Goal: Task Accomplishment & Management: Manage account settings

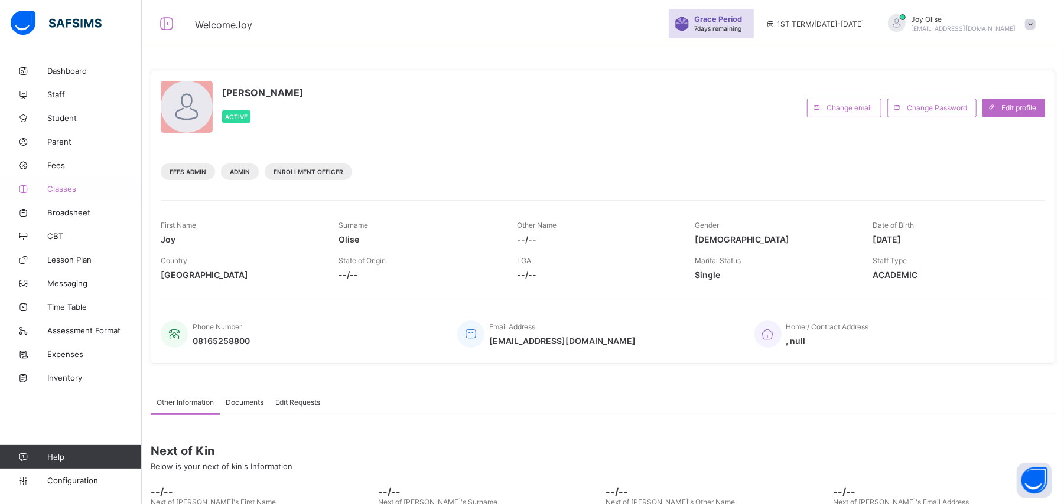
click at [60, 190] on span "Classes" at bounding box center [94, 188] width 95 height 9
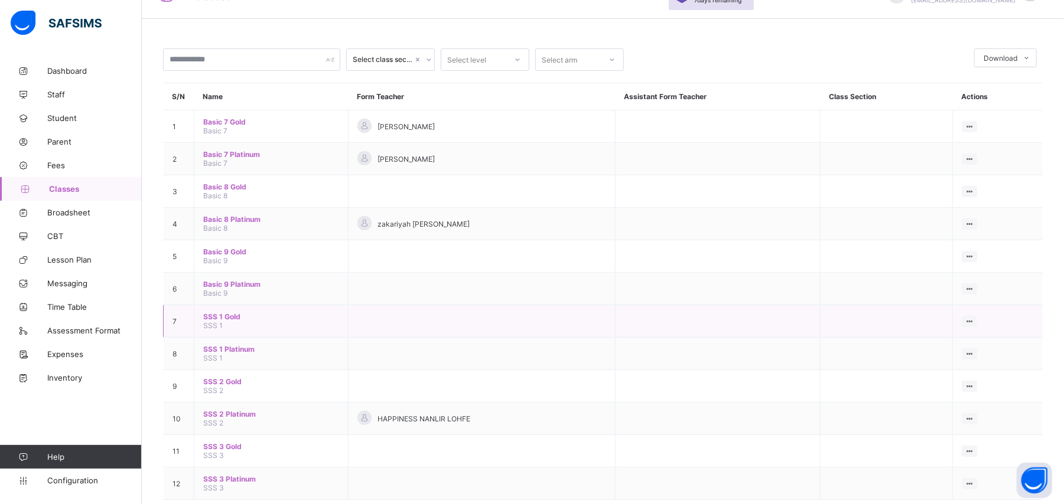
scroll to position [51, 0]
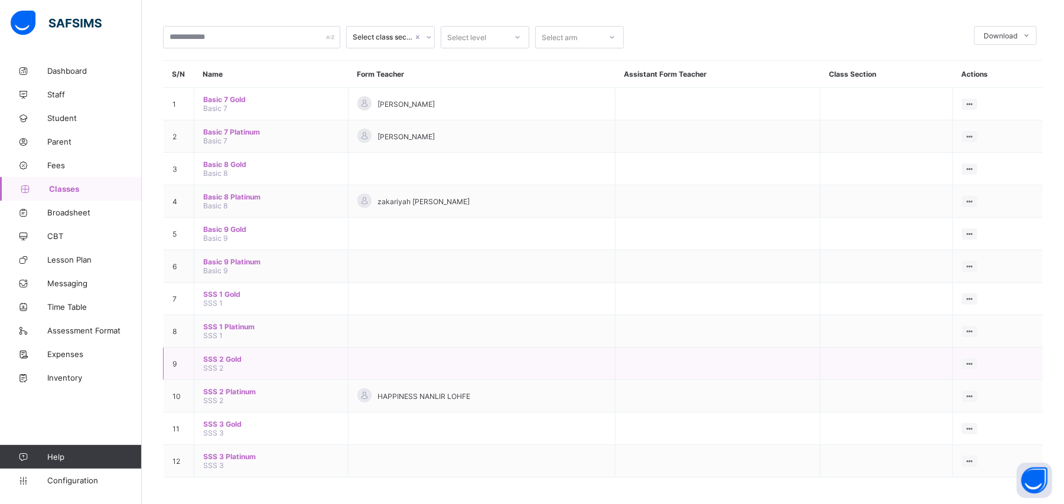
click at [221, 357] on span "SSS 2 Gold" at bounding box center [271, 359] width 136 height 9
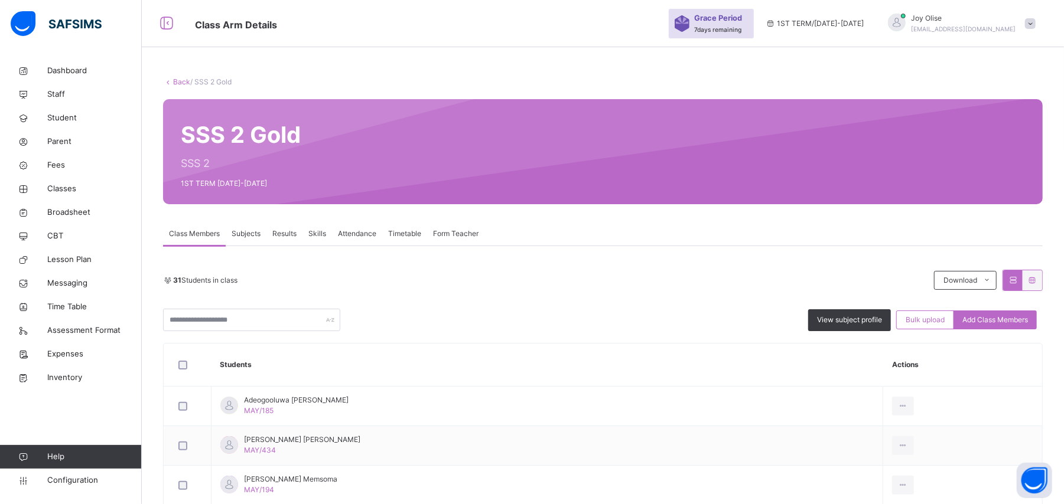
click at [187, 83] on link "Back" at bounding box center [181, 81] width 17 height 9
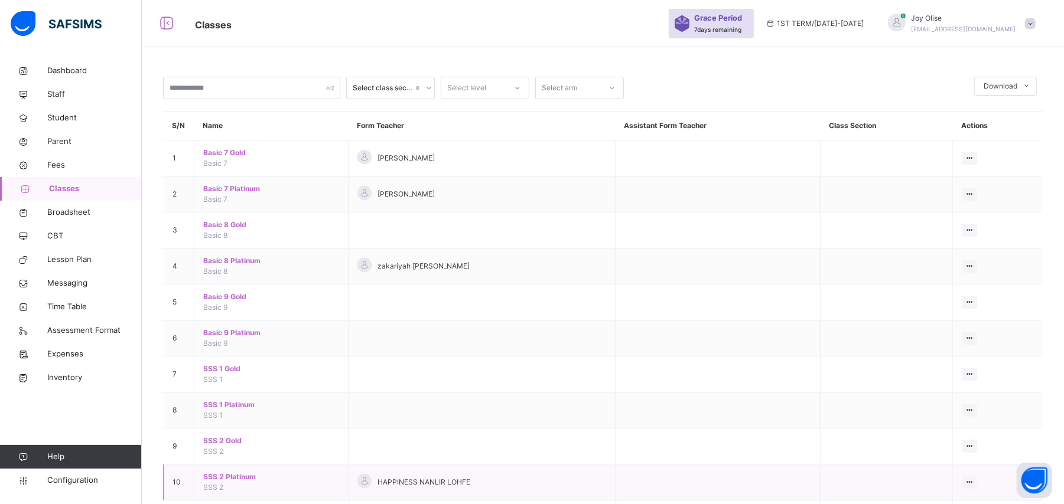
click at [233, 480] on span "SSS 2 Platinum" at bounding box center [271, 477] width 136 height 11
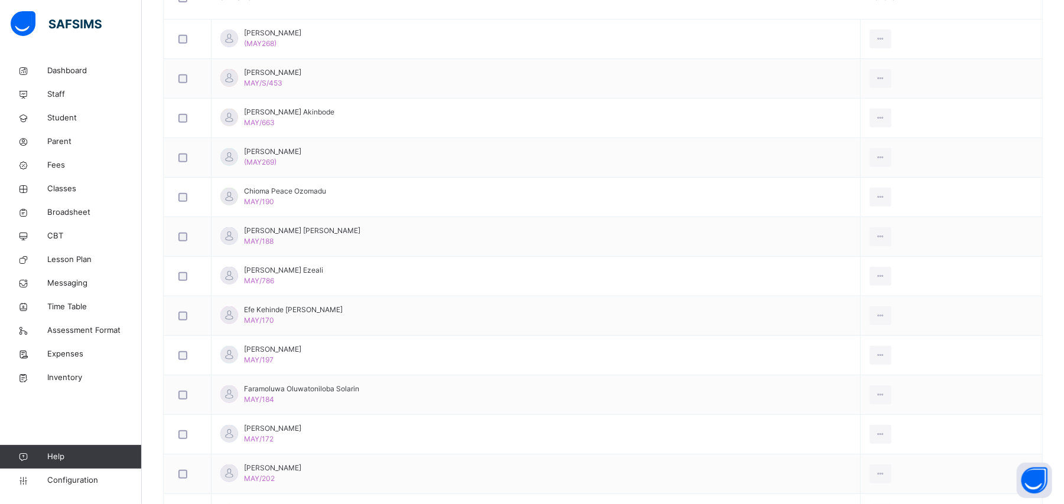
scroll to position [370, 0]
click at [854, 400] on div "Remove from Class" at bounding box center [854, 401] width 64 height 12
click at [0, 0] on div "× Remove Student From Class This action would delete from the class. Are you su…" at bounding box center [0, 0] width 0 height 0
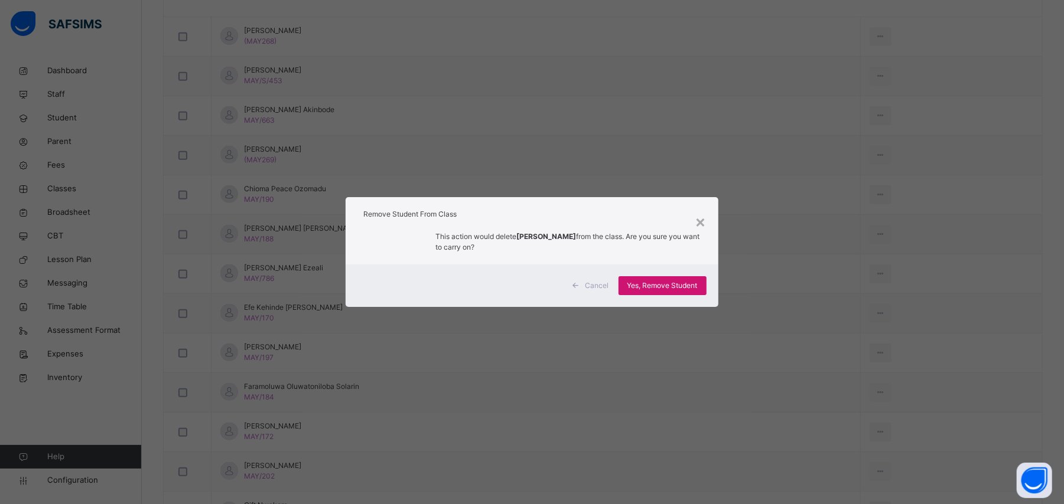
click at [669, 289] on span "Yes, Remove Student" at bounding box center [662, 286] width 70 height 11
click at [697, 289] on span "Yes, Remove Student" at bounding box center [662, 286] width 70 height 11
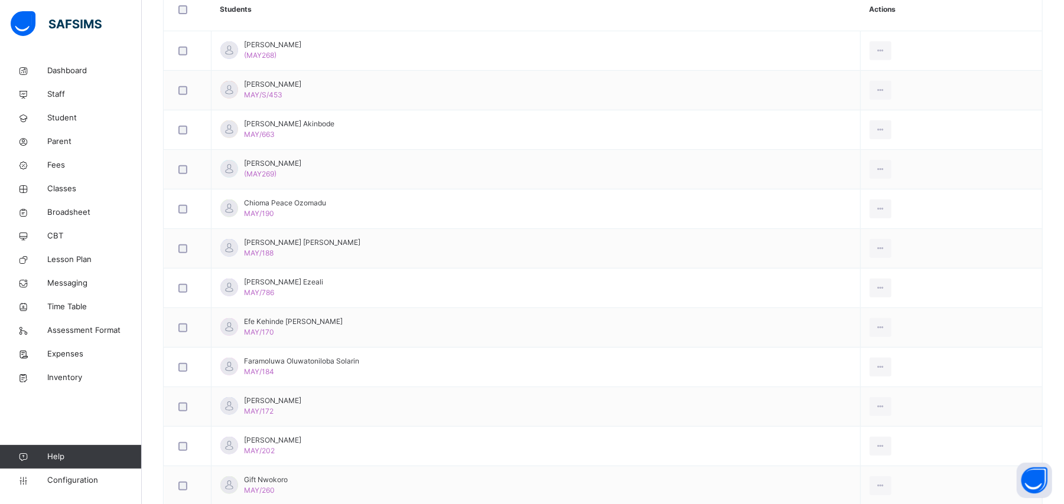
scroll to position [345, 0]
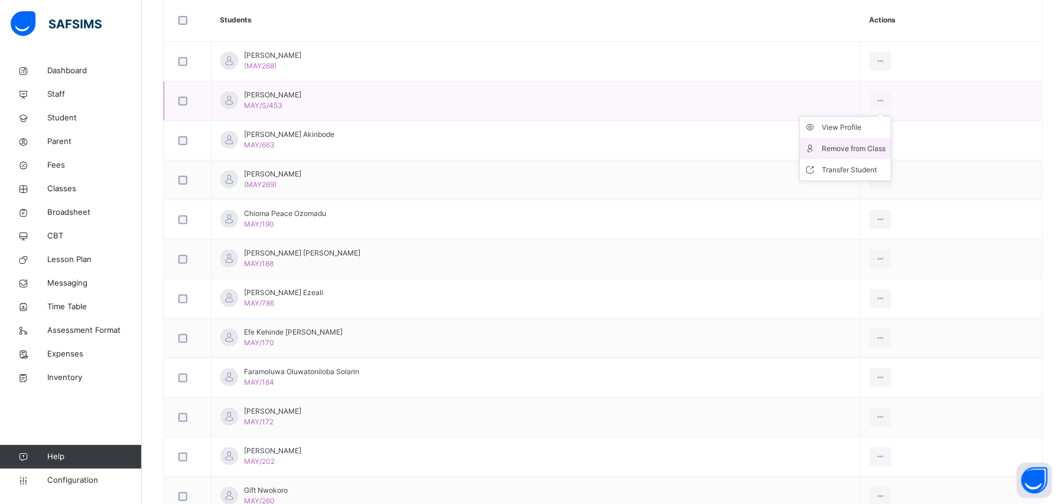
click at [865, 145] on div "Remove from Class" at bounding box center [854, 149] width 64 height 12
click at [0, 0] on div "× Remove Student From Class This action would delete from the class. Are you su…" at bounding box center [0, 0] width 0 height 0
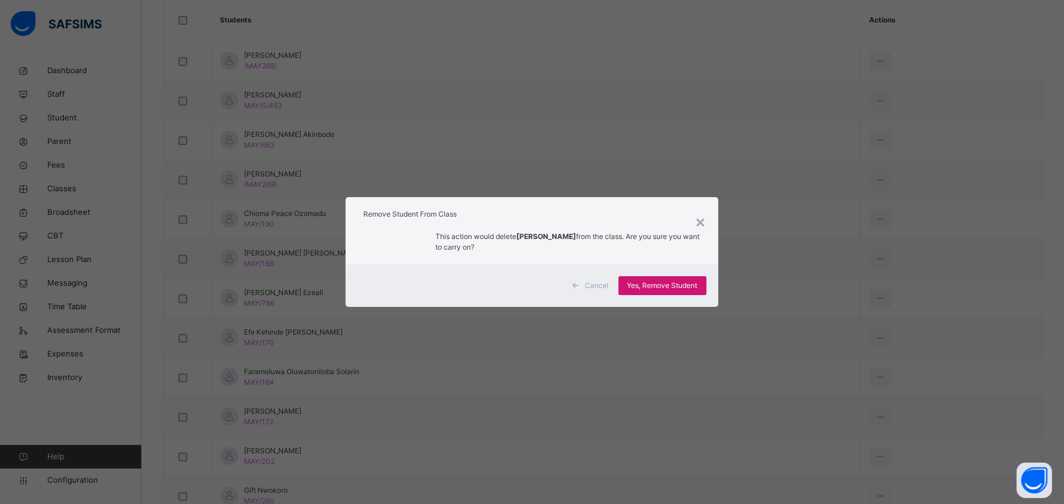
click at [655, 286] on span "Yes, Remove Student" at bounding box center [662, 286] width 70 height 11
click at [662, 292] on div "Yes, Remove Student" at bounding box center [662, 285] width 88 height 19
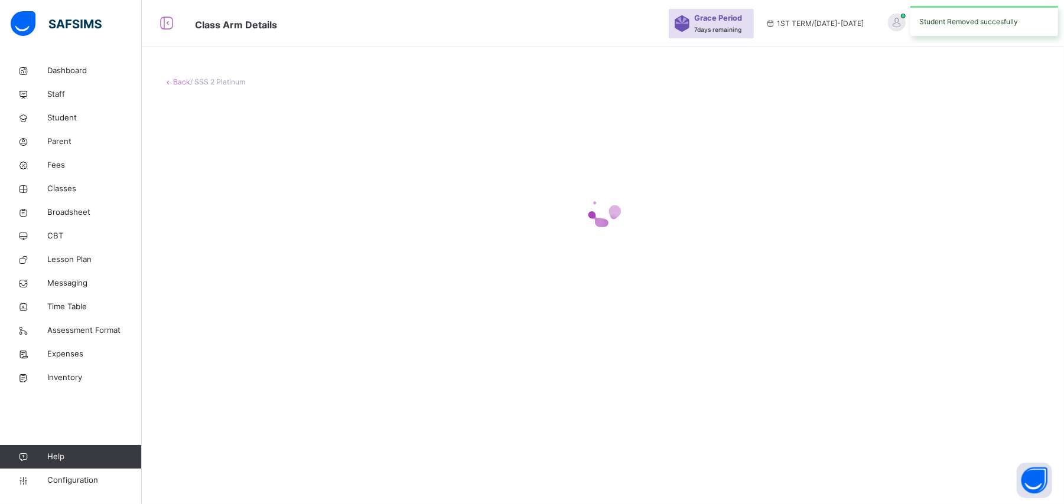
scroll to position [0, 0]
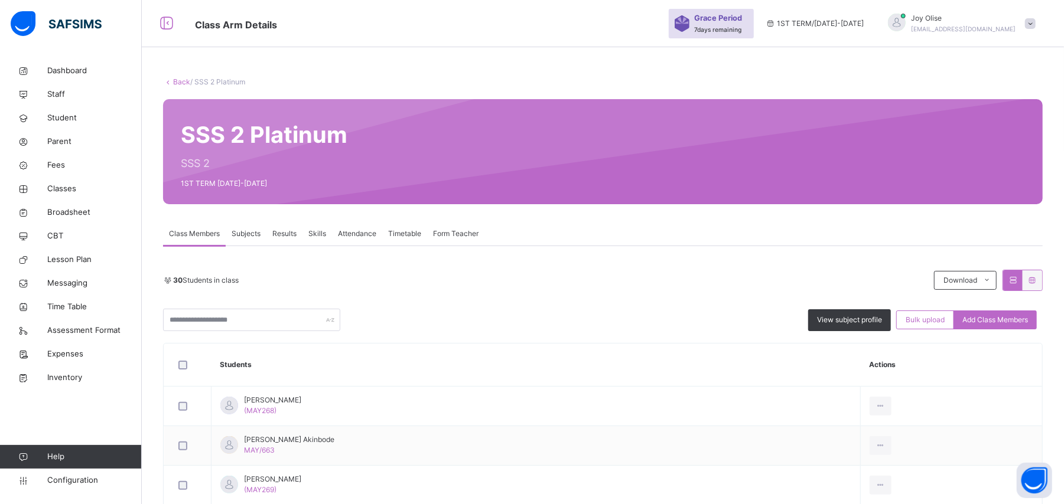
click at [180, 83] on link "Back" at bounding box center [181, 81] width 17 height 9
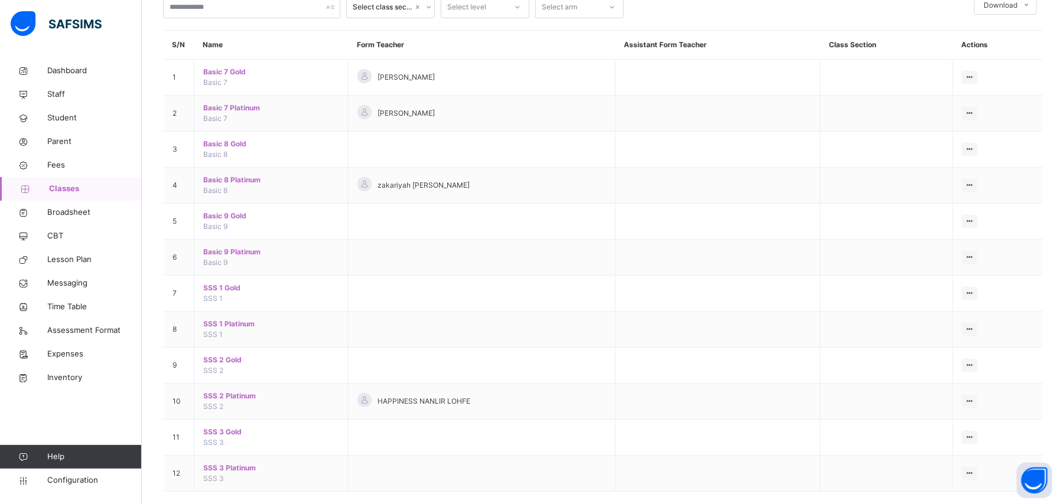
scroll to position [100, 0]
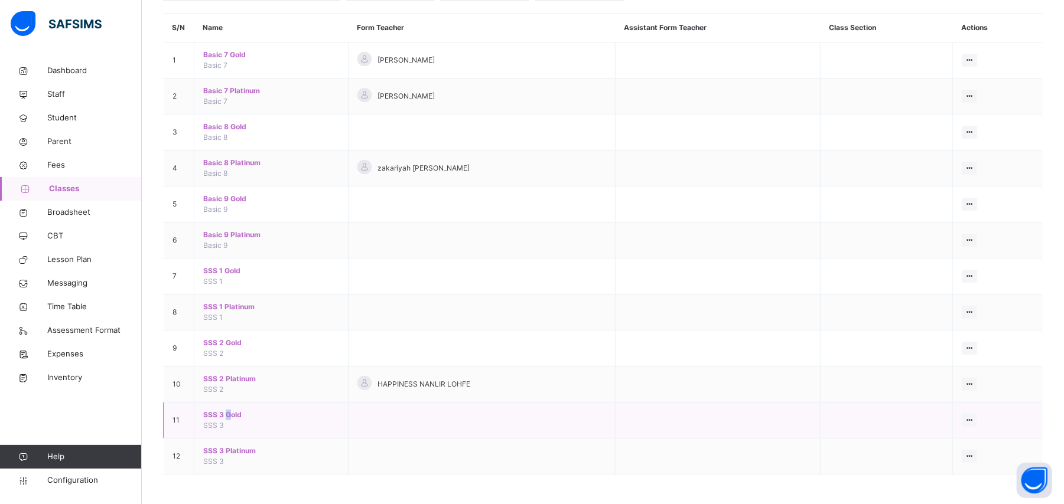
click at [227, 419] on span "SSS 3 Gold" at bounding box center [271, 415] width 136 height 11
click at [227, 419] on div "Select class section Select level Select arm Download Pdf Report Excel Report S…" at bounding box center [603, 203] width 922 height 603
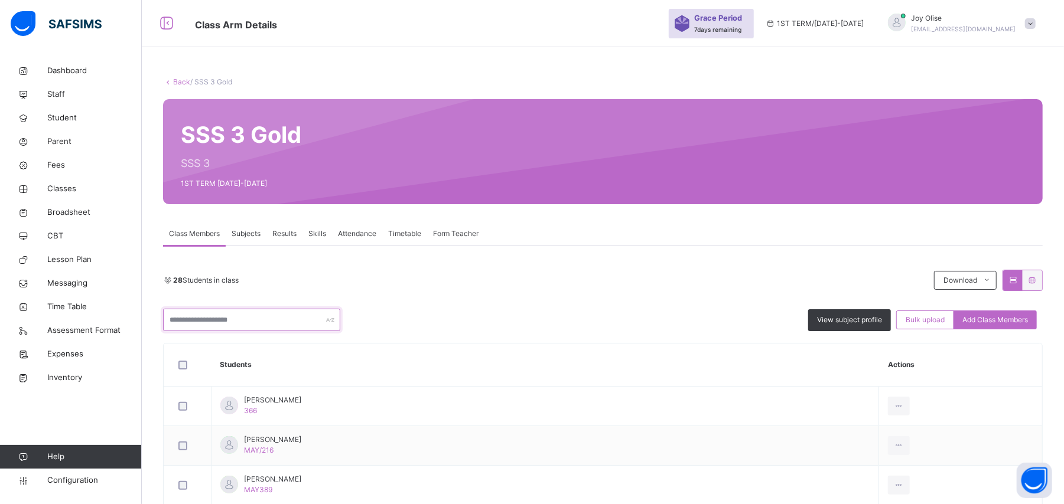
click at [263, 323] on input "text" at bounding box center [251, 320] width 177 height 22
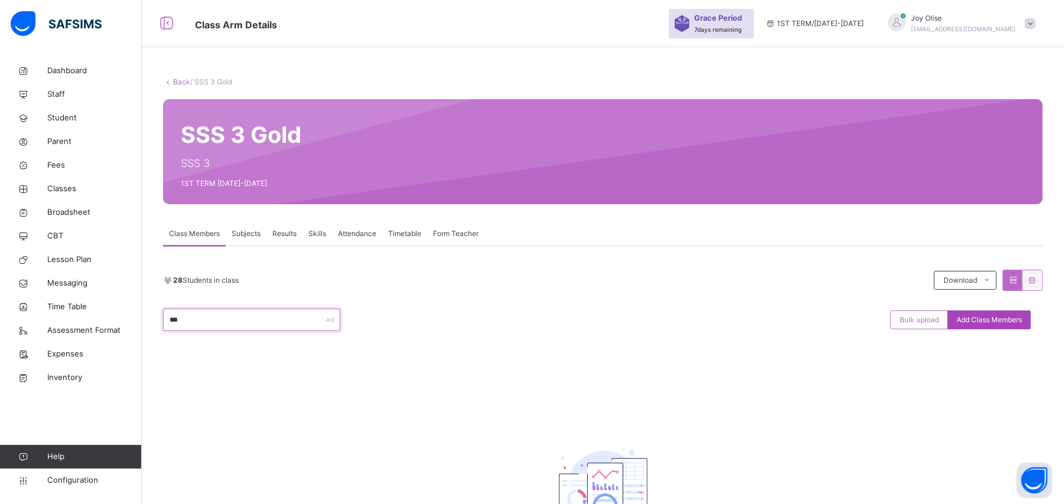
type input "***"
click at [987, 320] on span "Add Class Members" at bounding box center [989, 320] width 66 height 11
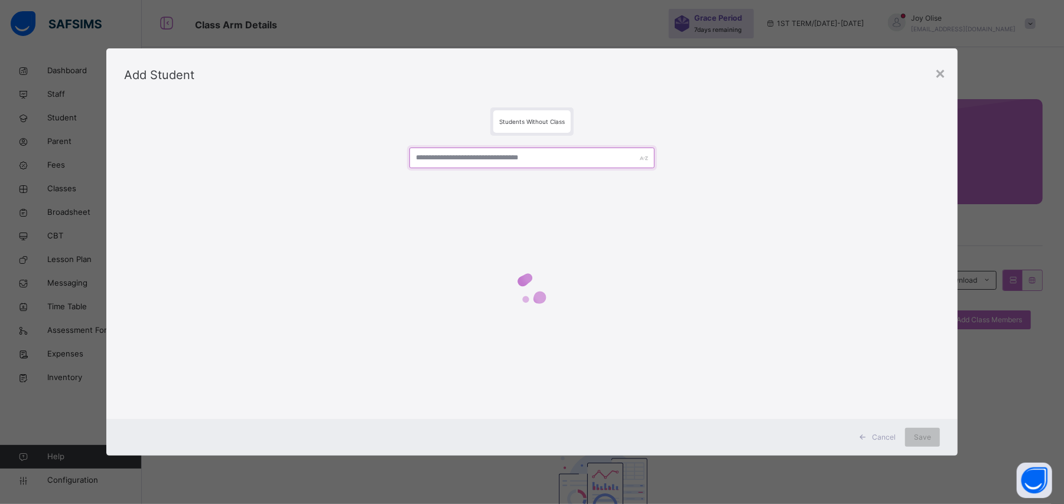
click at [452, 157] on input "text" at bounding box center [531, 158] width 245 height 21
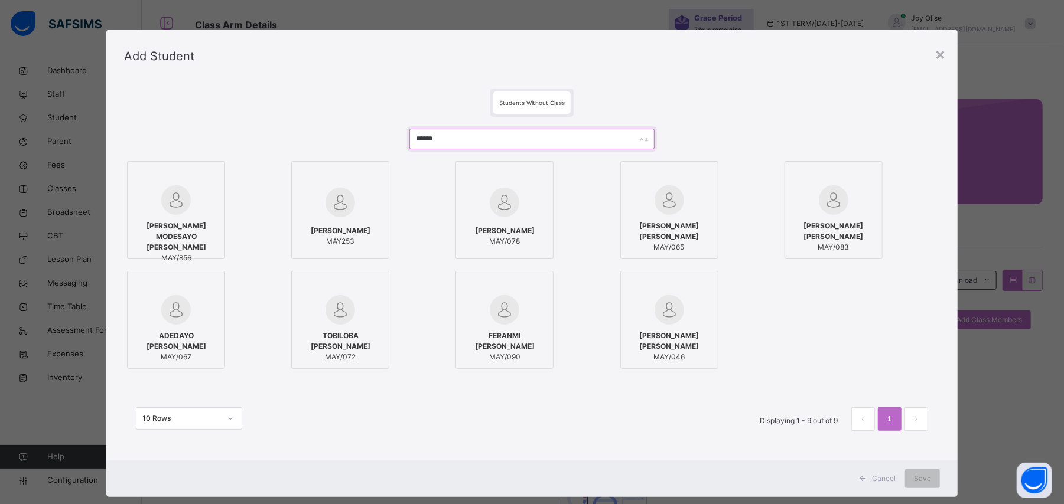
type input "******"
click at [183, 227] on span "SAMUEL MODESAYO AJAYI" at bounding box center [176, 237] width 85 height 32
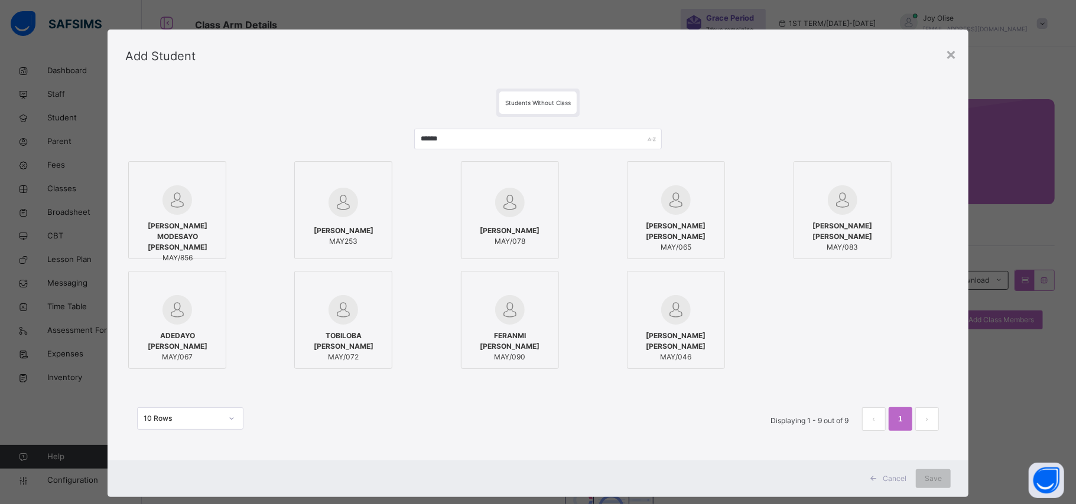
click at [199, 255] on div "SAMUEL MODESAYO AJAYI MAY/856" at bounding box center [177, 242] width 85 height 54
click at [202, 253] on span "MAY/856" at bounding box center [177, 258] width 85 height 11
click at [178, 175] on div at bounding box center [177, 177] width 85 height 18
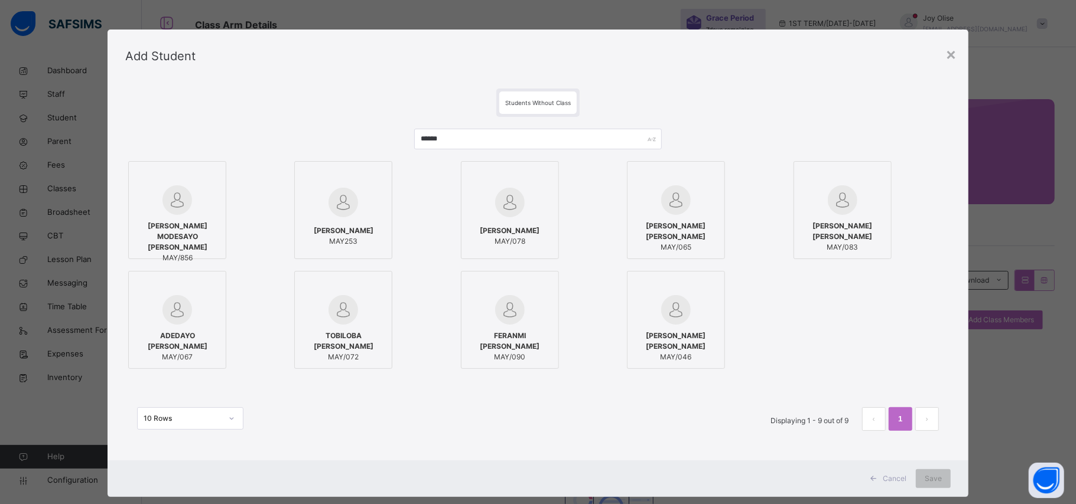
click at [178, 175] on div at bounding box center [177, 177] width 85 height 18
click at [164, 163] on label "SAMUEL MODESAYO AJAYI MAY/856" at bounding box center [177, 210] width 98 height 98
click at [175, 178] on div at bounding box center [177, 177] width 85 height 18
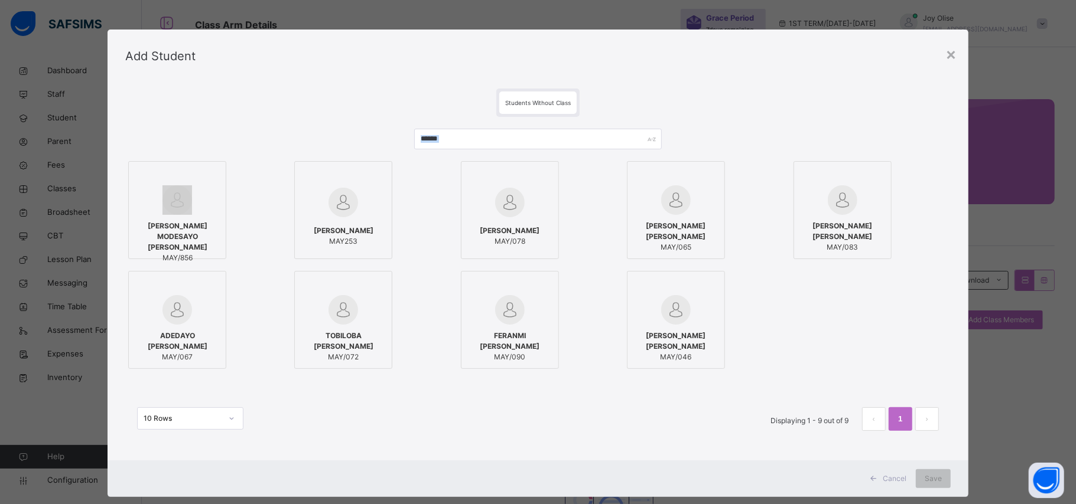
click at [168, 168] on div at bounding box center [177, 177] width 85 height 18
click at [924, 475] on span "Save" at bounding box center [932, 479] width 17 height 11
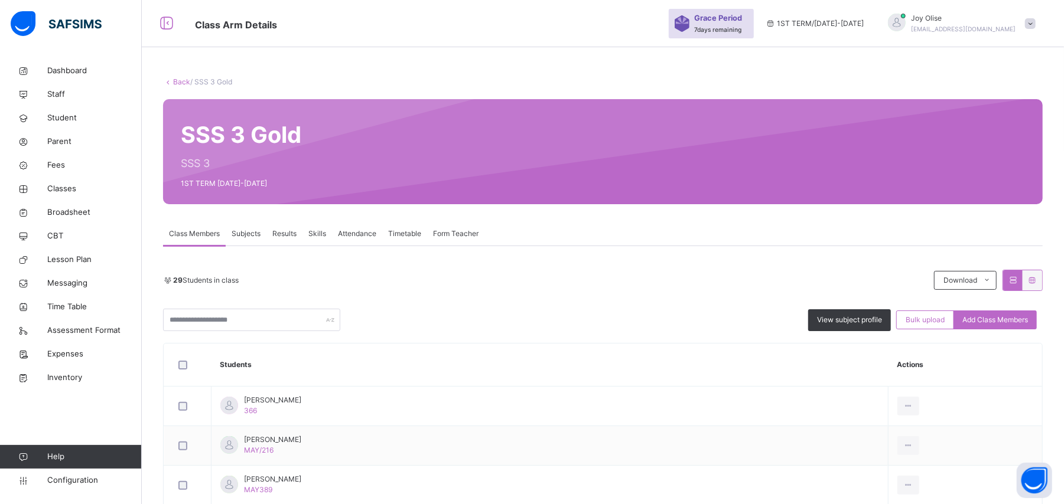
click at [181, 83] on link "Back" at bounding box center [181, 81] width 17 height 9
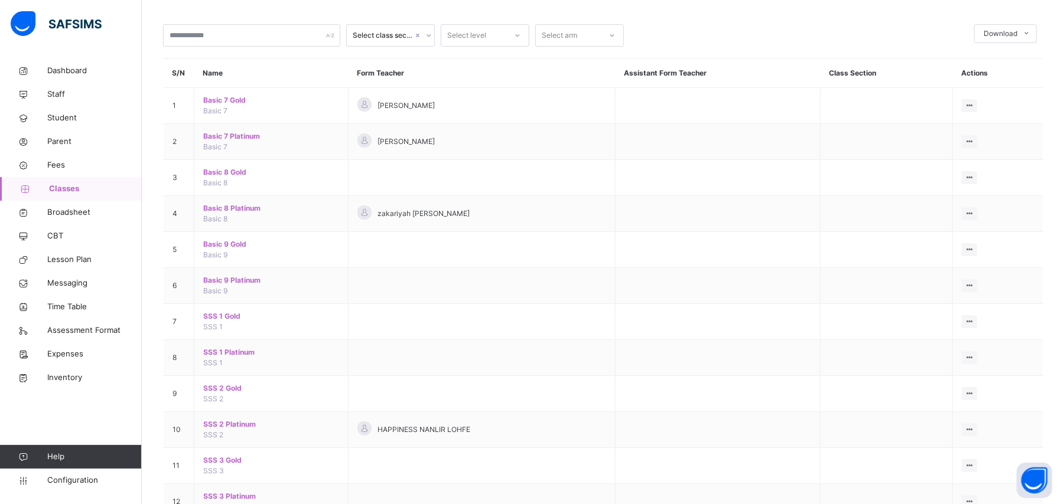
scroll to position [100, 0]
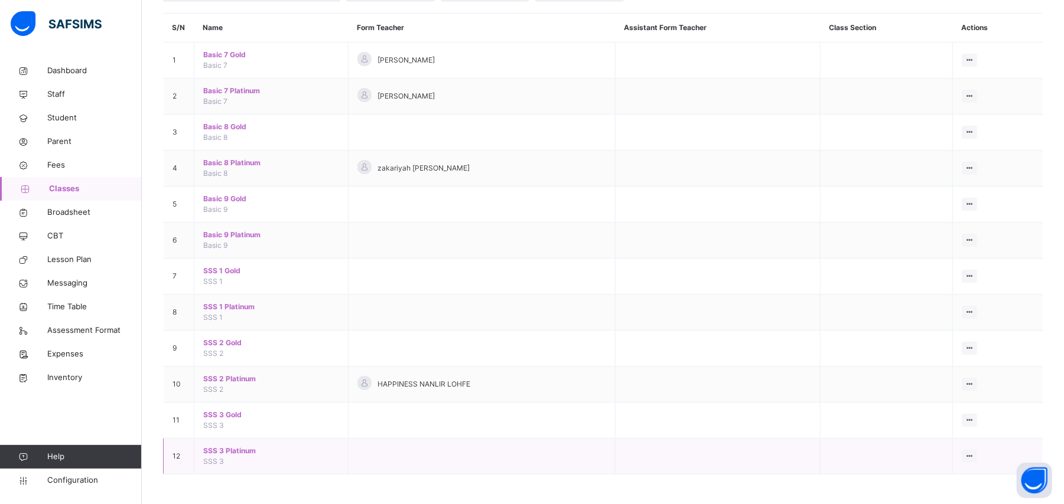
click at [232, 452] on span "SSS 3 Platinum" at bounding box center [271, 451] width 136 height 11
click at [232, 452] on div "Select class section Select level Select arm Download Pdf Report Excel Report S…" at bounding box center [603, 203] width 922 height 603
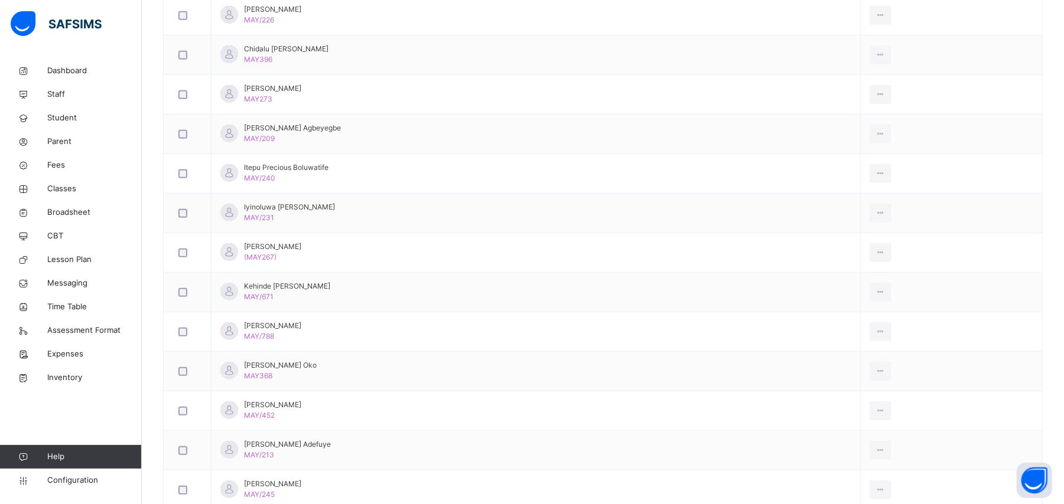
scroll to position [476, 0]
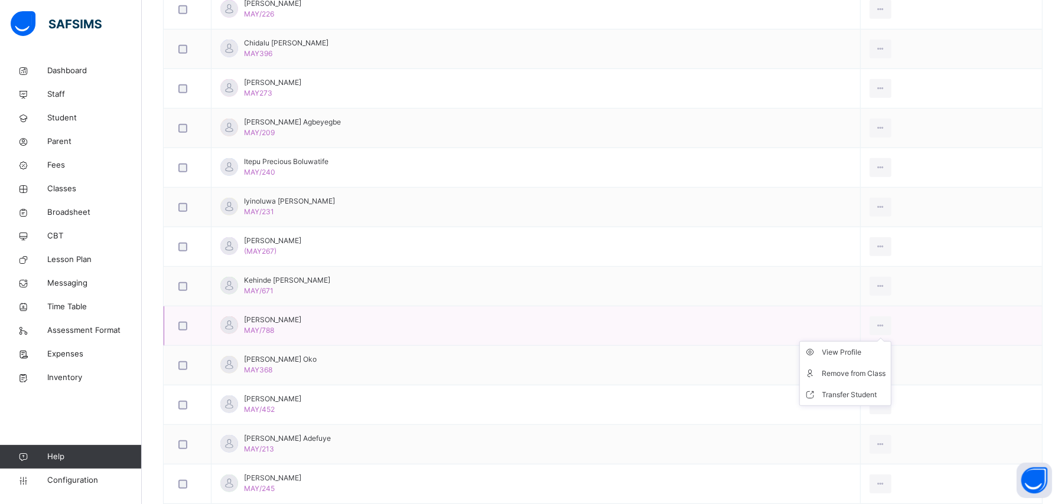
drag, startPoint x: 901, startPoint y: 327, endPoint x: 898, endPoint y: 334, distance: 8.5
click at [891, 328] on div at bounding box center [881, 326] width 22 height 19
click at [881, 372] on div "Remove from Class" at bounding box center [854, 374] width 64 height 12
click at [0, 0] on div "× Remove Student From Class This action would delete from the class. Are you su…" at bounding box center [0, 0] width 0 height 0
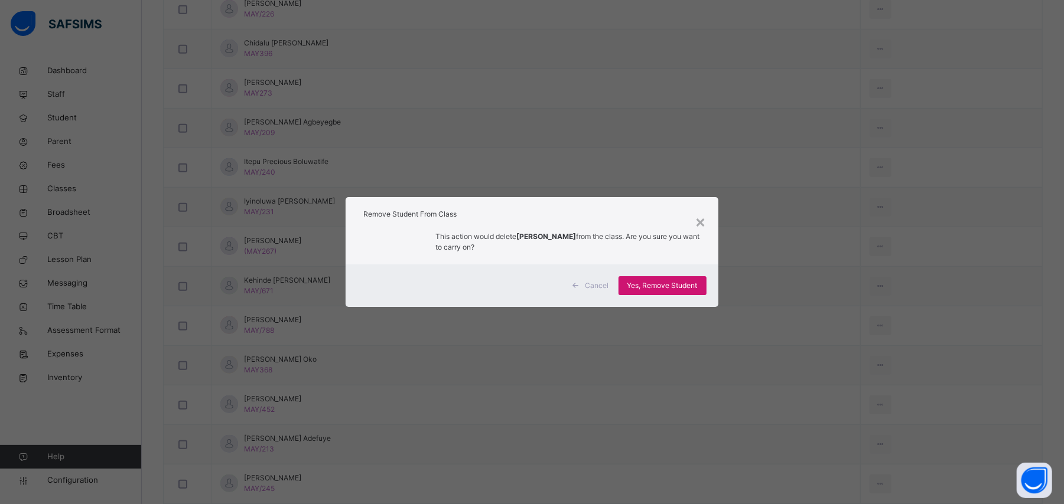
click at [677, 285] on span "Yes, Remove Student" at bounding box center [662, 286] width 70 height 11
click at [657, 289] on span "Yes, Remove Student" at bounding box center [662, 286] width 70 height 11
click at [657, 289] on div "Yes, Remove Student" at bounding box center [662, 285] width 88 height 19
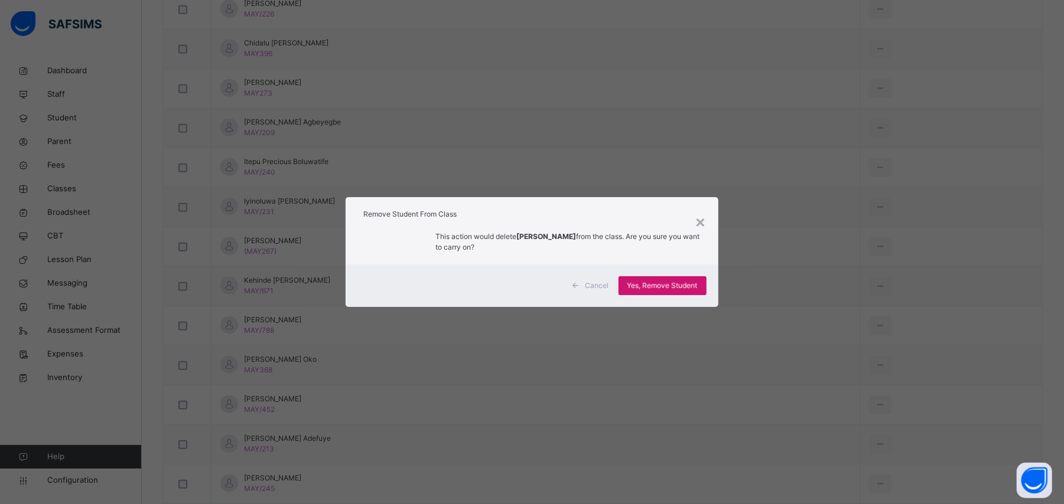
click at [667, 286] on div "Yes, Remove Student" at bounding box center [662, 285] width 88 height 19
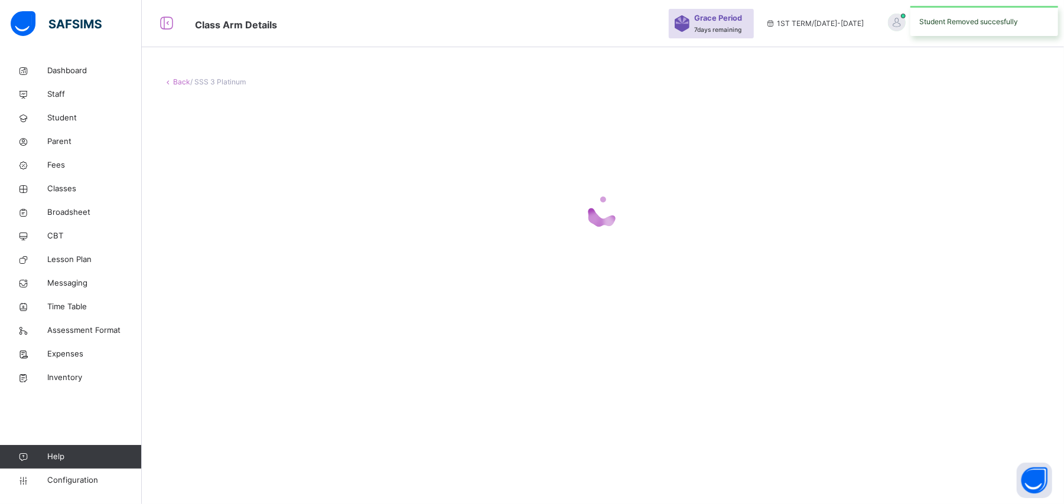
scroll to position [0, 0]
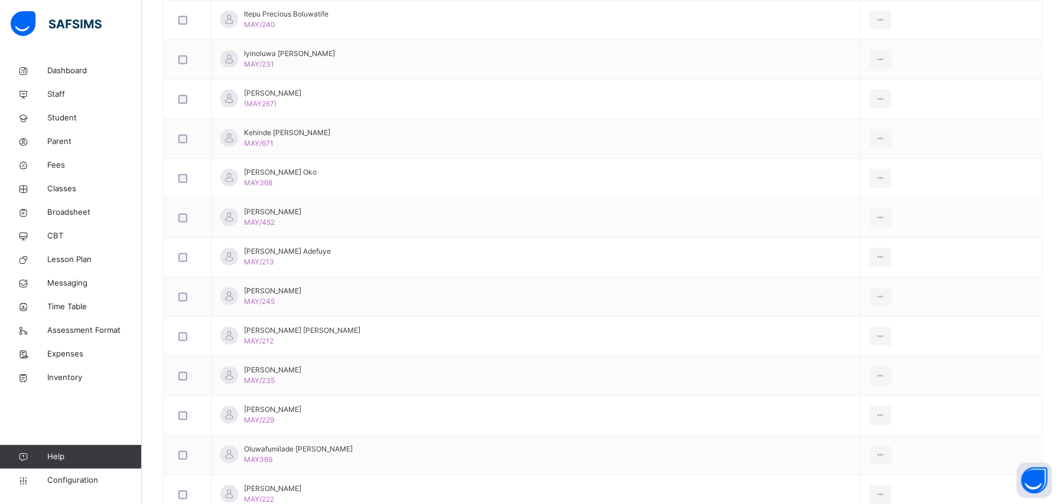
scroll to position [626, 0]
click at [885, 378] on icon at bounding box center [880, 374] width 10 height 11
click at [873, 425] on div "Remove from Class" at bounding box center [854, 422] width 64 height 12
click at [0, 0] on div "× Remove Student From Class This action would delete from the class. Are you su…" at bounding box center [0, 0] width 0 height 0
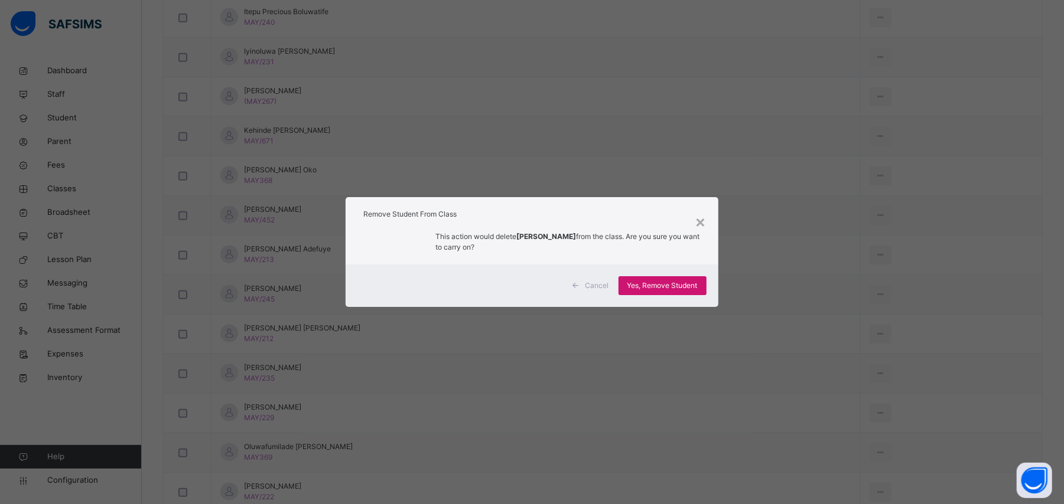
click at [669, 289] on span "Yes, Remove Student" at bounding box center [662, 286] width 70 height 11
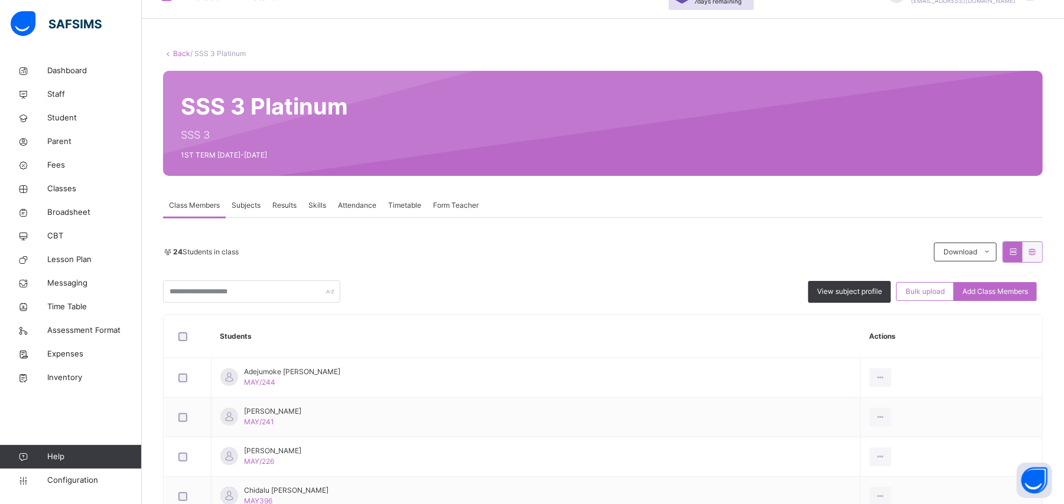
scroll to position [19, 0]
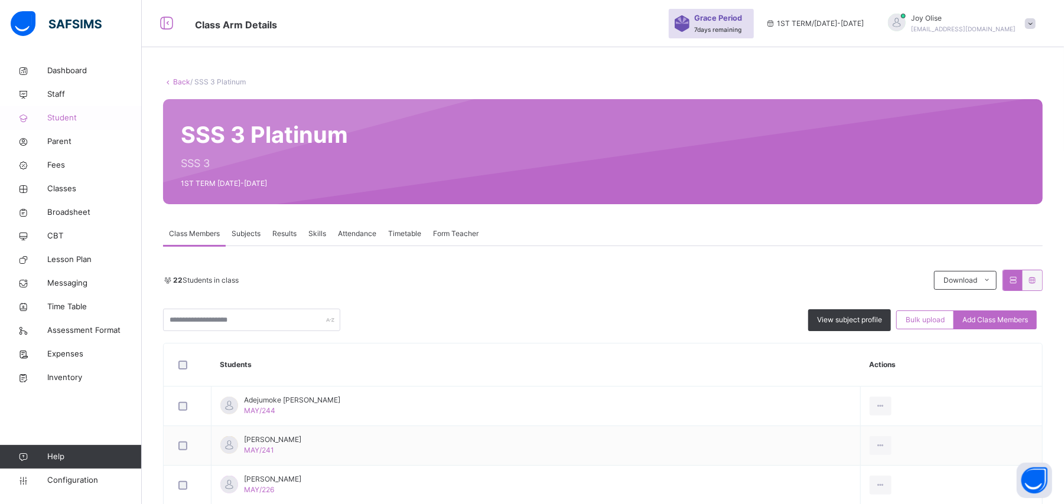
click at [62, 119] on span "Student" at bounding box center [94, 118] width 95 height 12
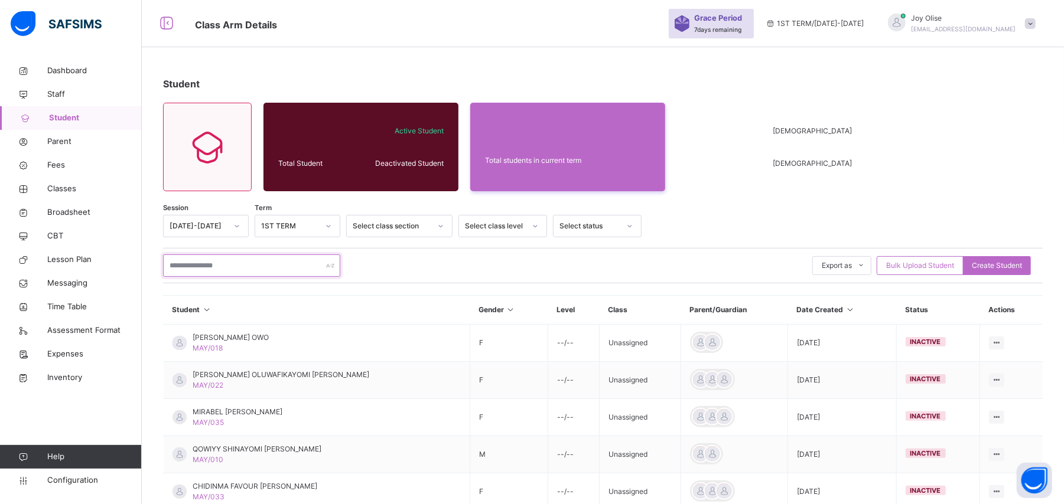
click at [190, 265] on input "text" at bounding box center [251, 266] width 177 height 22
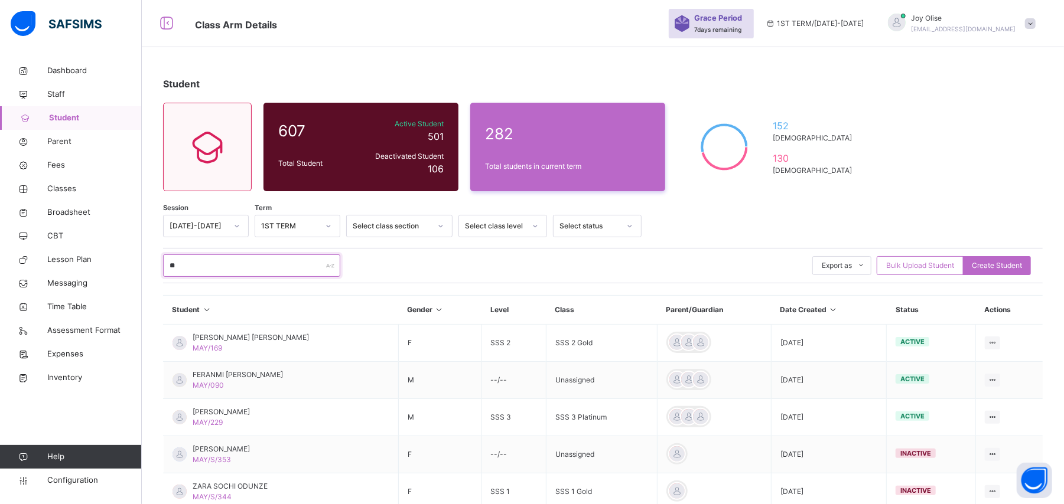
type input "*"
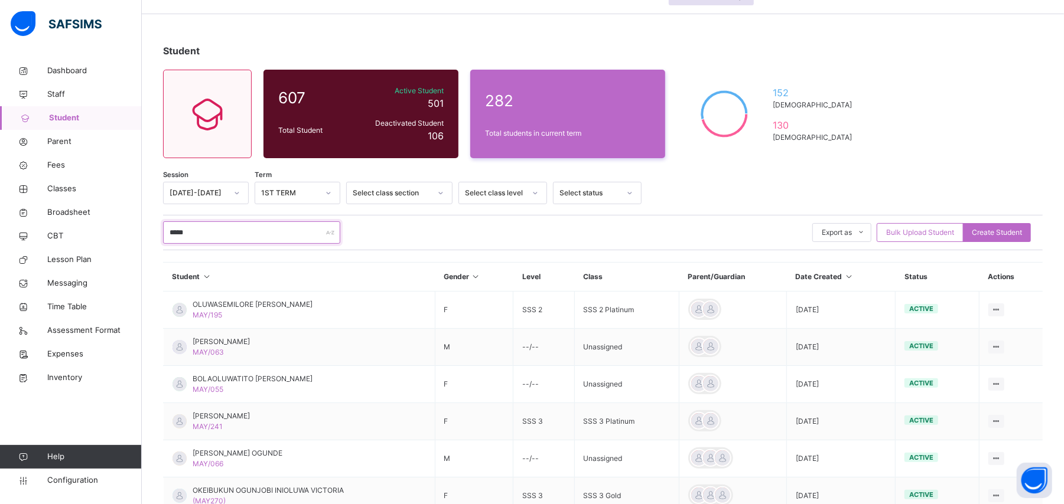
scroll to position [31, 0]
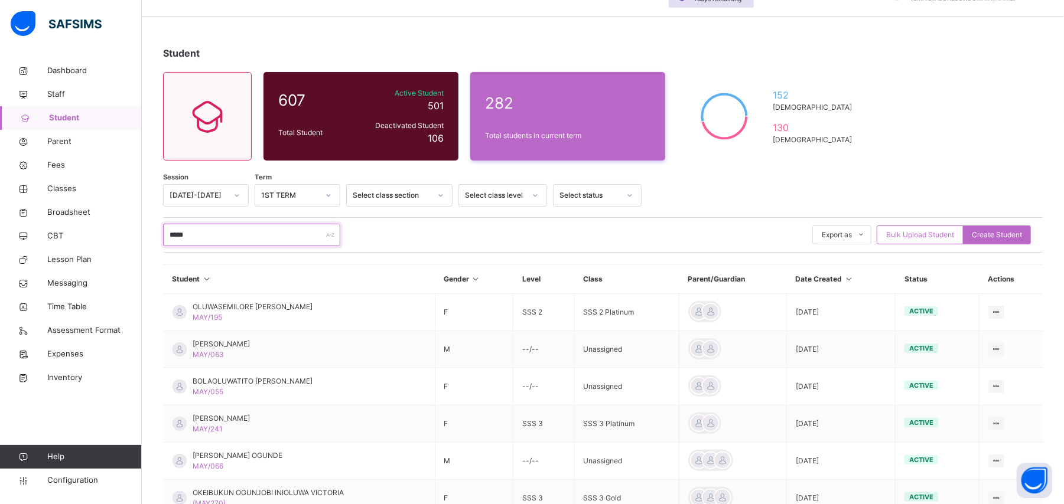
click at [263, 230] on input "*****" at bounding box center [251, 235] width 177 height 22
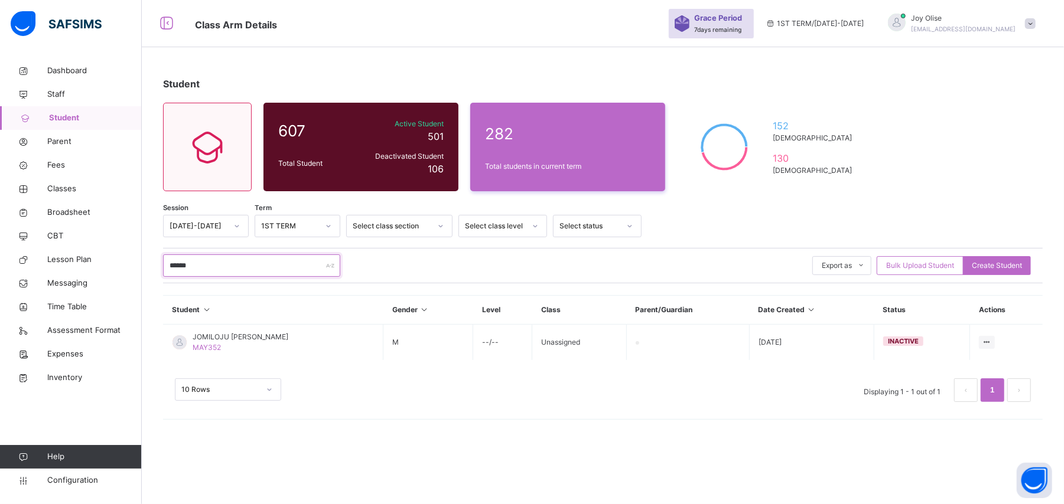
scroll to position [0, 0]
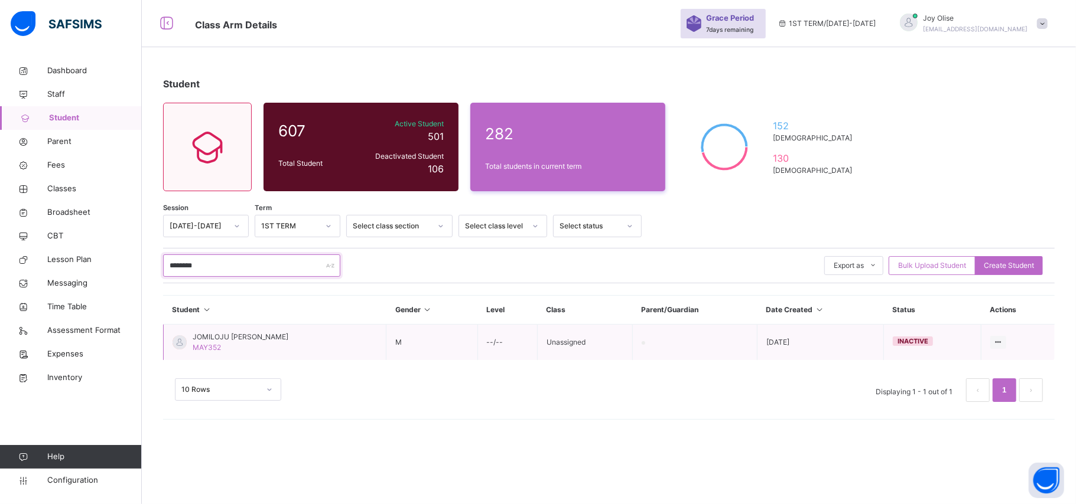
type input "********"
click at [245, 339] on span "JOMILOJU DANIEL ODUSANYA" at bounding box center [241, 337] width 96 height 11
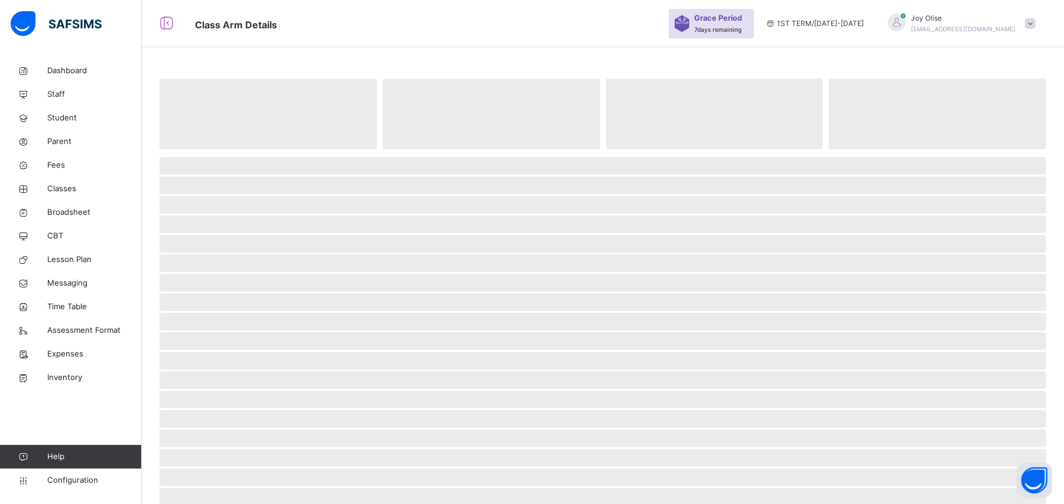
click at [246, 339] on span "‌" at bounding box center [602, 342] width 887 height 18
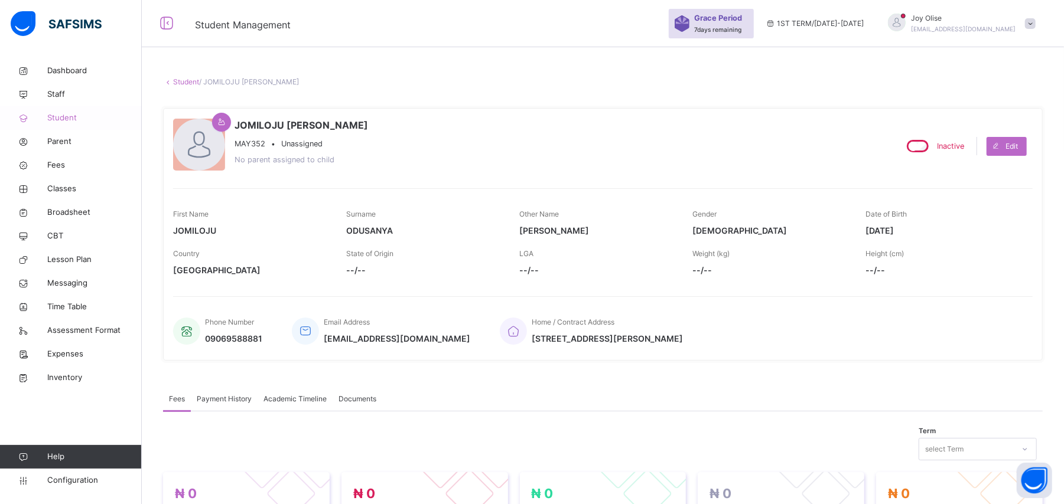
click at [56, 121] on span "Student" at bounding box center [94, 118] width 95 height 12
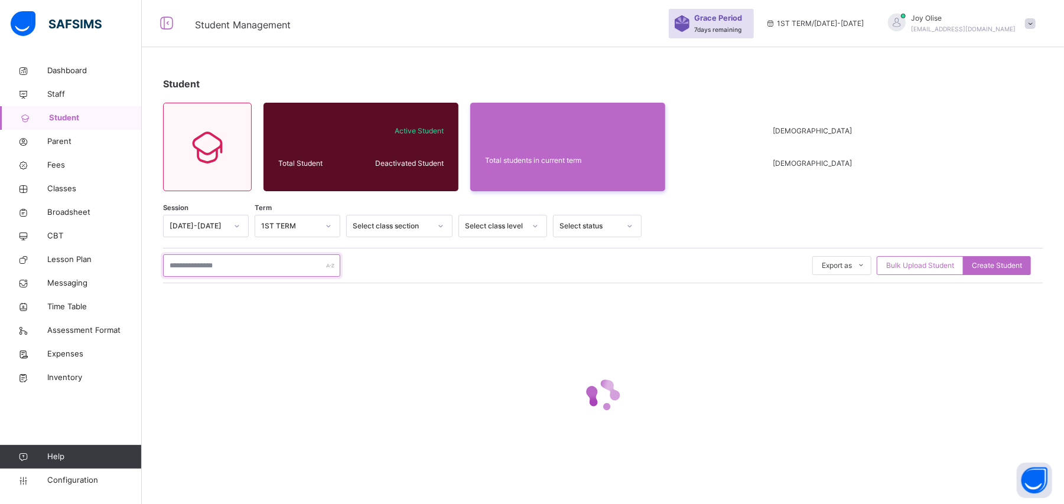
click at [199, 265] on input "text" at bounding box center [251, 266] width 177 height 22
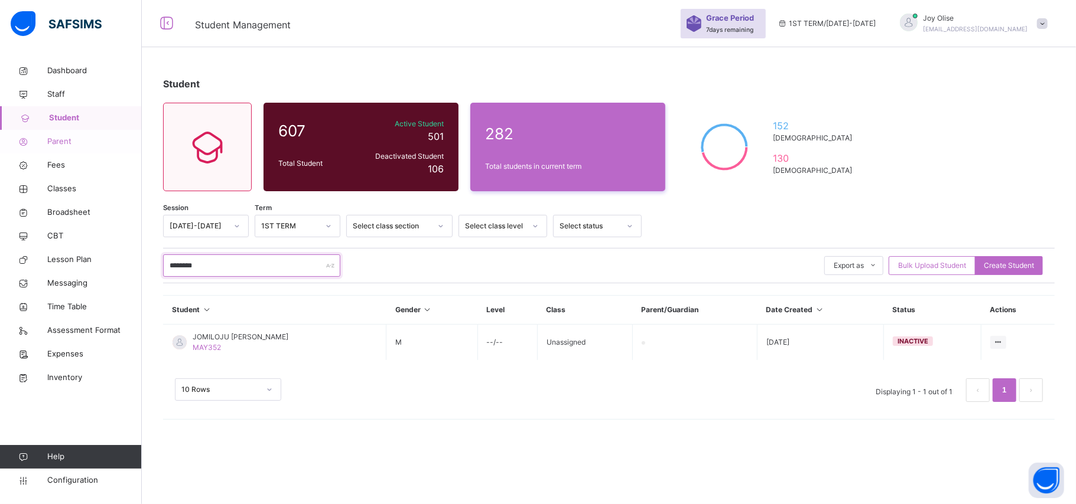
type input "********"
click at [81, 145] on span "Parent" at bounding box center [94, 142] width 95 height 12
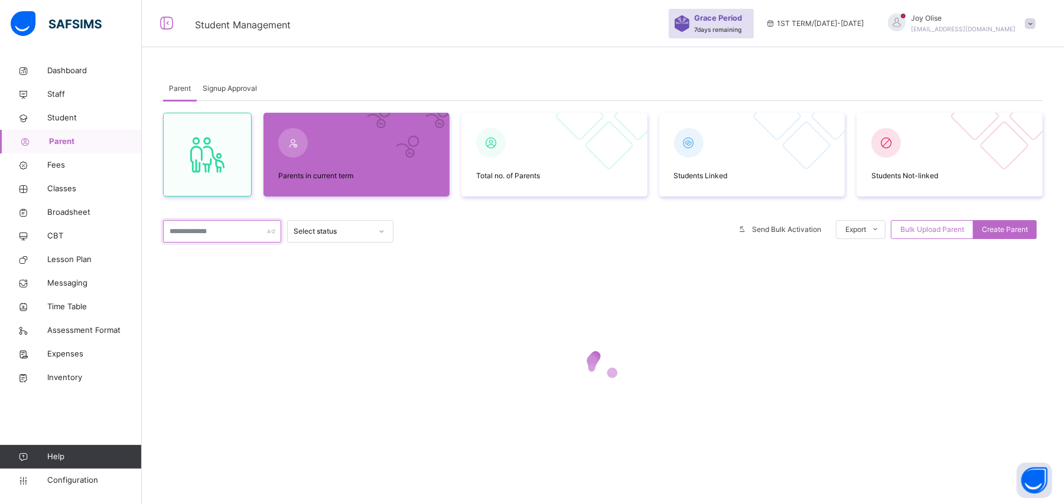
click at [224, 236] on input "text" at bounding box center [222, 231] width 118 height 22
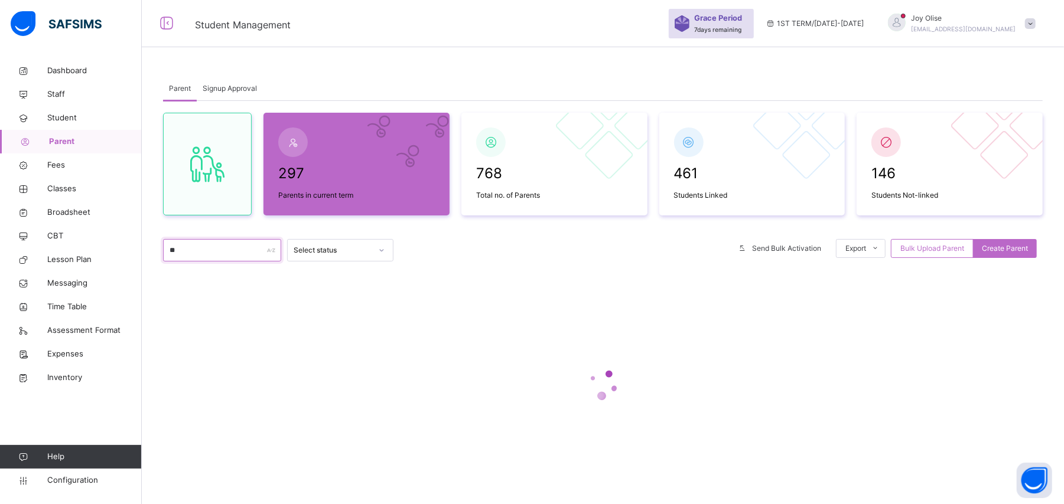
type input "********"
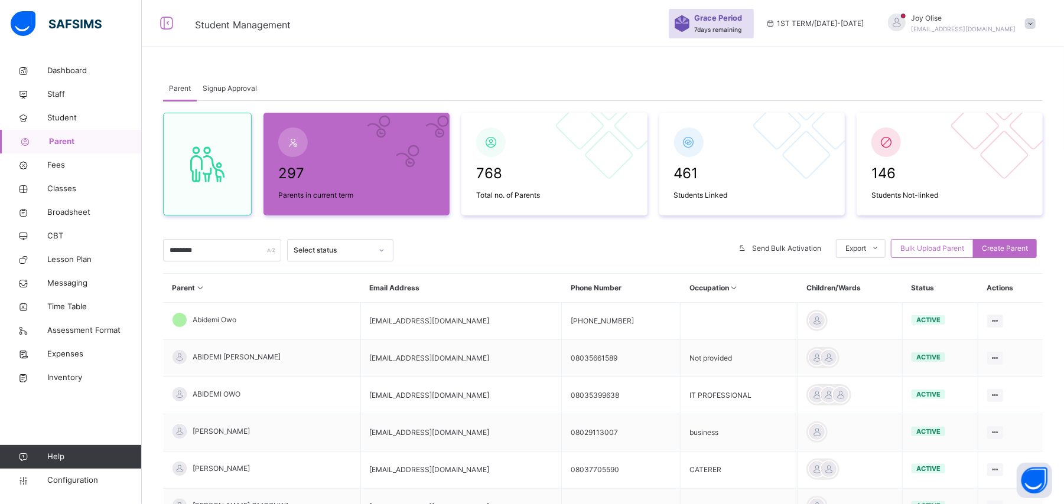
click at [235, 284] on th "Parent" at bounding box center [262, 288] width 197 height 29
drag, startPoint x: 235, startPoint y: 282, endPoint x: 227, endPoint y: 261, distance: 22.1
click at [235, 279] on th "Parent" at bounding box center [262, 288] width 197 height 29
click at [224, 248] on input "********" at bounding box center [222, 250] width 118 height 22
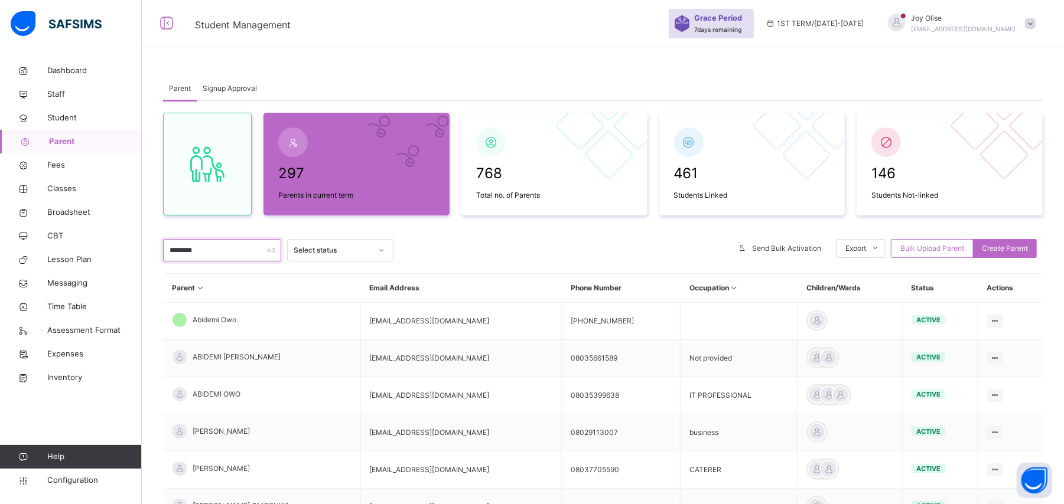
click at [224, 248] on input "********" at bounding box center [222, 250] width 118 height 22
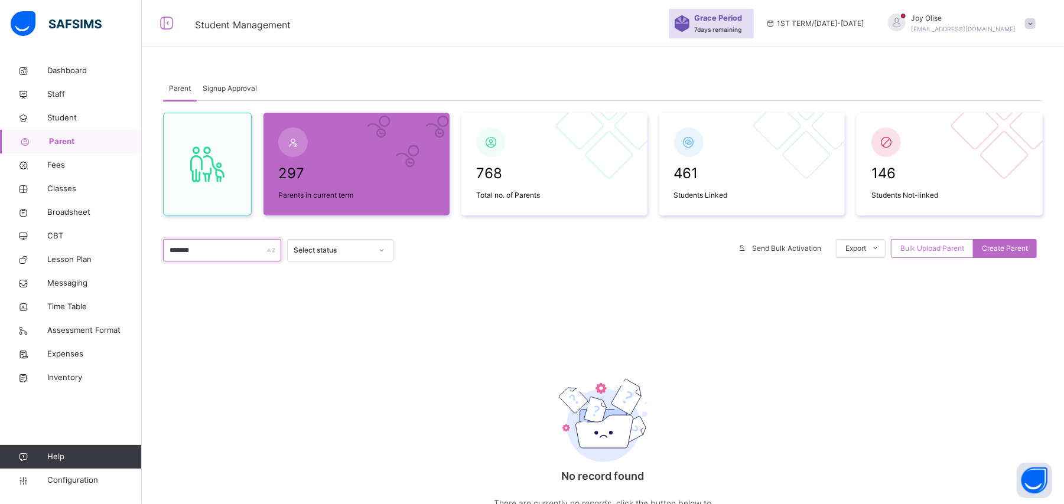
type input "********"
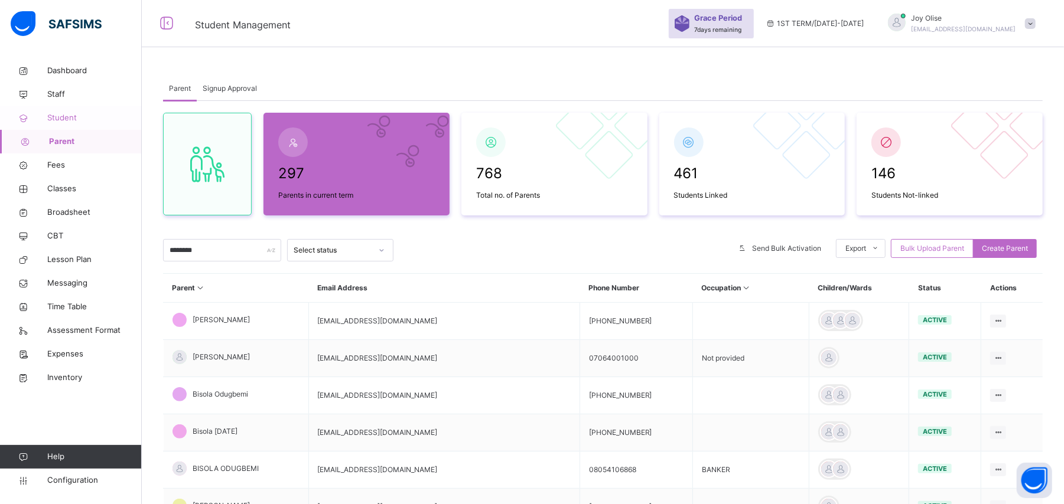
click at [63, 123] on span "Student" at bounding box center [94, 118] width 95 height 12
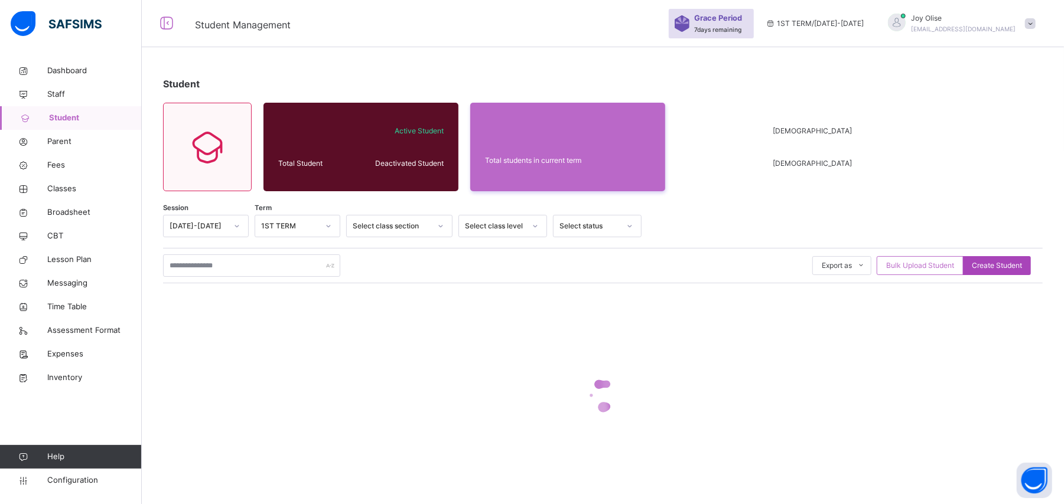
click at [1022, 267] on span "Create Student" at bounding box center [997, 266] width 50 height 11
select select "**"
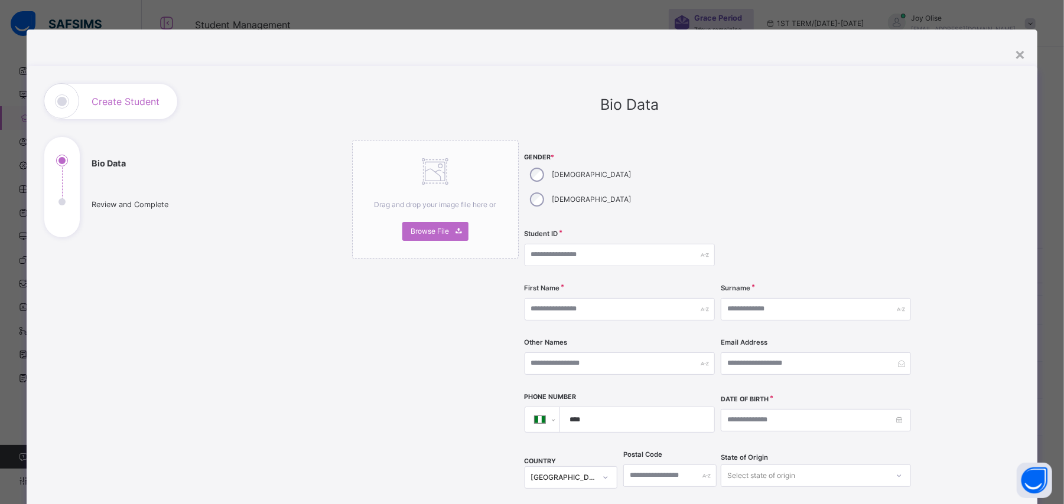
click at [527, 168] on div "[DEMOGRAPHIC_DATA]" at bounding box center [580, 174] width 110 height 25
click at [597, 244] on input "text" at bounding box center [620, 255] width 190 height 22
type input "*"
type input "*******"
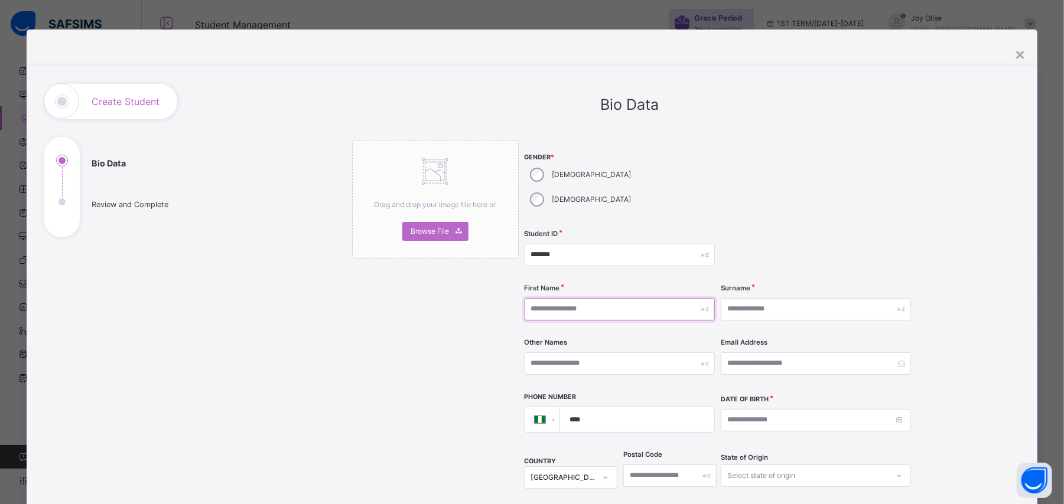
click at [611, 298] on input "text" at bounding box center [620, 309] width 190 height 22
type input "***"
type input "********"
click at [762, 409] on input at bounding box center [816, 420] width 190 height 22
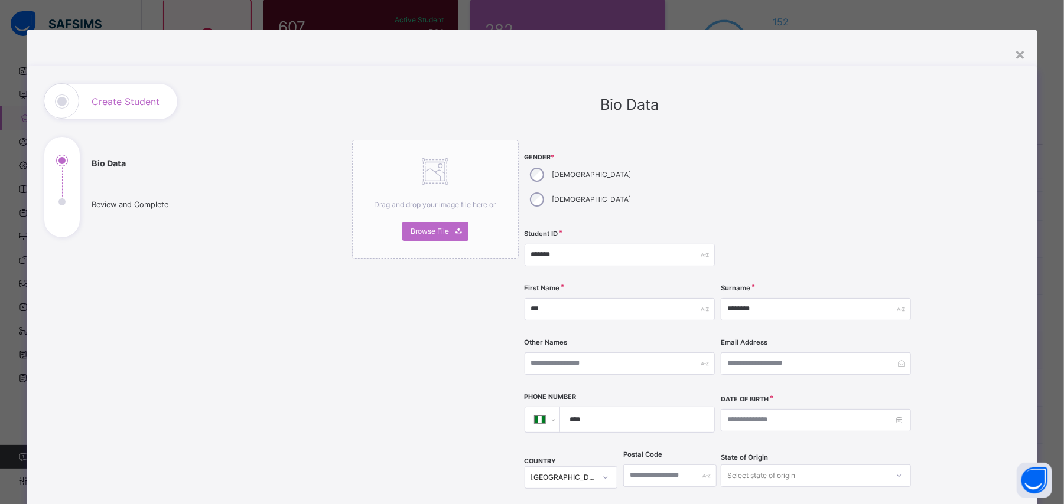
scroll to position [114, 0]
click at [896, 409] on input at bounding box center [816, 420] width 190 height 22
click at [729, 424] on link at bounding box center [729, 421] width 11 height 20
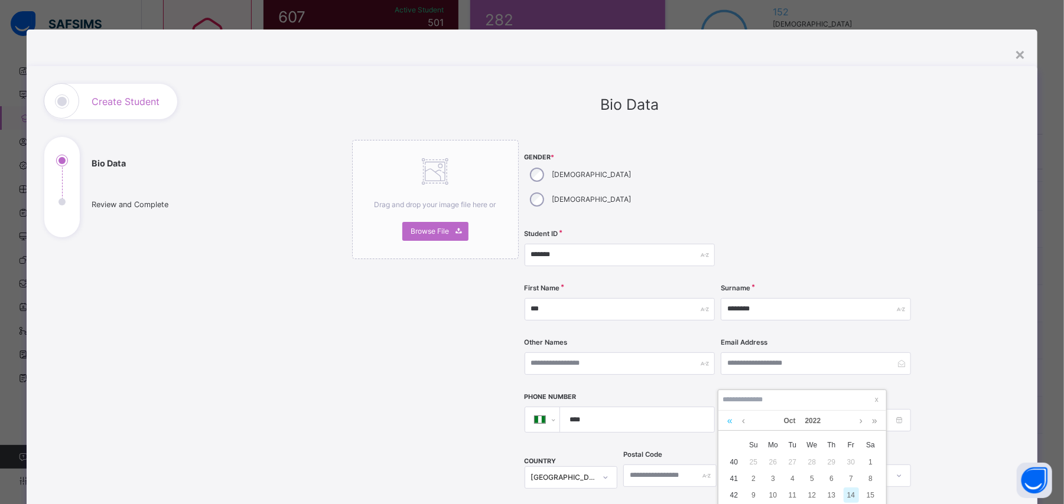
click at [729, 424] on link at bounding box center [729, 421] width 11 height 20
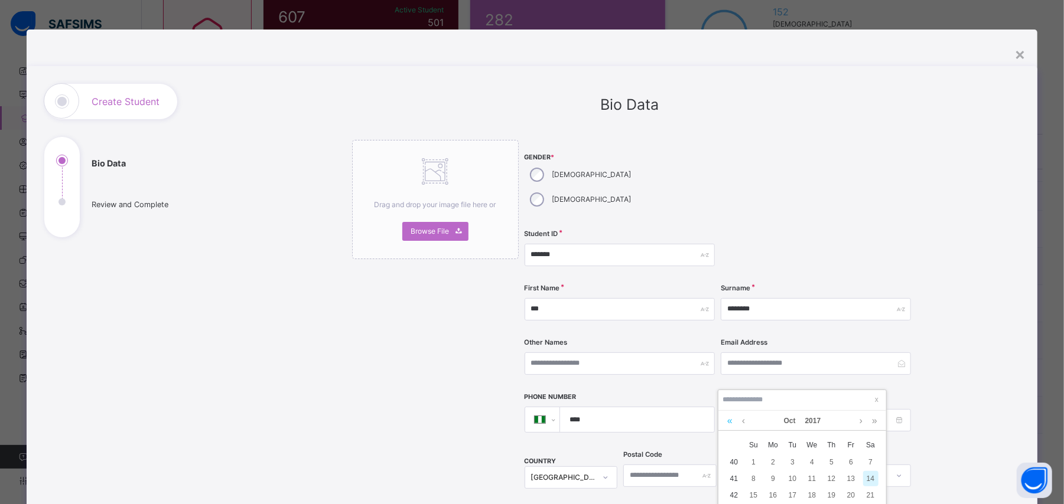
click at [729, 424] on link at bounding box center [729, 421] width 11 height 20
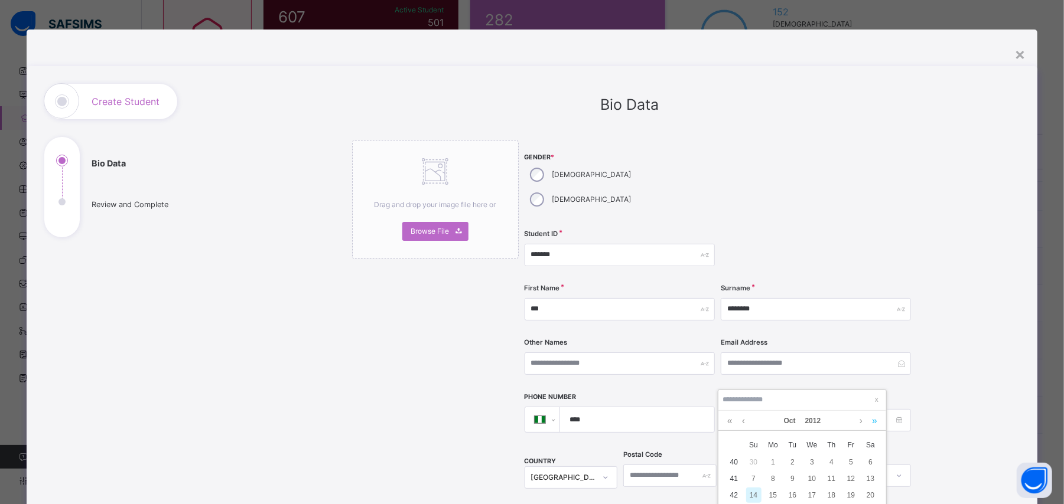
click at [877, 421] on link at bounding box center [874, 421] width 11 height 20
click at [877, 419] on link at bounding box center [874, 421] width 11 height 20
click at [728, 423] on link at bounding box center [729, 421] width 11 height 20
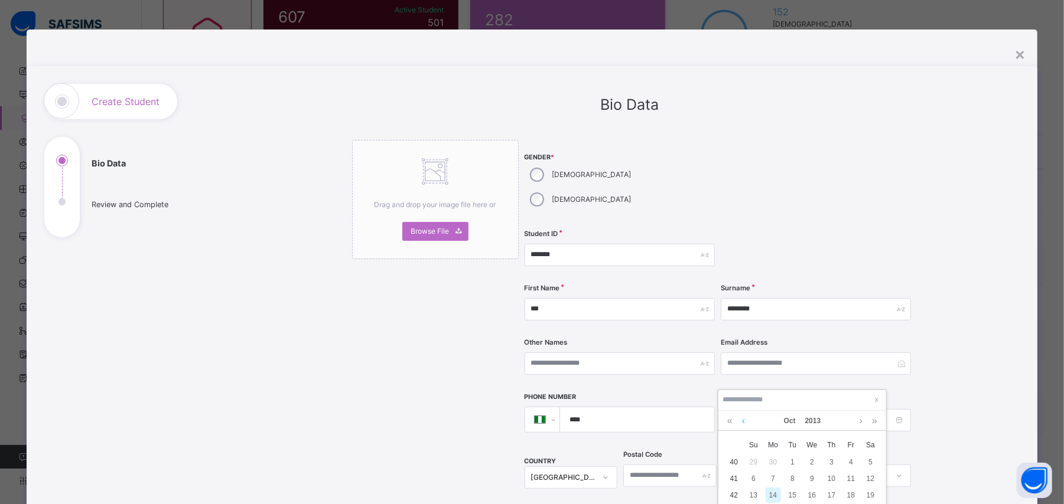
click at [742, 424] on link at bounding box center [743, 421] width 9 height 20
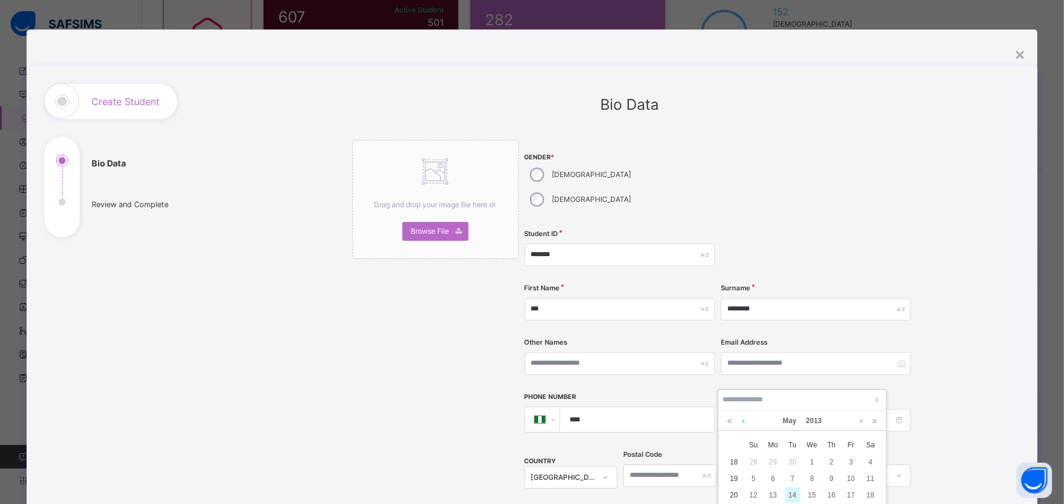
click at [742, 424] on link at bounding box center [743, 421] width 9 height 20
click at [858, 422] on link at bounding box center [861, 421] width 9 height 20
click at [858, 424] on link at bounding box center [861, 421] width 9 height 20
click at [758, 490] on div "14" at bounding box center [753, 495] width 15 height 15
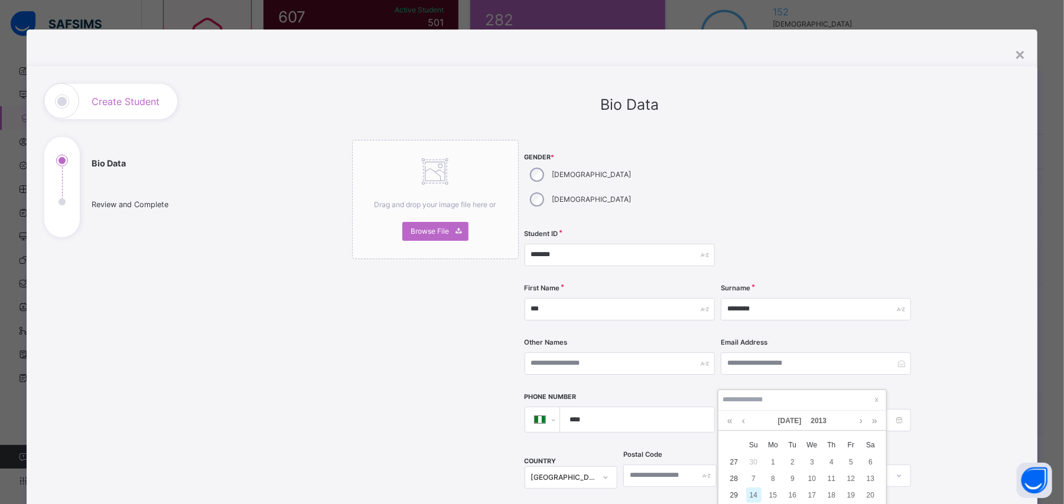
type input "**********"
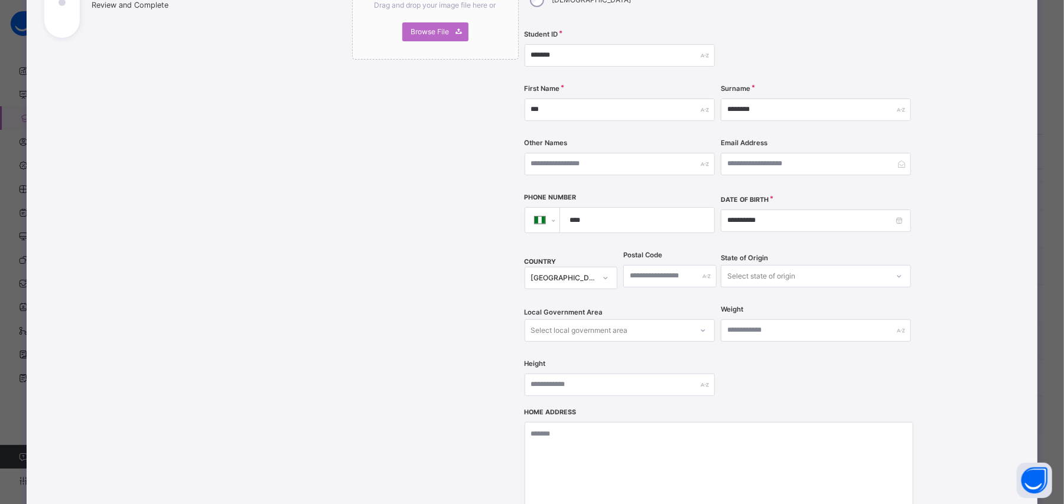
scroll to position [213, 0]
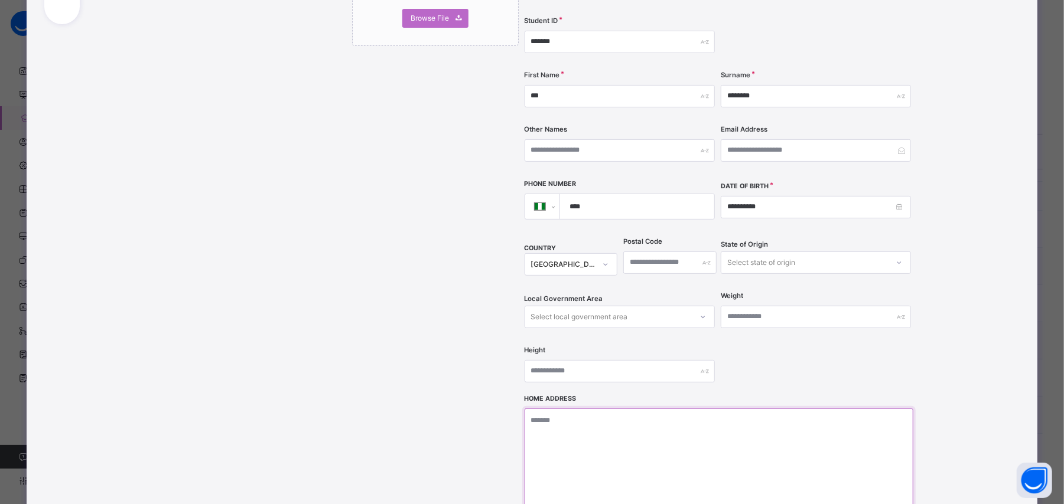
click at [702, 409] on textarea at bounding box center [719, 468] width 389 height 118
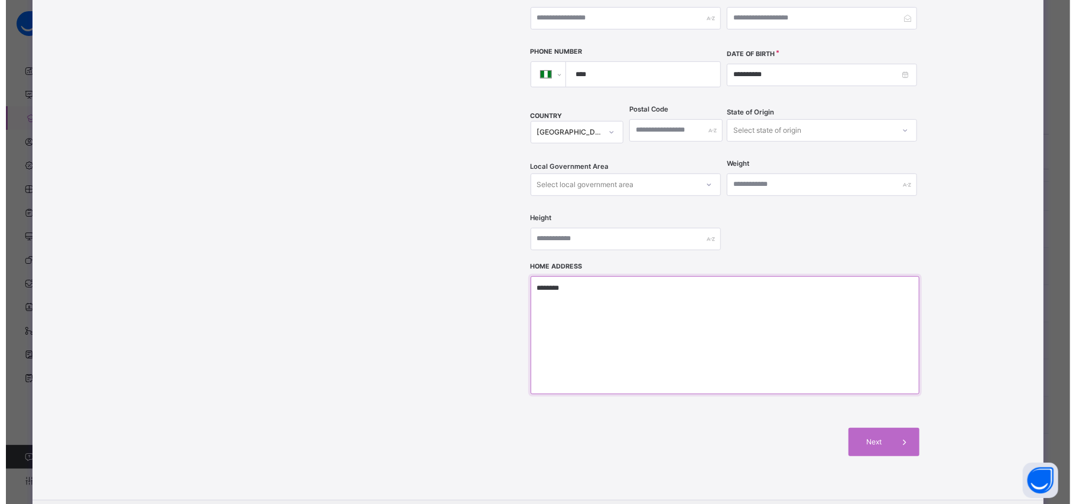
scroll to position [401, 0]
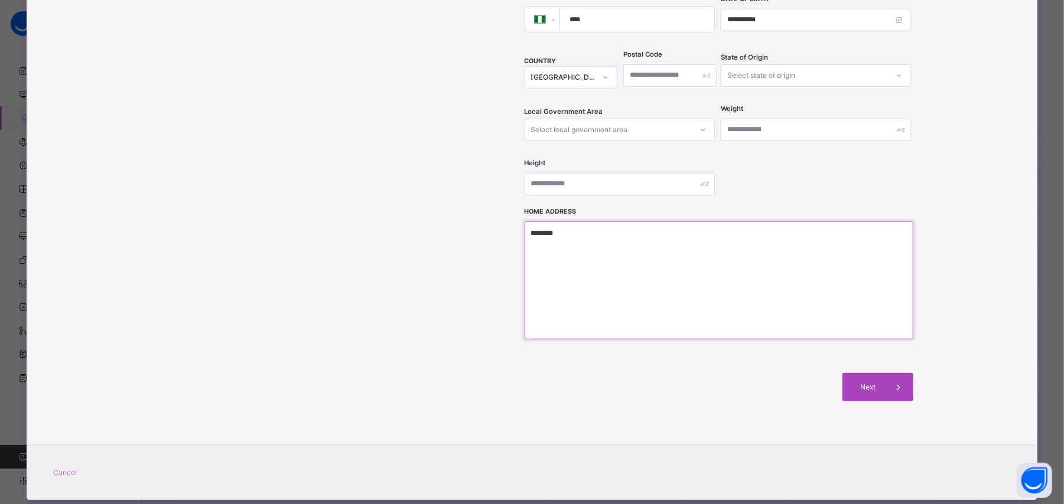
type textarea "********"
click at [885, 373] on span at bounding box center [899, 387] width 28 height 28
click at [882, 371] on div "**********" at bounding box center [629, 56] width 780 height 746
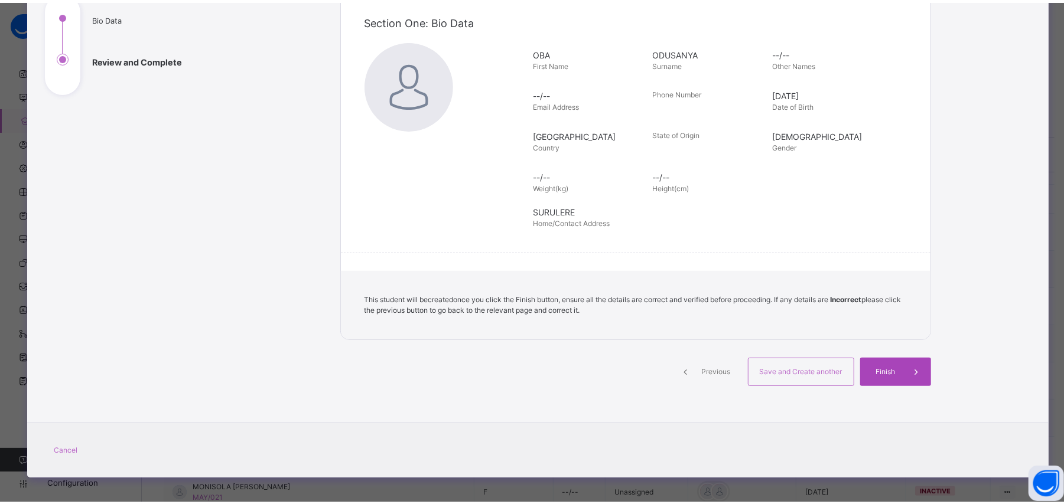
scroll to position [145, 0]
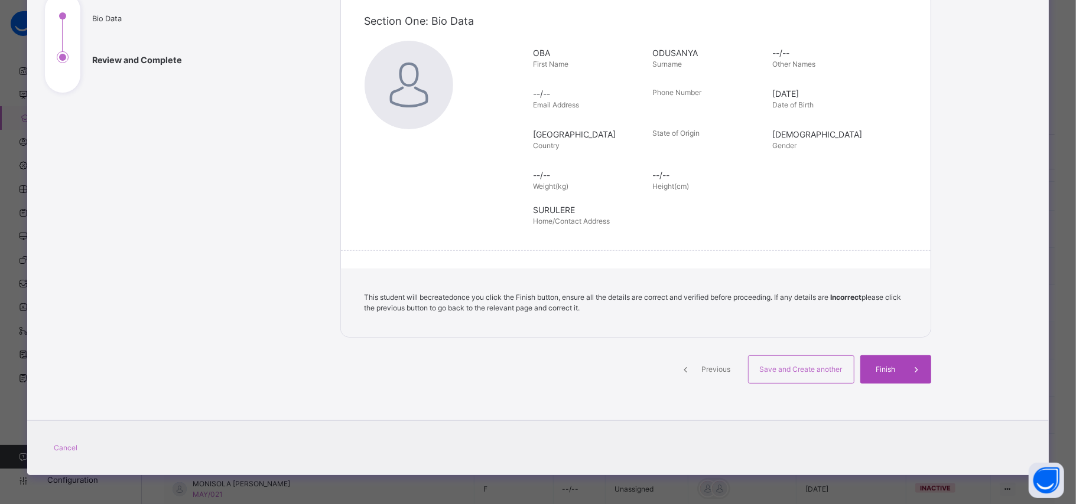
click at [880, 370] on span "Finish" at bounding box center [886, 369] width 34 height 11
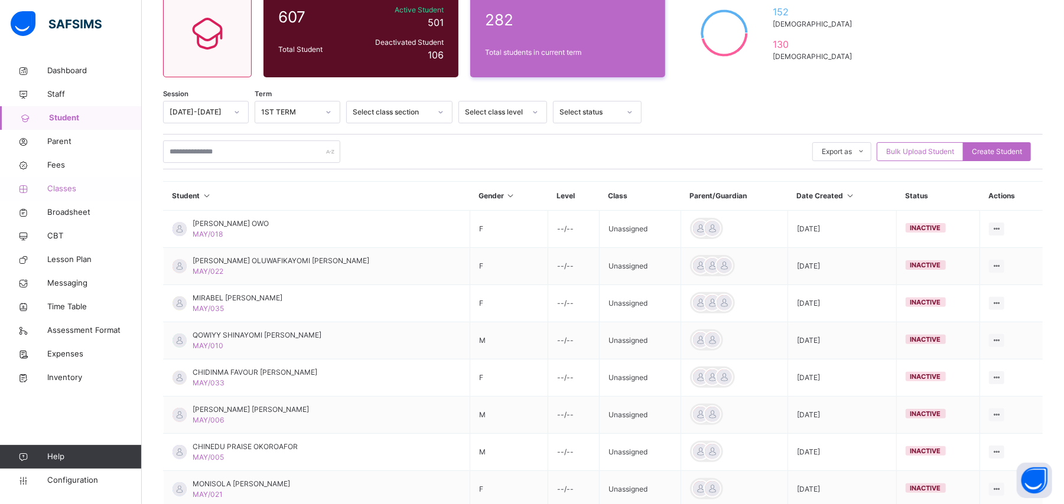
click at [76, 189] on span "Classes" at bounding box center [94, 189] width 95 height 12
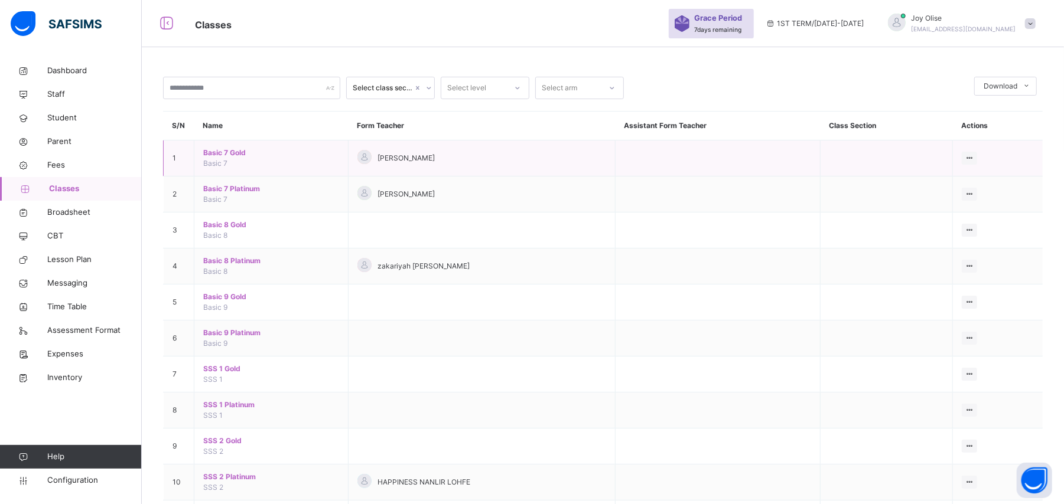
click at [225, 157] on span "Basic 7 Gold" at bounding box center [271, 153] width 136 height 11
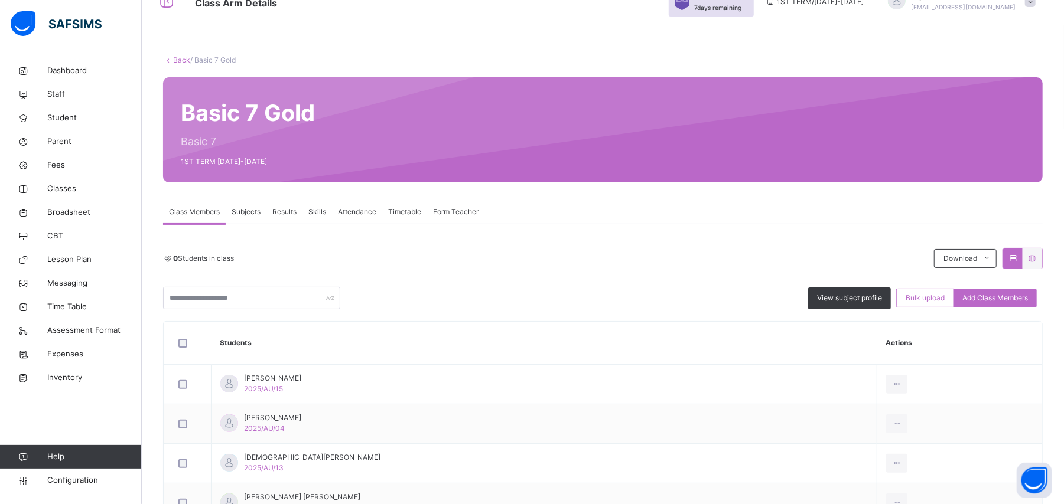
scroll to position [52, 0]
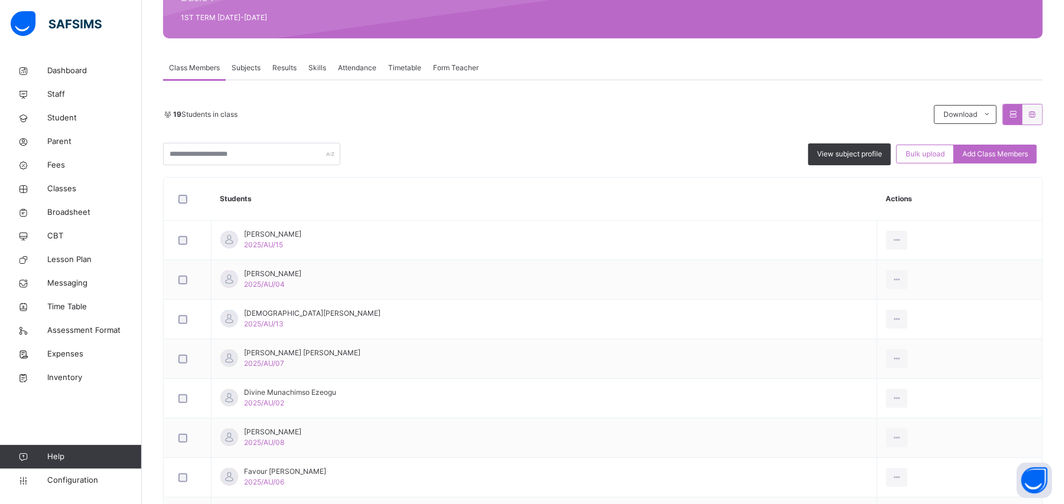
scroll to position [168, 0]
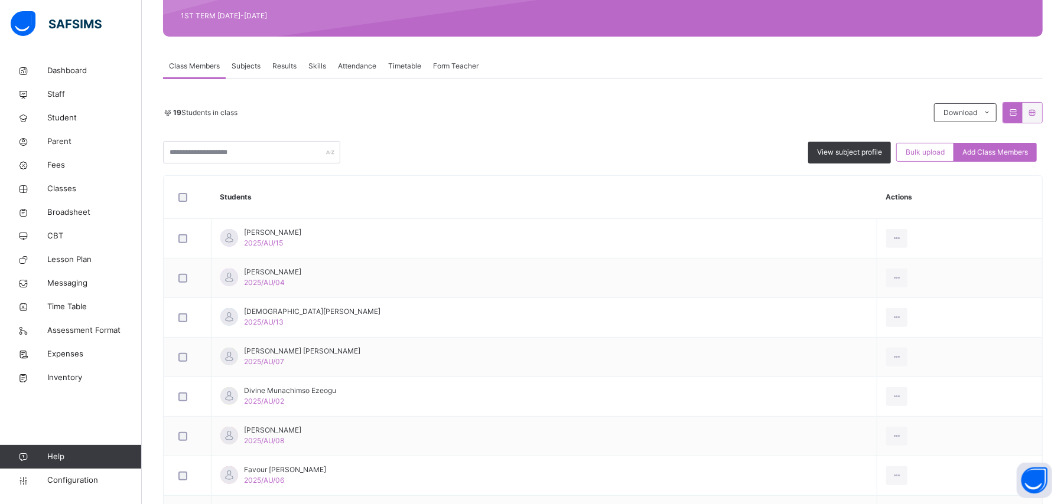
click at [1062, 268] on div "Back / Basic 7 Gold Basic 7 Gold Basic 7 1ST TERM 2025-2026 Class Members Subje…" at bounding box center [603, 463] width 922 height 1145
click at [71, 116] on span "Student" at bounding box center [94, 118] width 95 height 12
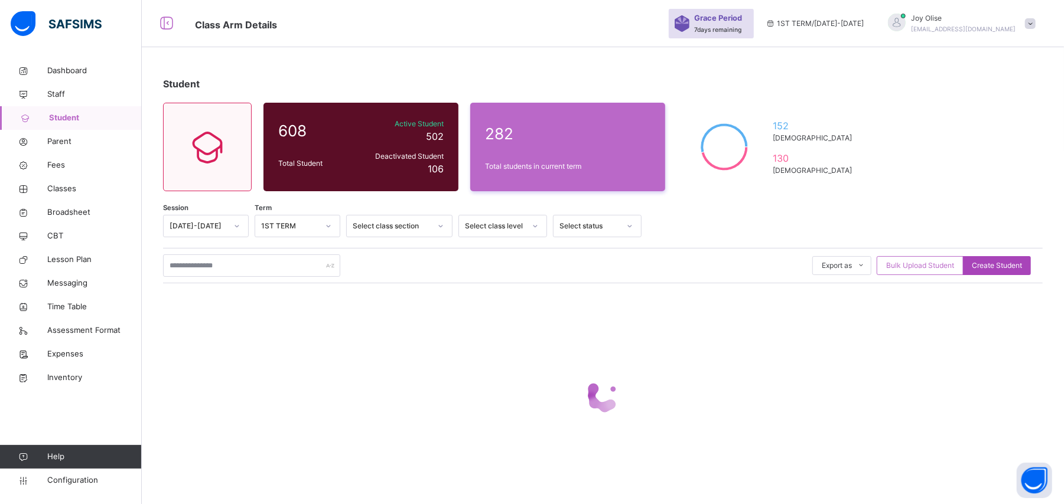
click at [1009, 262] on span "Create Student" at bounding box center [997, 266] width 50 height 11
select select "**"
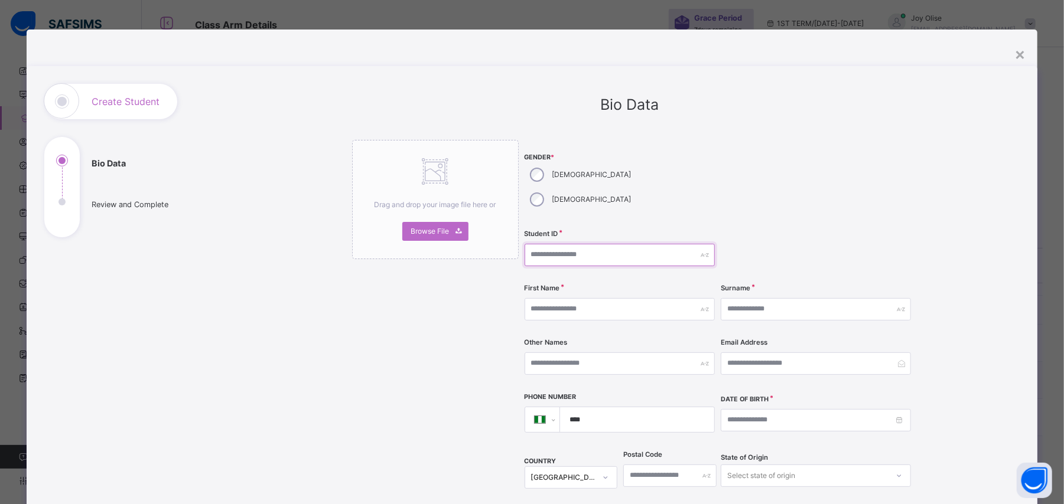
click at [608, 244] on input "text" at bounding box center [620, 255] width 190 height 22
type input "*******"
click at [587, 298] on input "text" at bounding box center [620, 309] width 190 height 22
type input "*********"
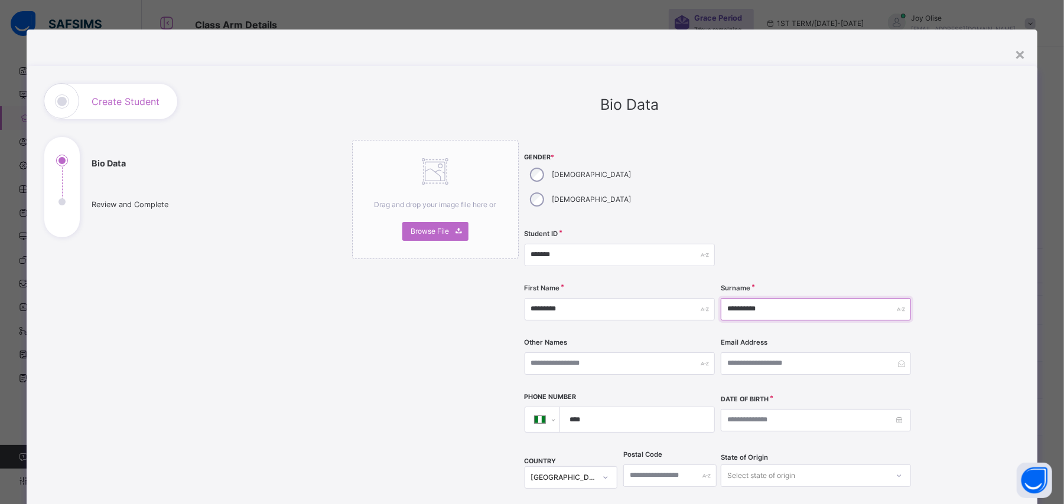
type input "**********"
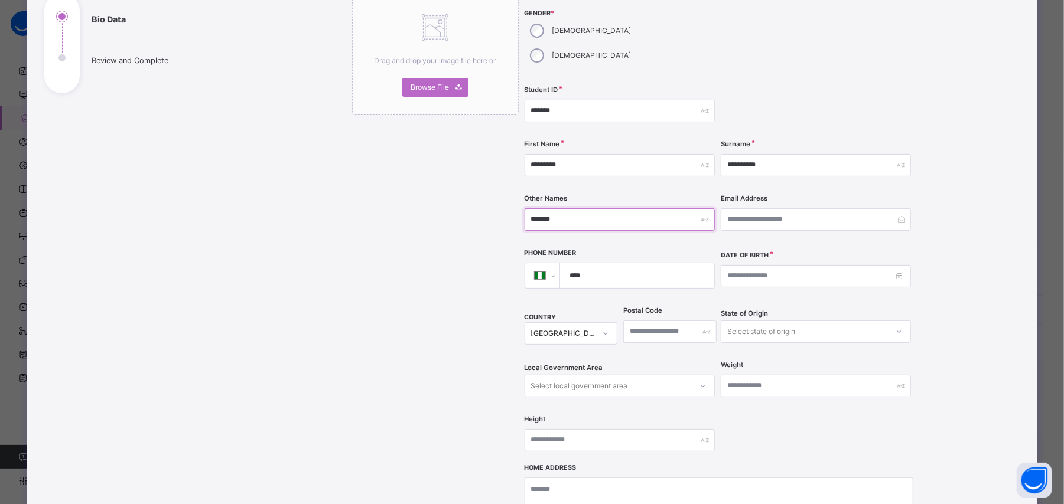
scroll to position [181, 0]
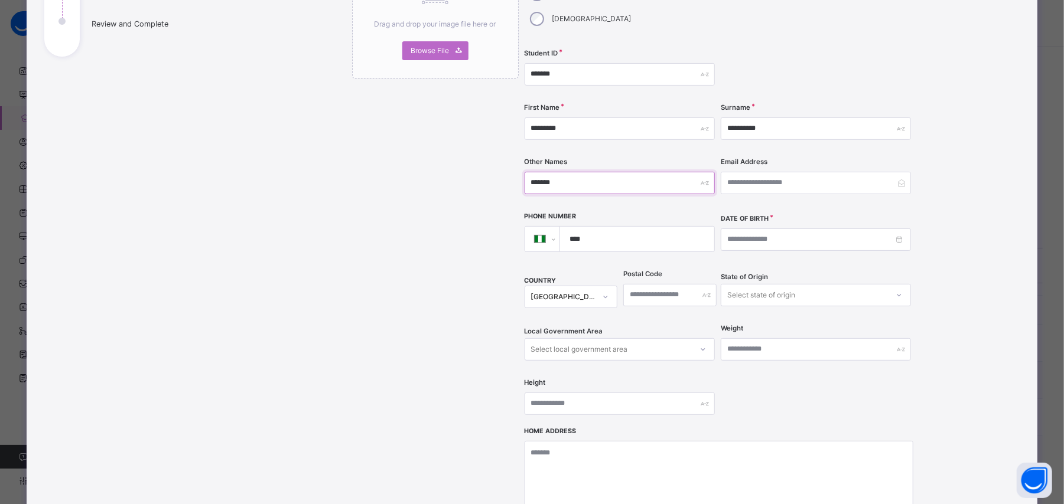
type input "*******"
click at [894, 229] on input at bounding box center [816, 240] width 190 height 22
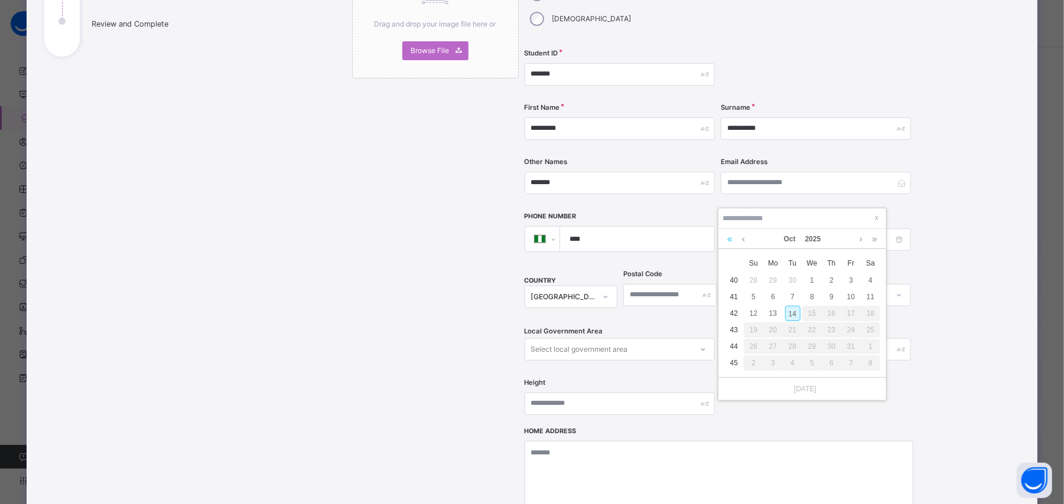
click at [725, 239] on link at bounding box center [729, 239] width 11 height 20
click at [728, 239] on link at bounding box center [729, 239] width 11 height 20
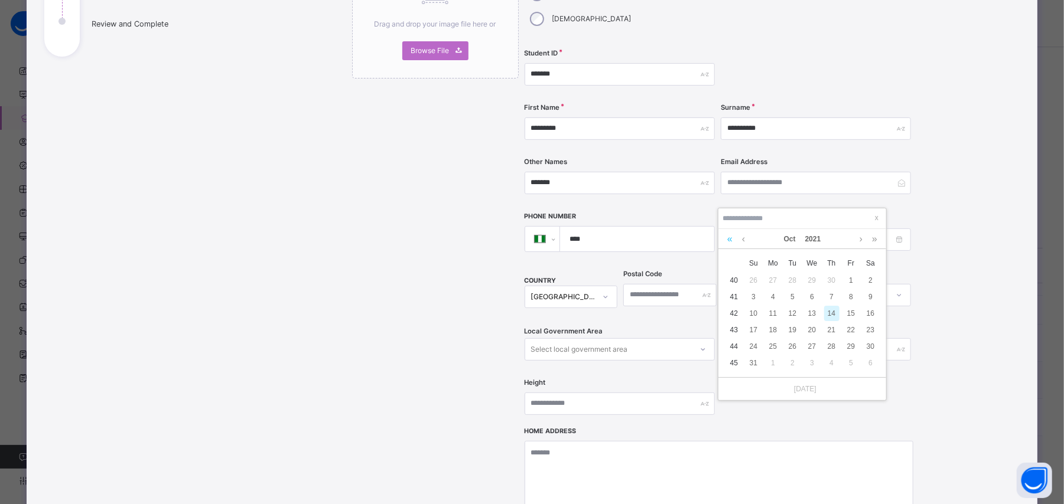
click at [728, 239] on link at bounding box center [729, 239] width 11 height 20
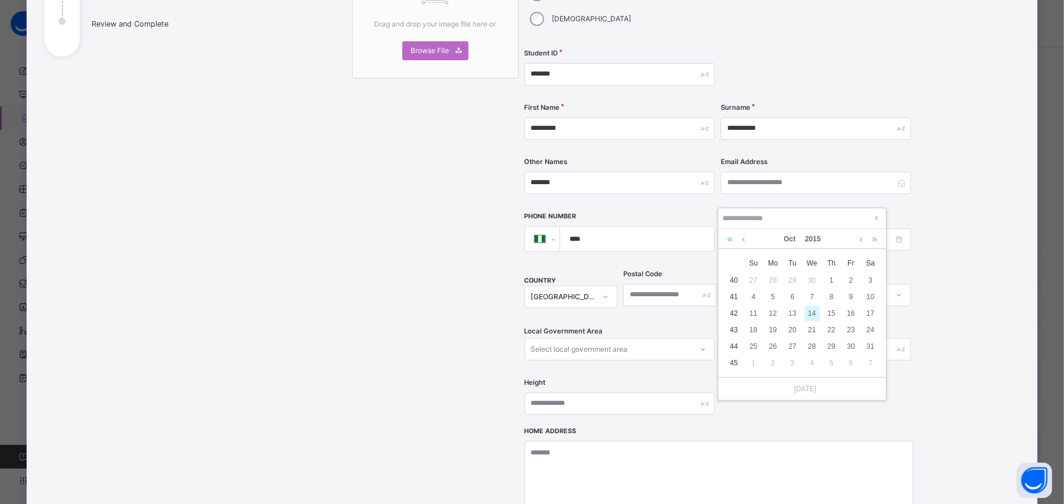
click at [728, 239] on link at bounding box center [729, 239] width 11 height 20
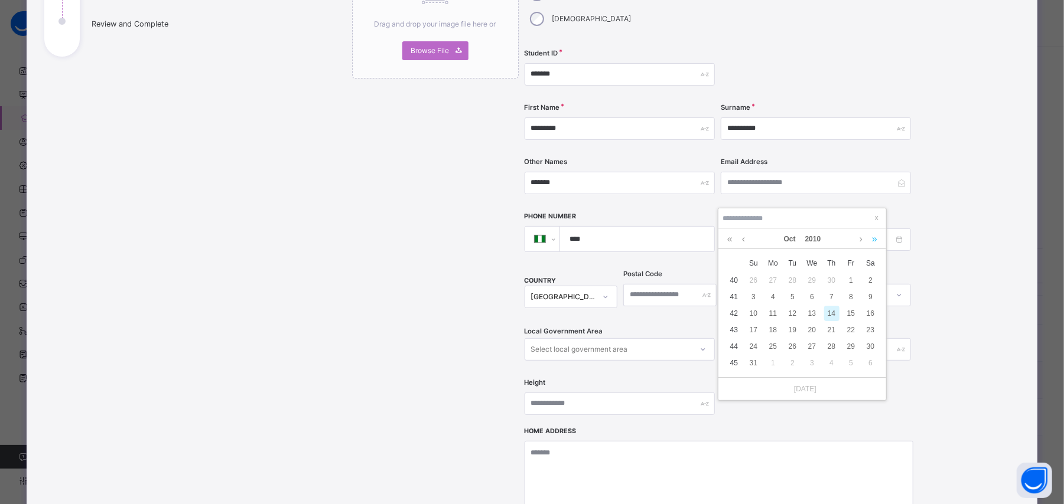
click at [872, 242] on link at bounding box center [874, 239] width 11 height 20
click at [745, 239] on link at bounding box center [743, 239] width 9 height 20
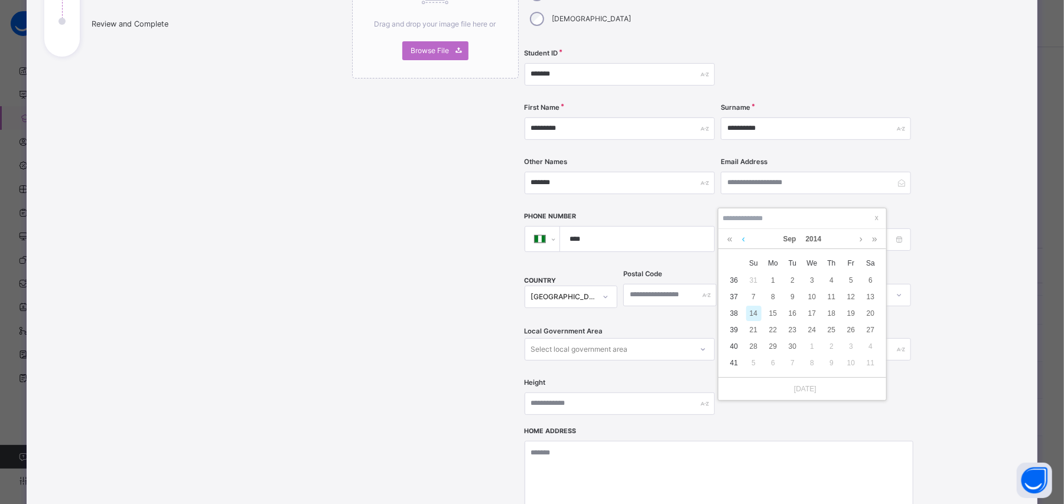
click at [745, 239] on link at bounding box center [743, 239] width 9 height 20
click at [792, 281] on div "3" at bounding box center [792, 280] width 15 height 15
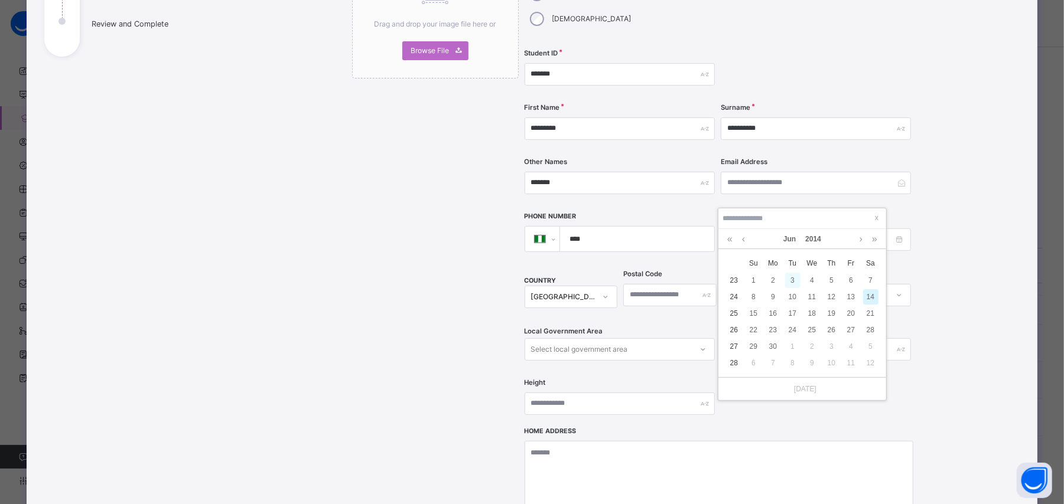
type input "**********"
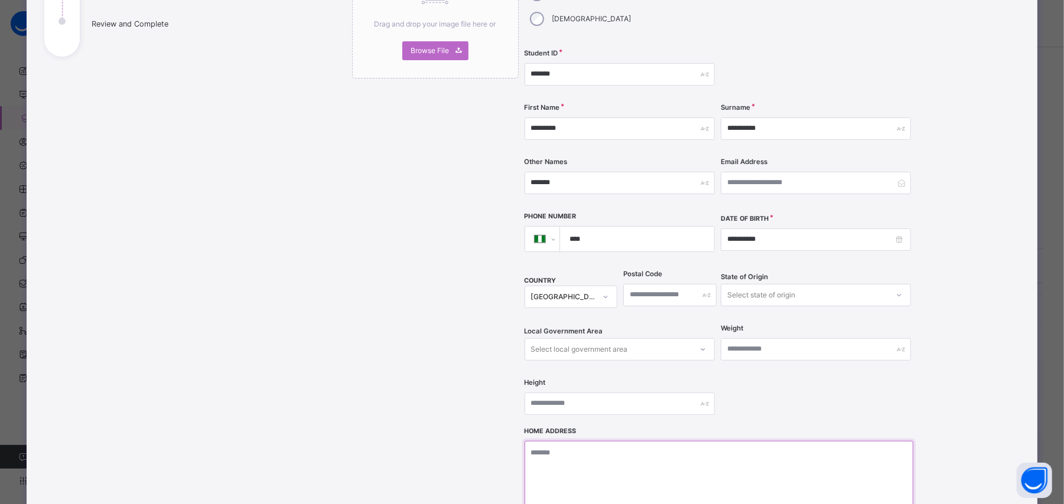
click at [715, 441] on textarea at bounding box center [719, 500] width 389 height 118
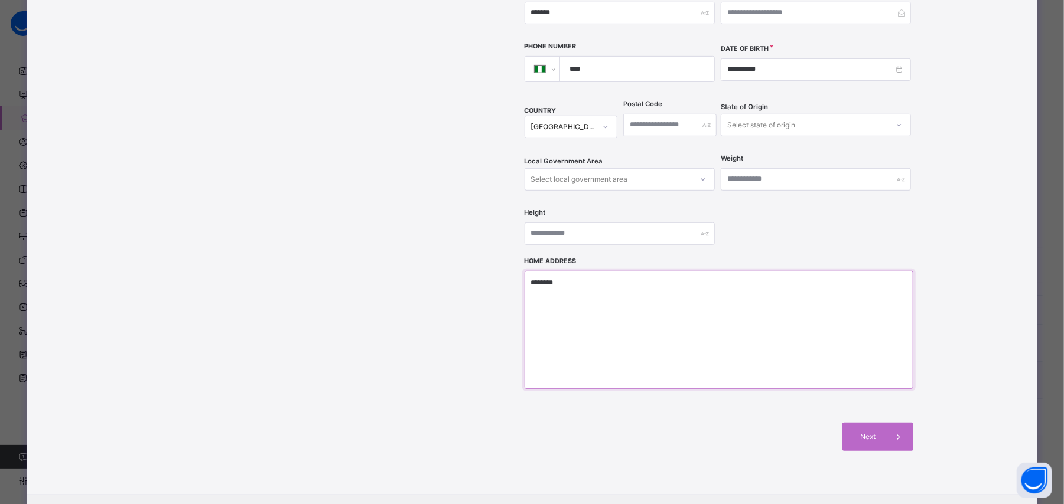
type textarea "********"
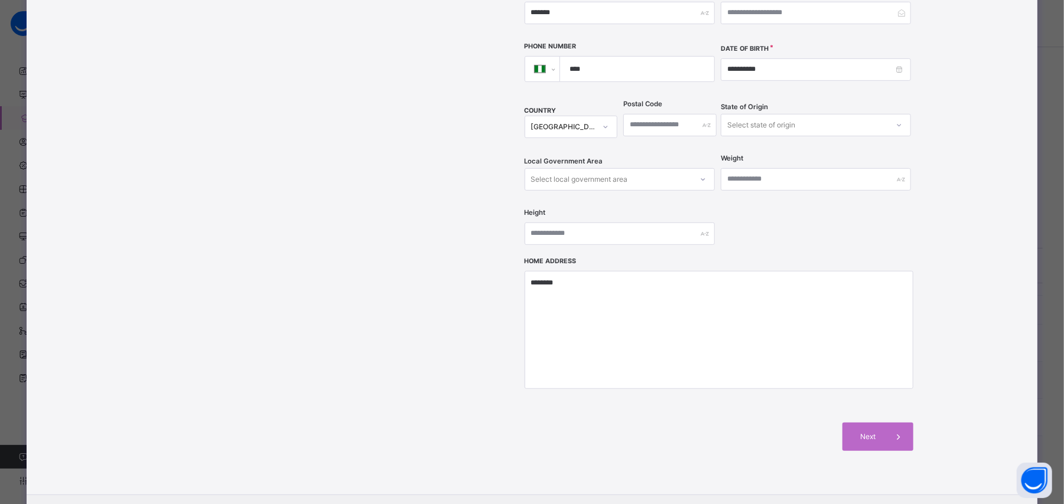
click at [1040, 395] on div "**********" at bounding box center [532, 252] width 1064 height 504
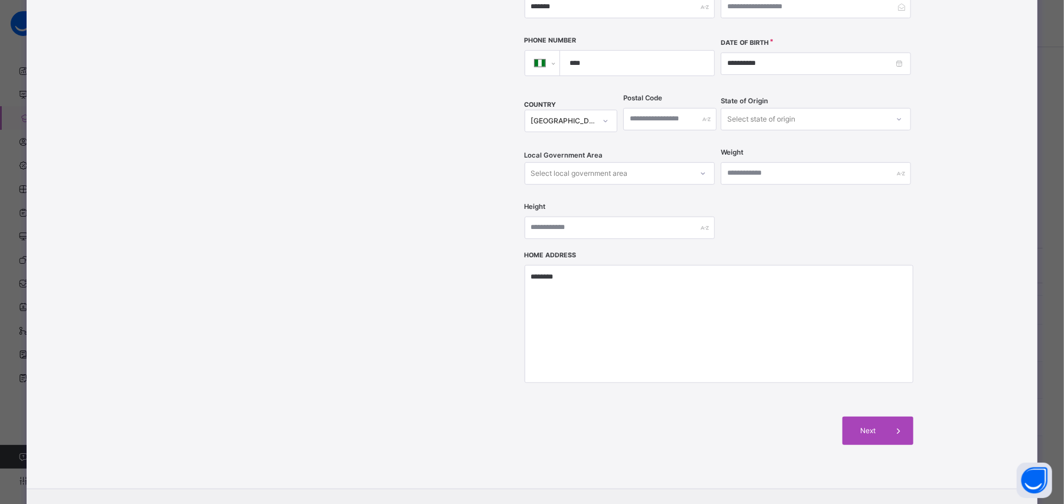
click at [868, 417] on div "Next" at bounding box center [877, 431] width 71 height 28
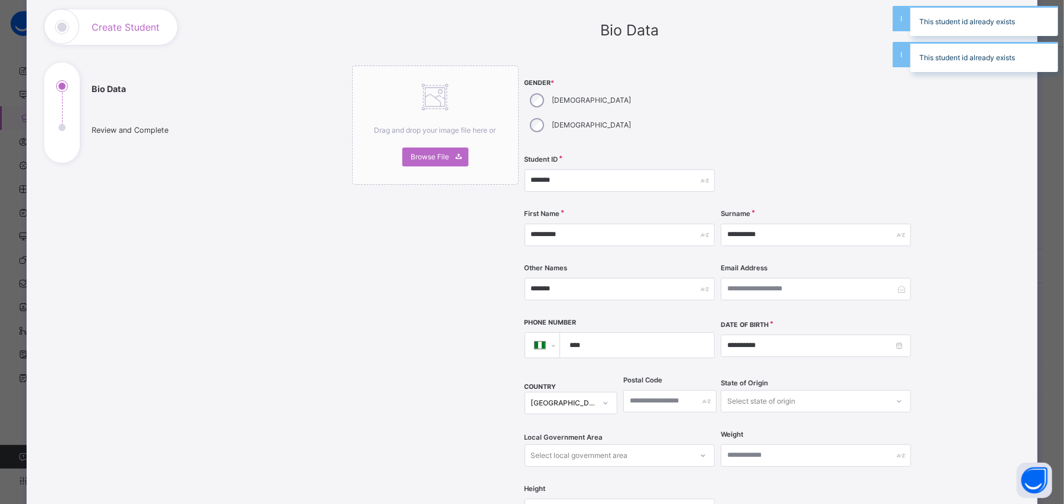
drag, startPoint x: 1026, startPoint y: 215, endPoint x: 1008, endPoint y: 214, distance: 18.4
click at [1026, 214] on div "**********" at bounding box center [532, 383] width 1011 height 782
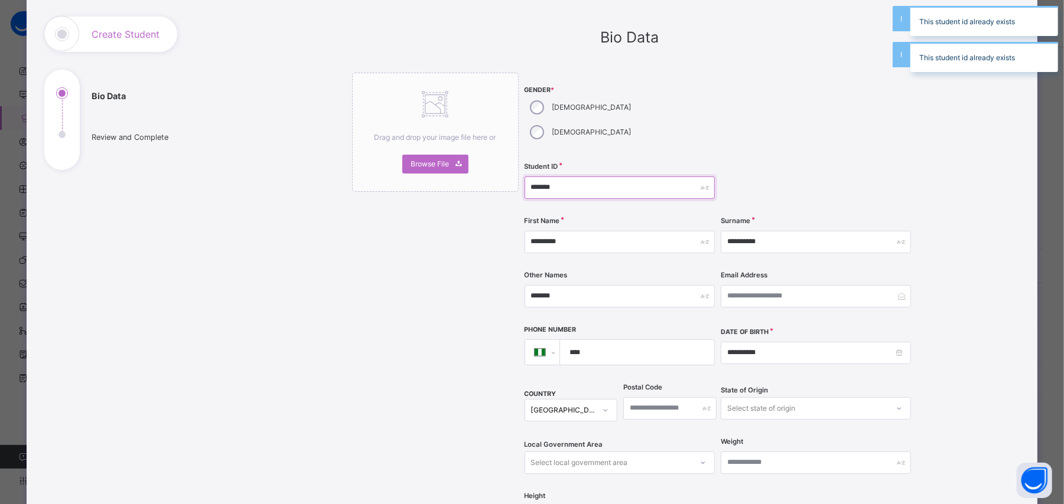
click at [633, 177] on input "*******" at bounding box center [620, 188] width 190 height 22
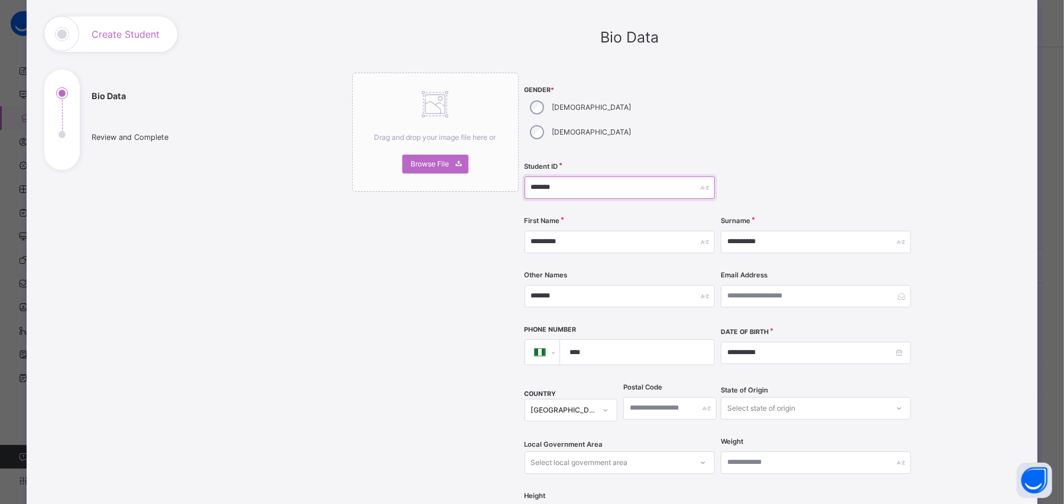
click at [634, 177] on input "*******" at bounding box center [620, 188] width 190 height 22
click at [643, 218] on div "First Name *********" at bounding box center [620, 242] width 190 height 48
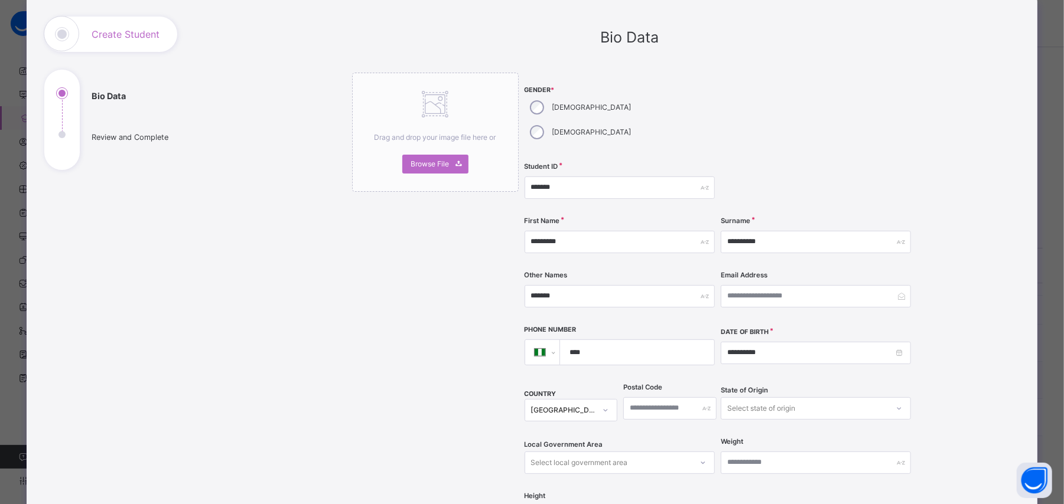
click at [643, 218] on div "First Name *********" at bounding box center [620, 242] width 190 height 48
click at [624, 177] on input "*******" at bounding box center [620, 188] width 190 height 22
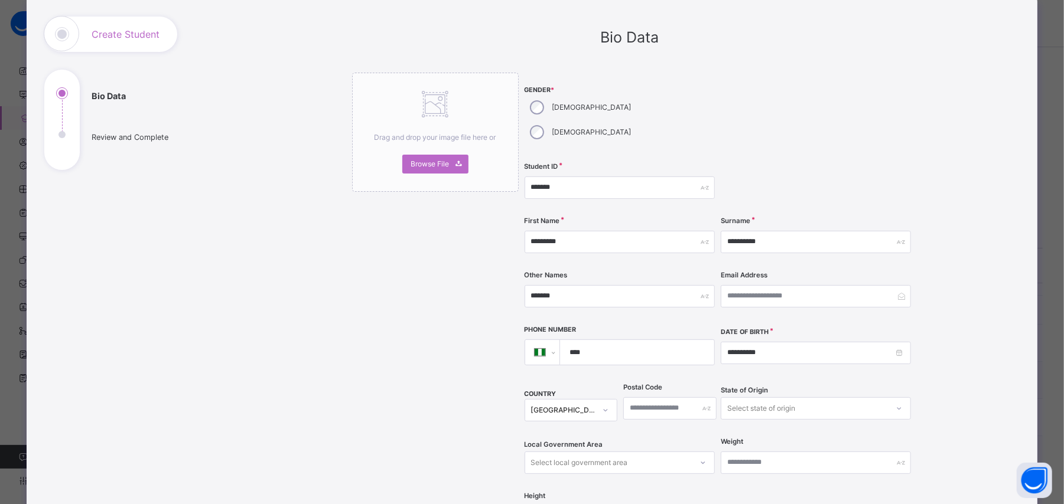
click at [638, 218] on div "First Name *********" at bounding box center [620, 242] width 190 height 48
click at [640, 177] on input "*******" at bounding box center [620, 188] width 190 height 22
type input "*******"
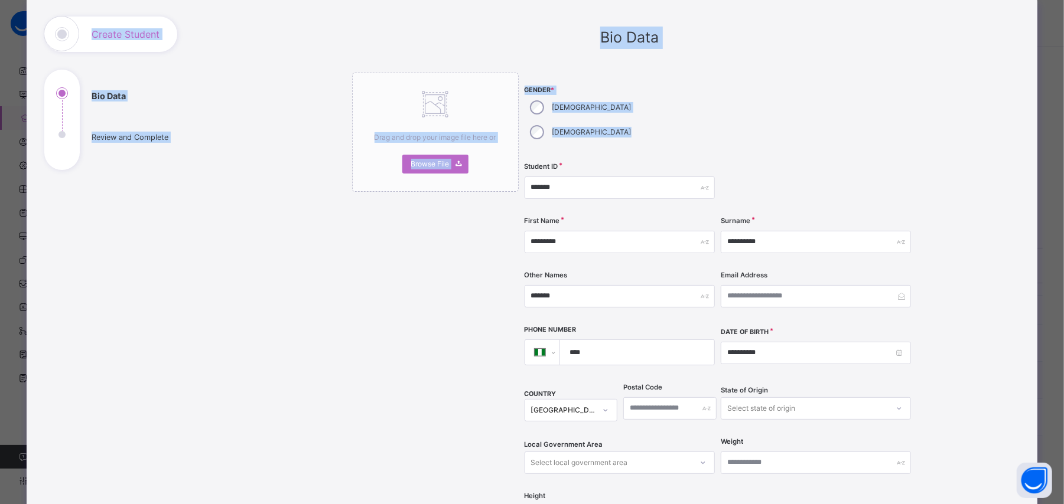
drag, startPoint x: 1057, startPoint y: 110, endPoint x: 1069, endPoint y: 208, distance: 98.8
click at [1064, 208] on html "Class Arm Details Grace Period 7 days remaining 1ST TERM / 2025-2026 Joy Olise …" at bounding box center [532, 384] width 1064 height 768
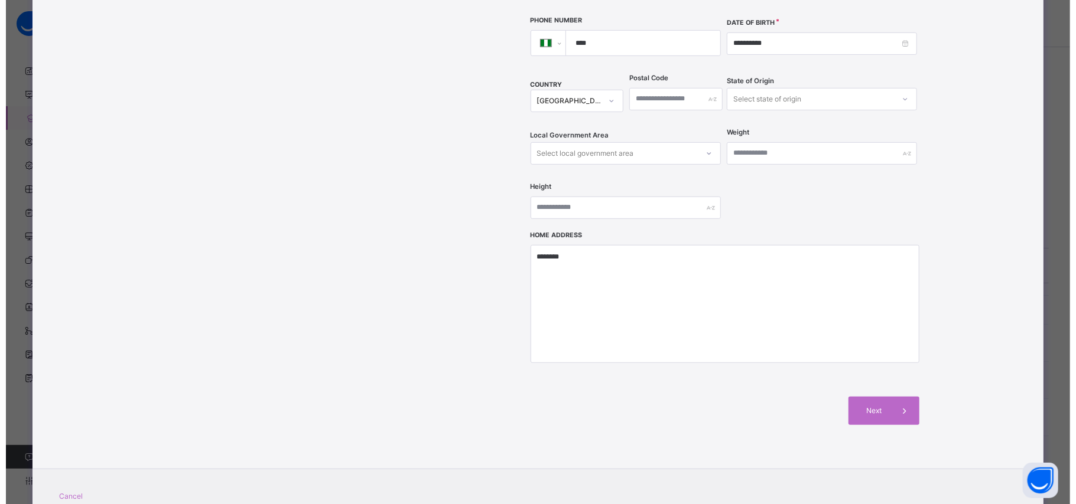
scroll to position [383, 0]
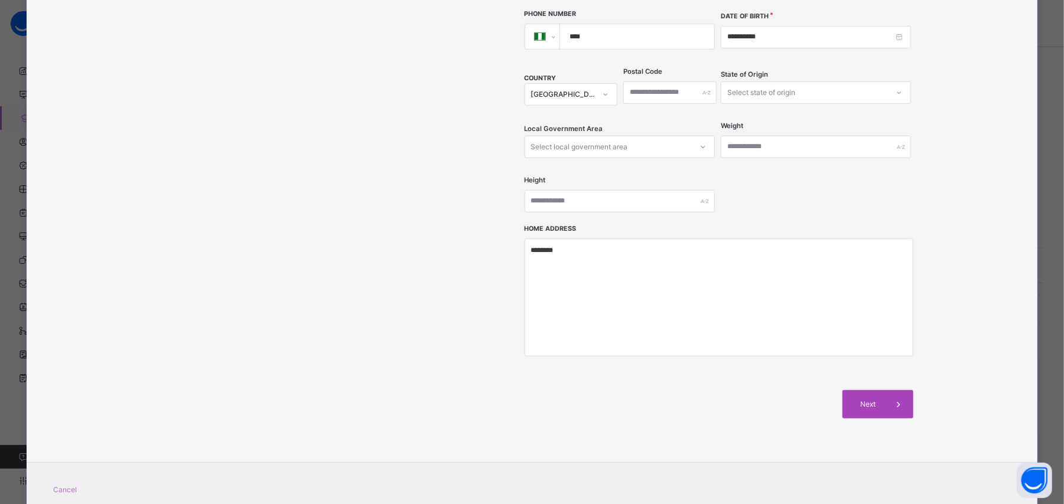
click at [851, 399] on span "Next" at bounding box center [868, 404] width 34 height 11
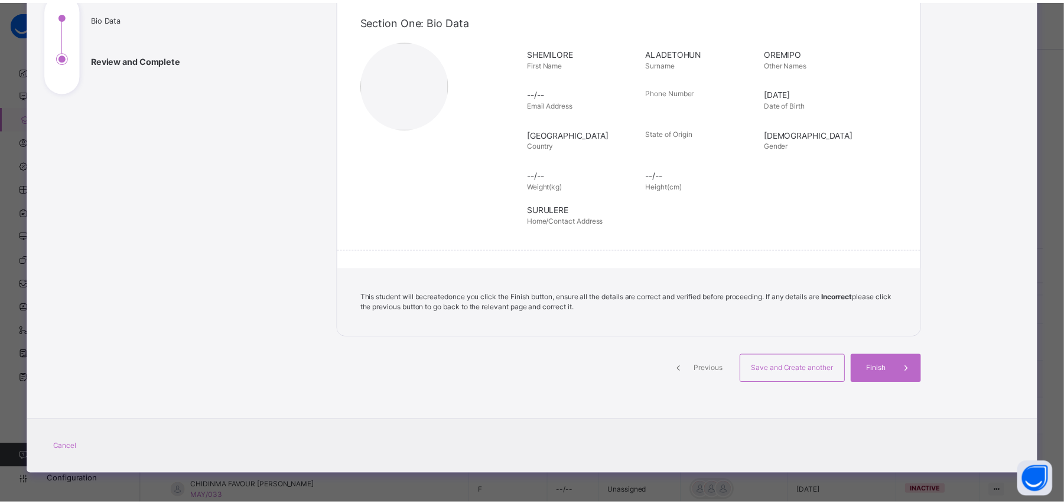
scroll to position [145, 0]
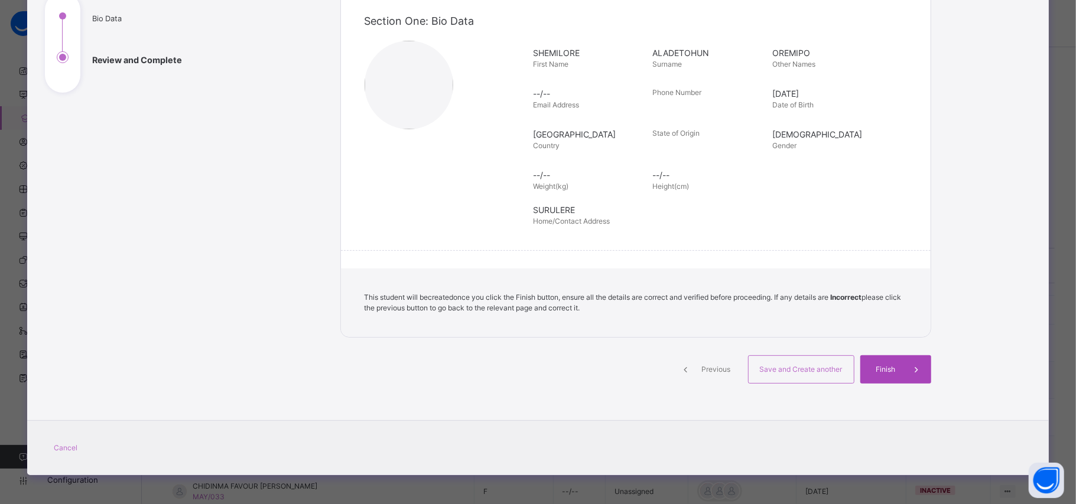
click at [872, 372] on span "Finish" at bounding box center [886, 369] width 34 height 11
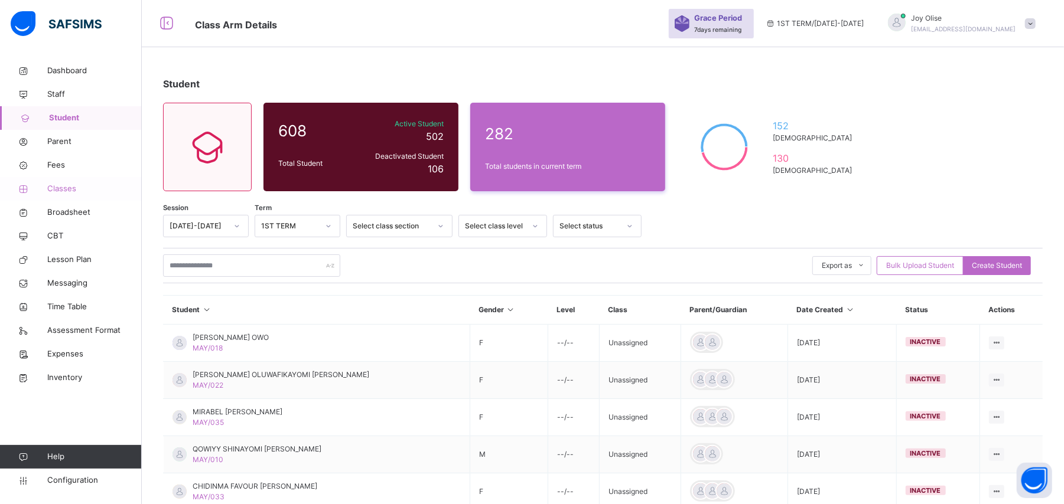
click at [67, 189] on span "Classes" at bounding box center [94, 189] width 95 height 12
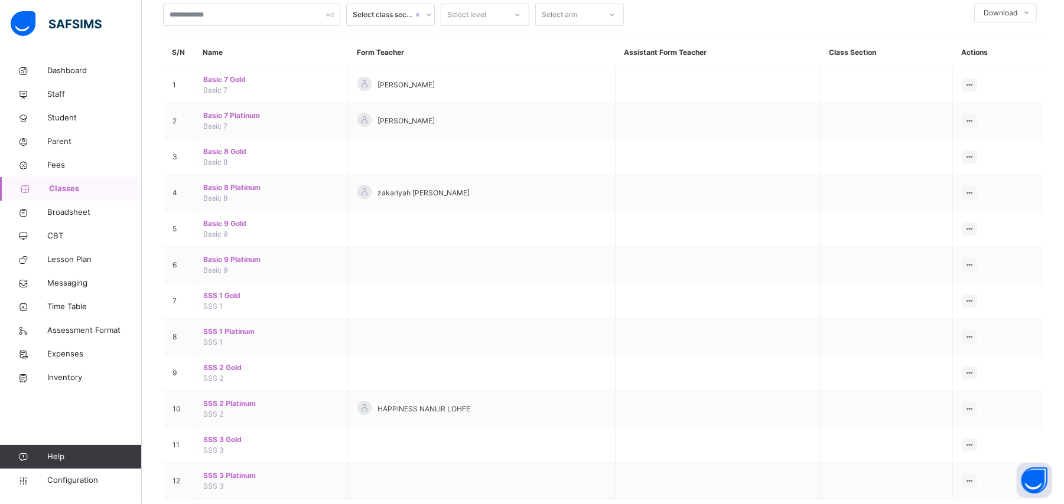
scroll to position [100, 0]
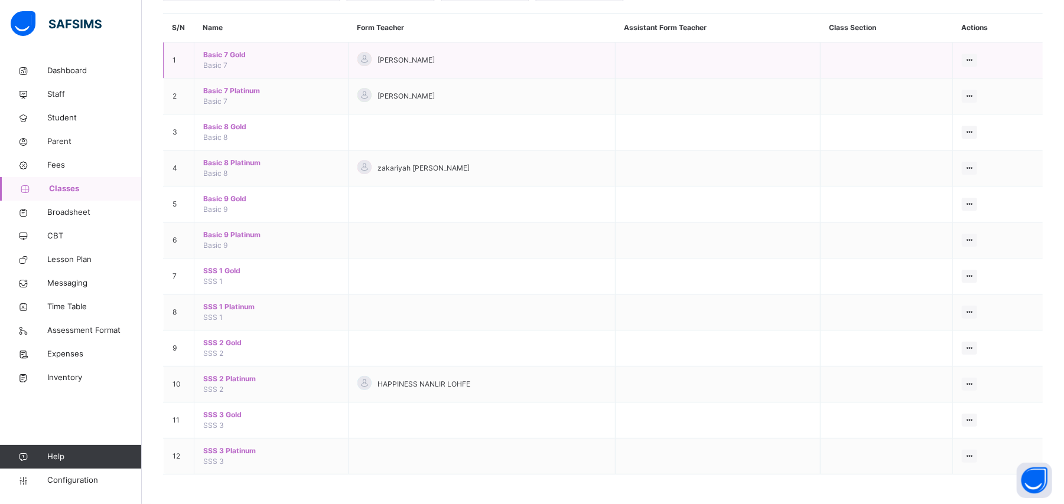
click at [221, 53] on span "Basic 7 Gold" at bounding box center [271, 55] width 136 height 11
click at [221, 53] on div "Select class section Select level Select arm Download Pdf Report Excel Report S…" at bounding box center [603, 203] width 922 height 603
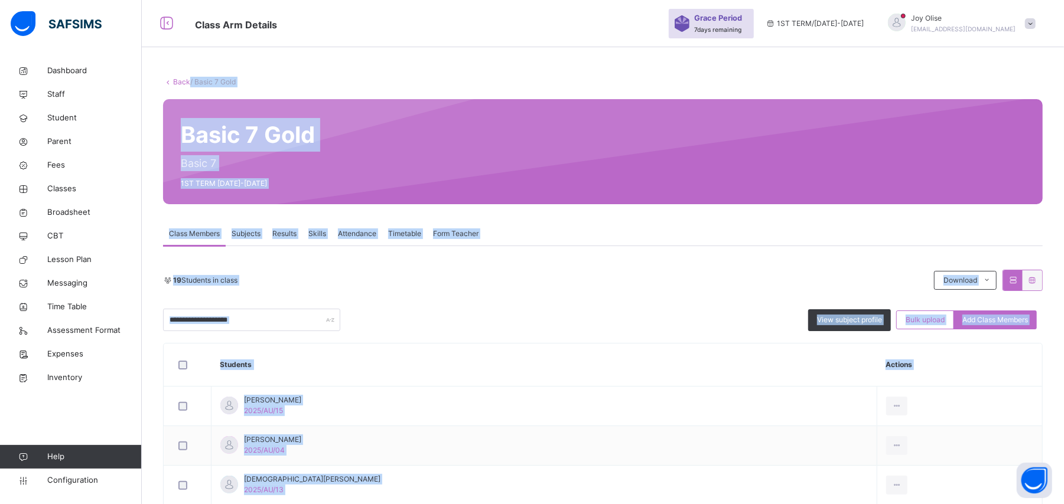
click at [636, 77] on div "Back / Basic 7 Gold" at bounding box center [603, 82] width 880 height 11
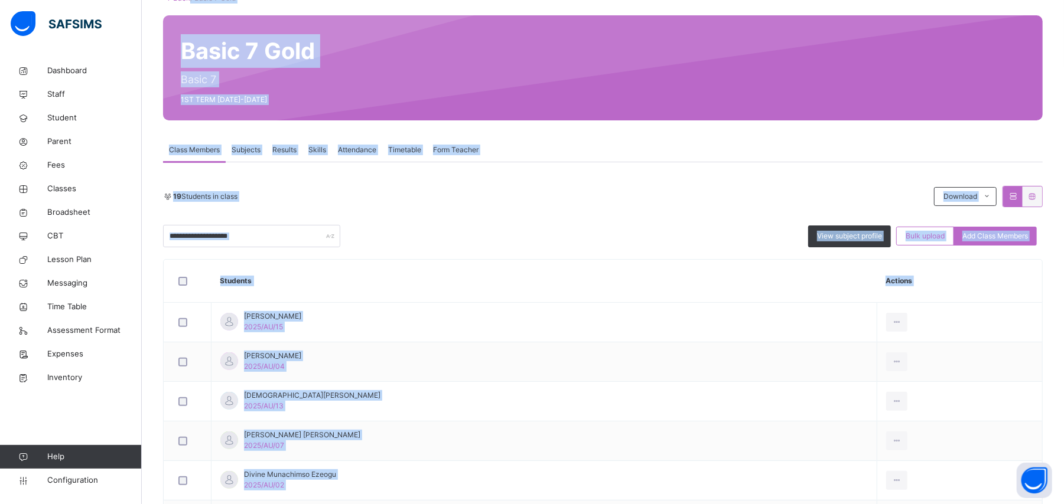
scroll to position [92, 0]
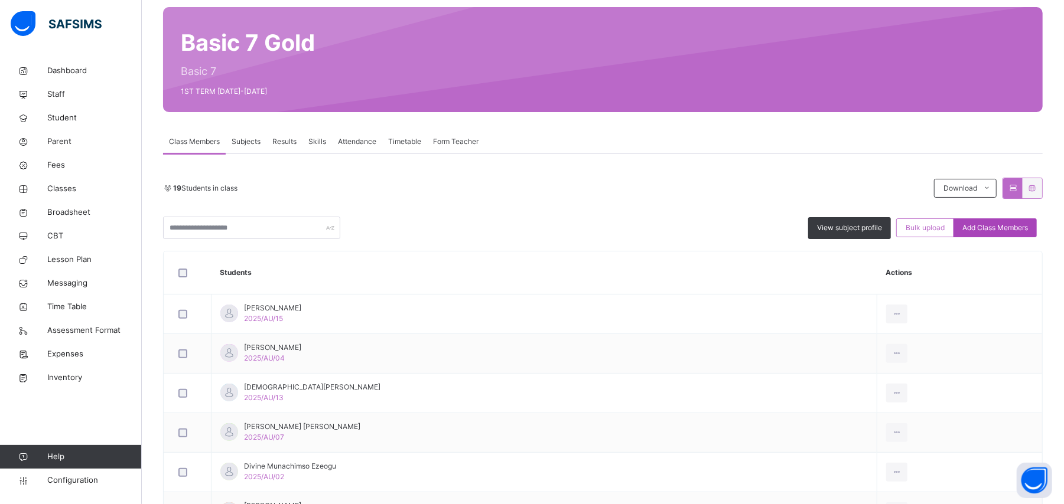
click at [1015, 227] on span "Add Class Members" at bounding box center [995, 228] width 66 height 11
click at [0, 0] on div "× Add Student Students Without Class TITILAYO TIMOFE ADELEKE MAY/488 EZEKIEL OL…" at bounding box center [0, 0] width 0 height 0
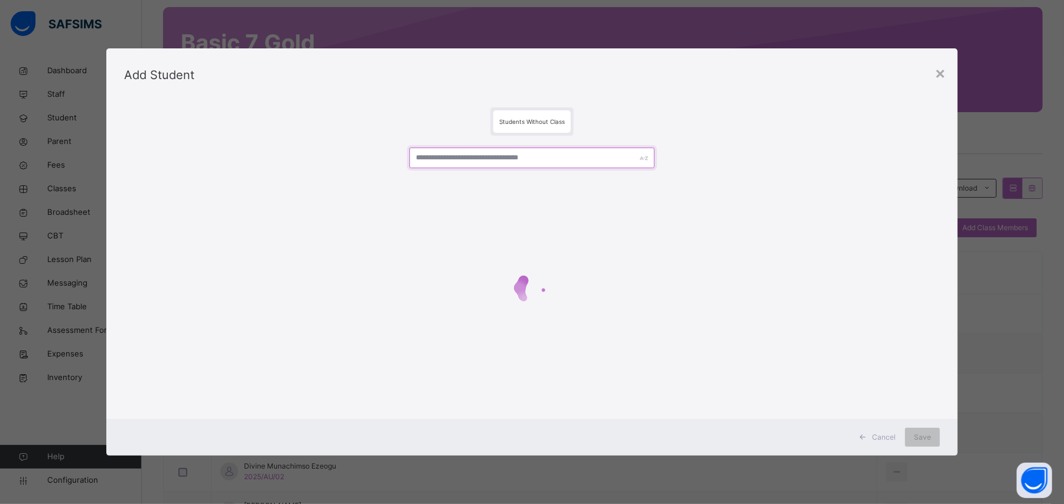
click at [608, 161] on input "text" at bounding box center [531, 158] width 245 height 21
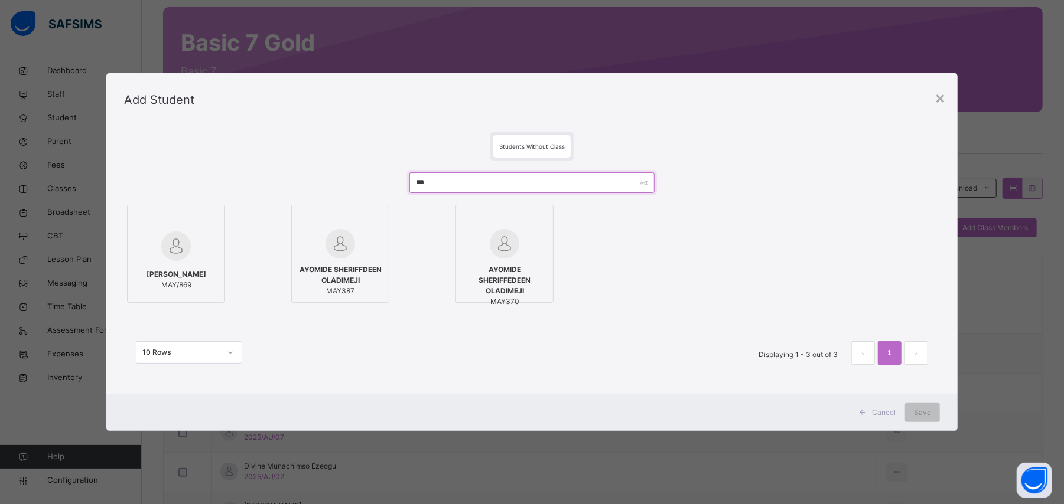
type input "***"
click at [194, 280] on span "SHEMILORE OREMIPO ALADETOHUN" at bounding box center [176, 274] width 60 height 11
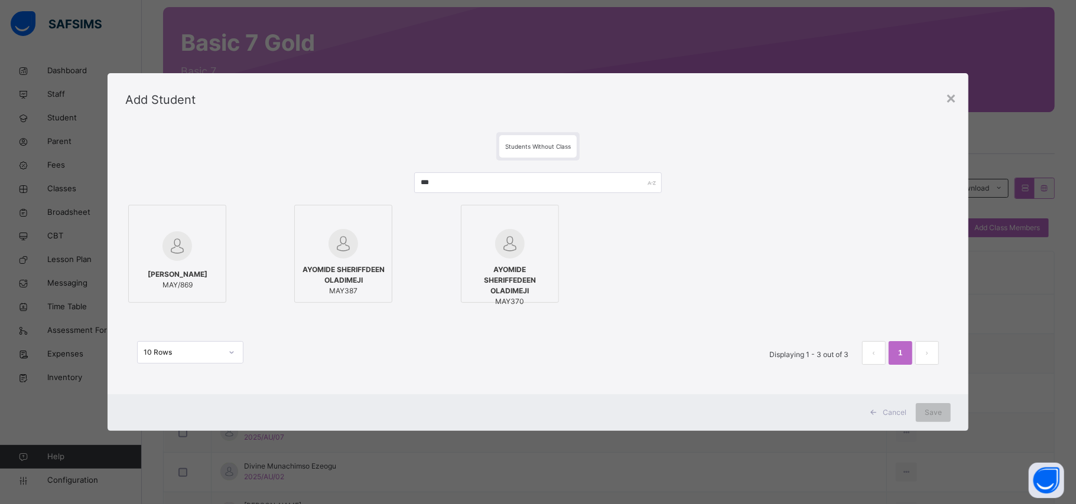
click at [203, 218] on div at bounding box center [177, 220] width 85 height 18
click at [202, 204] on div "SHEMILORE OREMIPO ALADETOHUN MAY/869 AYOMIDE SHERIFFDEEN OLADIMEJI MAY387 AYOMI…" at bounding box center [537, 254] width 825 height 104
click at [201, 207] on label "SHEMILORE OREMIPO ALADETOHUN MAY/869" at bounding box center [177, 254] width 98 height 98
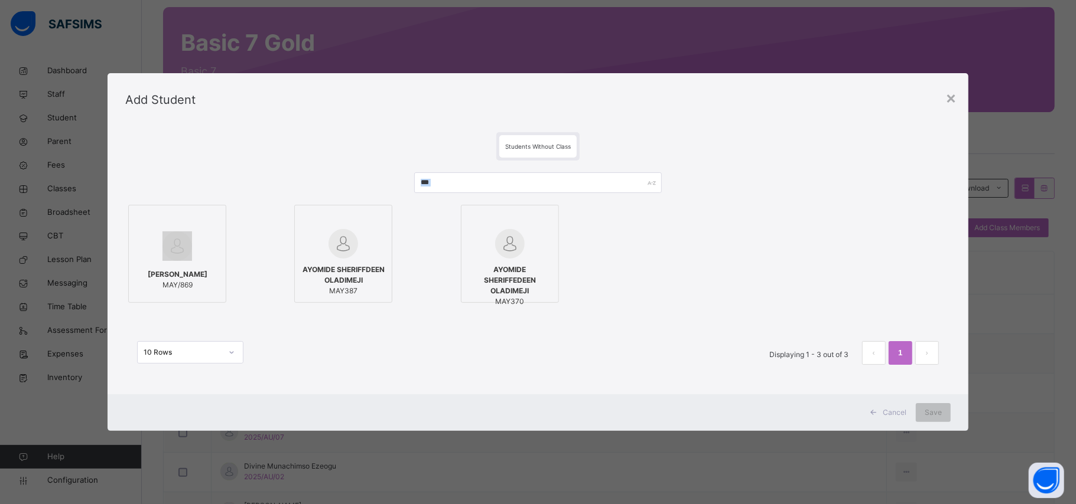
click at [201, 207] on label "SHEMILORE OREMIPO ALADETOHUN MAY/869" at bounding box center [177, 254] width 98 height 98
click at [190, 213] on div at bounding box center [177, 220] width 85 height 18
click at [931, 410] on span "Save" at bounding box center [932, 413] width 17 height 11
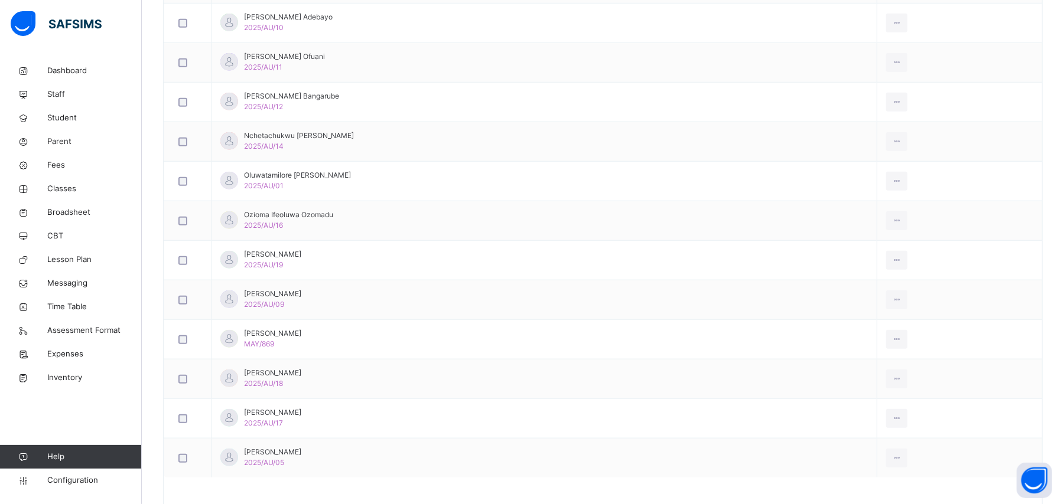
scroll to position [721, 0]
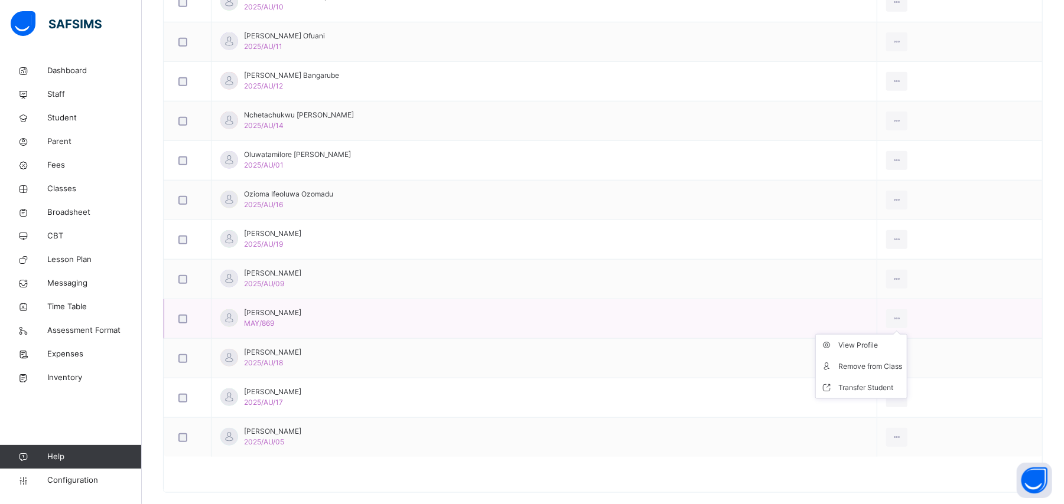
click at [872, 334] on ul "View Profile Remove from Class Transfer Student" at bounding box center [861, 366] width 92 height 65
click at [853, 390] on div "Transfer Student" at bounding box center [870, 388] width 64 height 12
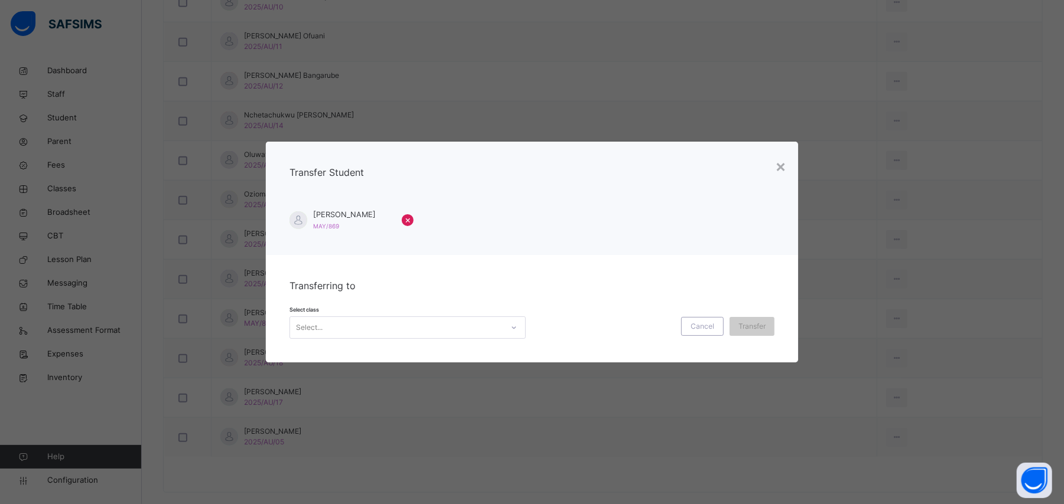
click at [499, 329] on div "Select..." at bounding box center [396, 327] width 213 height 18
click at [436, 354] on div "Basic 7 Platinum" at bounding box center [407, 354] width 235 height 20
click at [436, 354] on div "Transferring to Select class option Basic 7 Platinum focused, 1 of 1. 1 result …" at bounding box center [532, 309] width 532 height 108
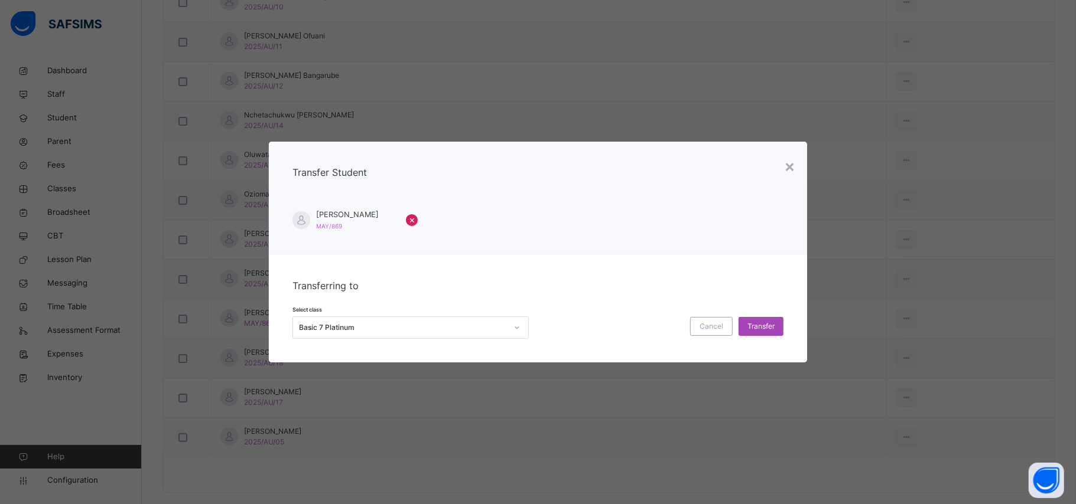
click at [757, 324] on span "Transfer" at bounding box center [760, 326] width 27 height 11
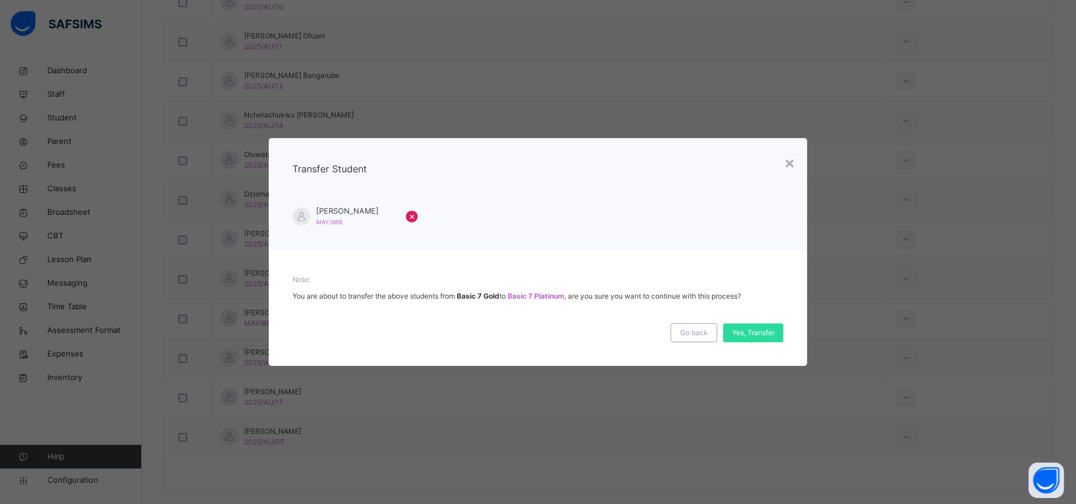
click at [757, 324] on div "Yes, Transfer" at bounding box center [753, 333] width 60 height 19
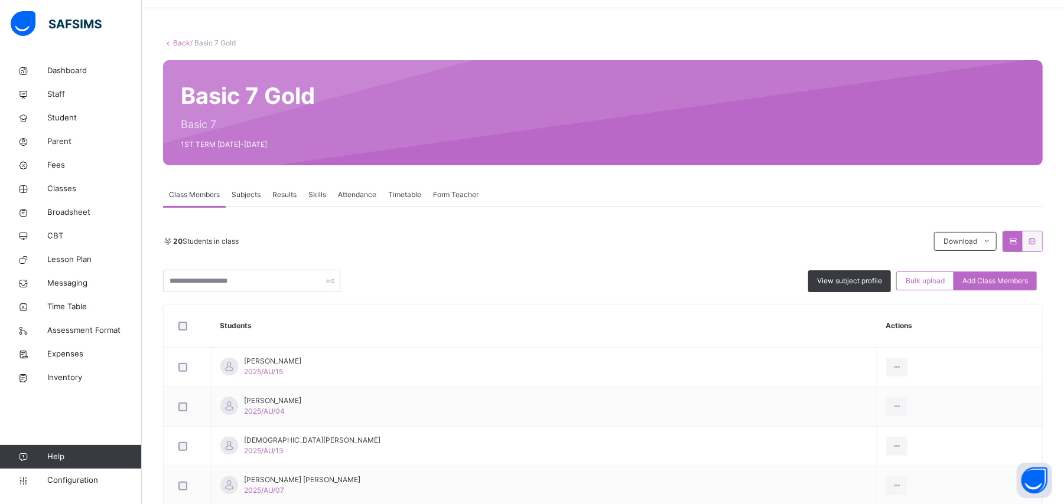
scroll to position [20, 0]
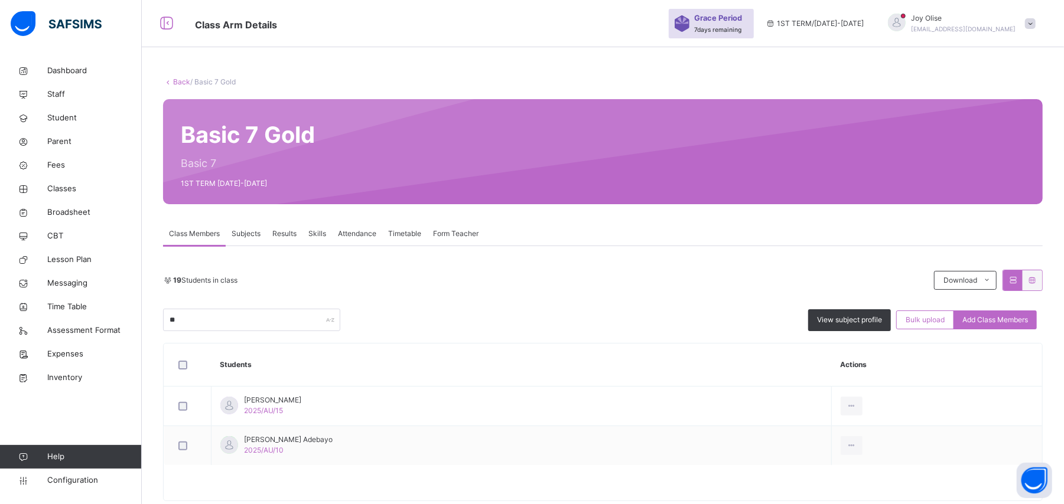
type input "*"
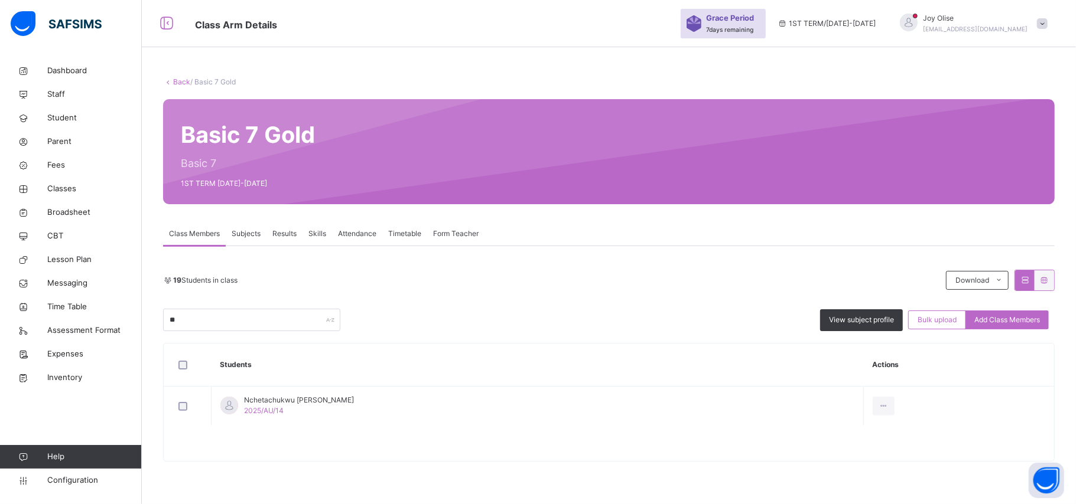
click at [273, 454] on div at bounding box center [609, 450] width 890 height 24
click at [211, 320] on input "**" at bounding box center [251, 320] width 177 height 22
type input "*"
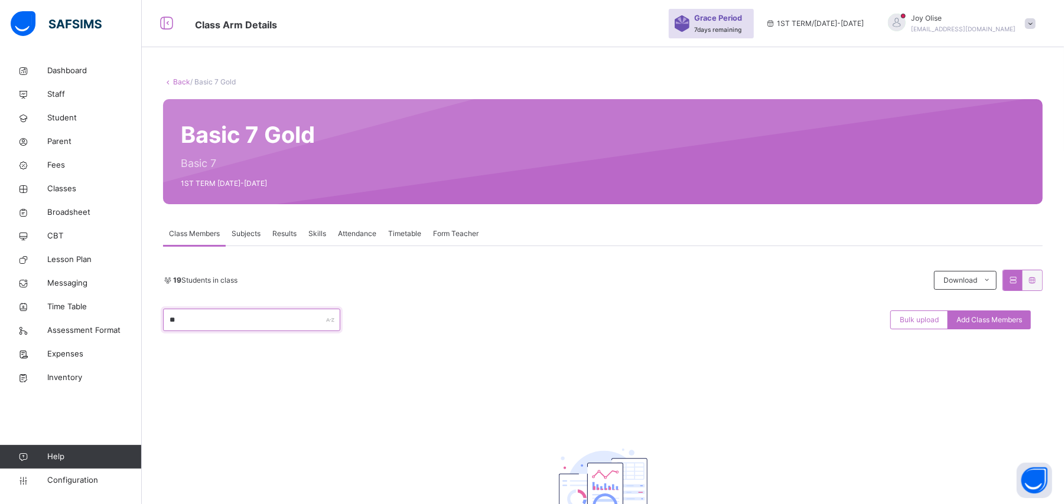
type input "*"
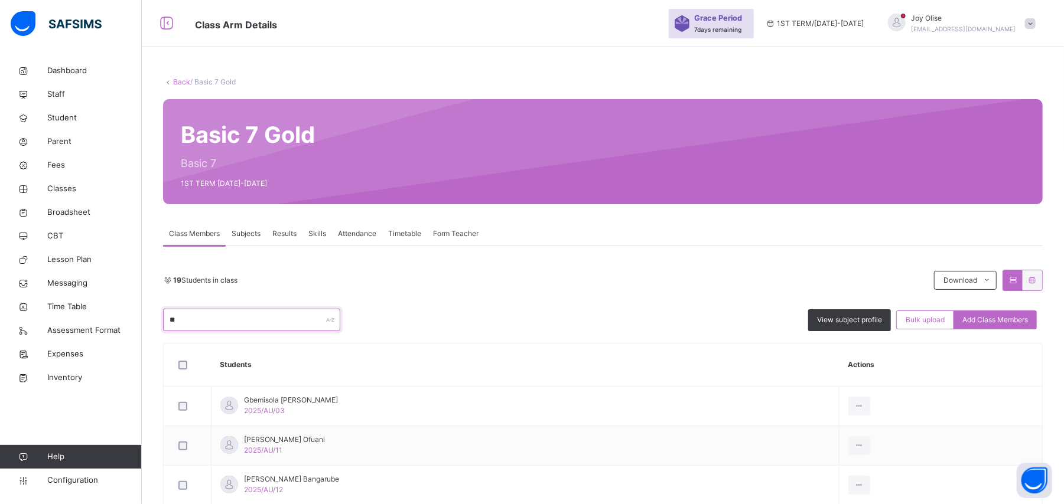
type input "*"
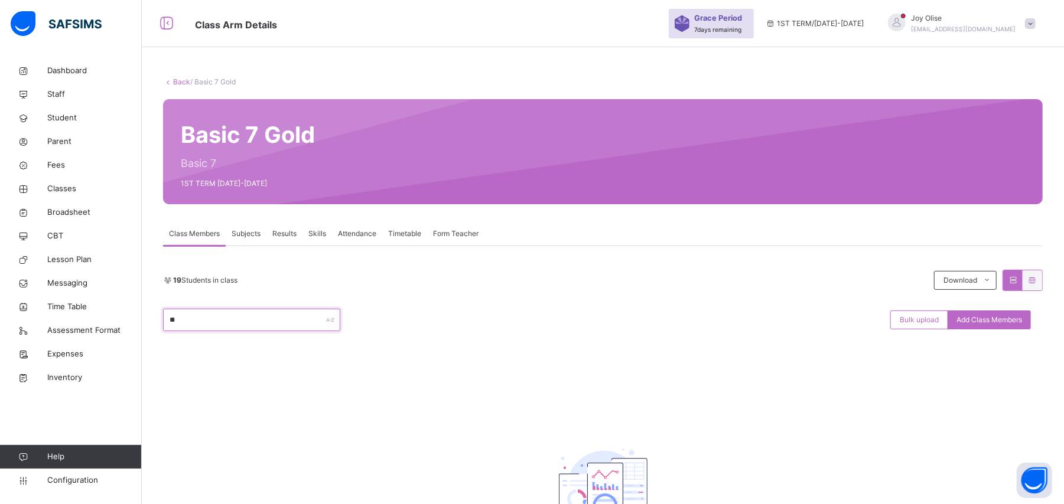
type input "*"
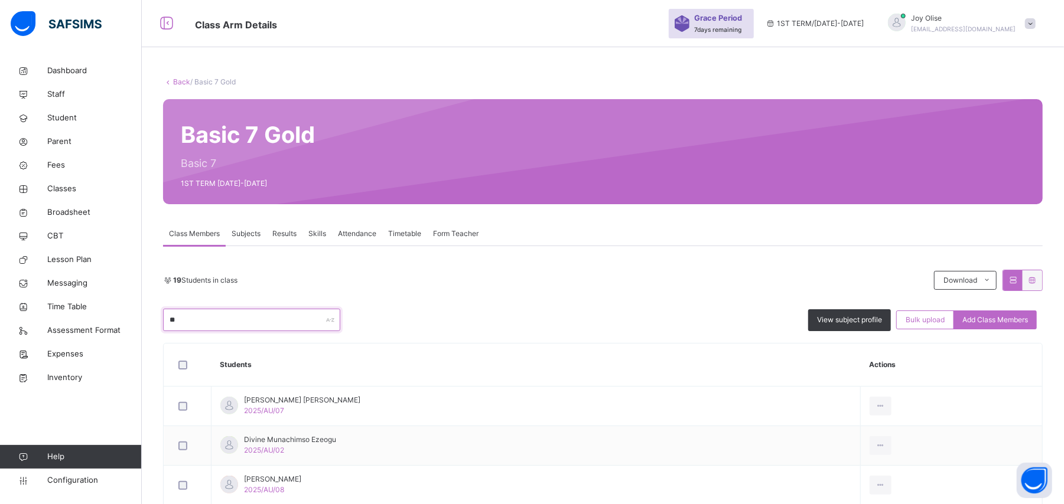
type input "*"
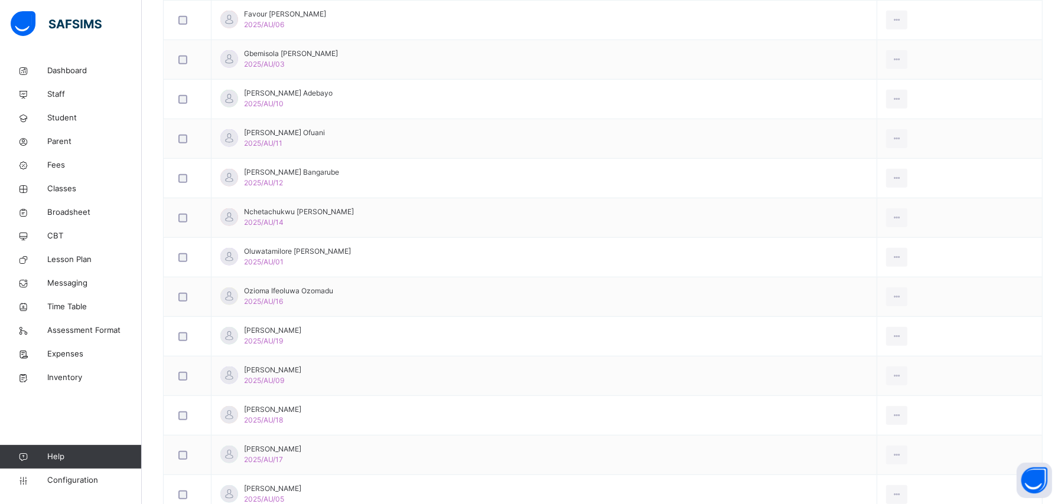
scroll to position [620, 0]
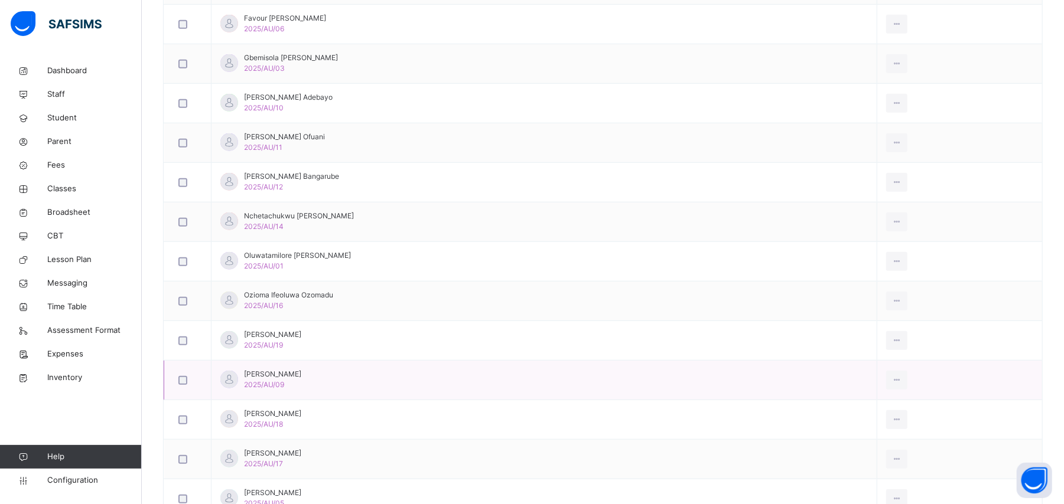
drag, startPoint x: 1054, startPoint y: 388, endPoint x: 1052, endPoint y: 370, distance: 18.5
click at [1053, 378] on div "Back / Basic 7 Gold Basic 7 Gold Basic 7 1ST TERM [DATE]-[DATE] Class Members S…" at bounding box center [603, 11] width 922 height 1145
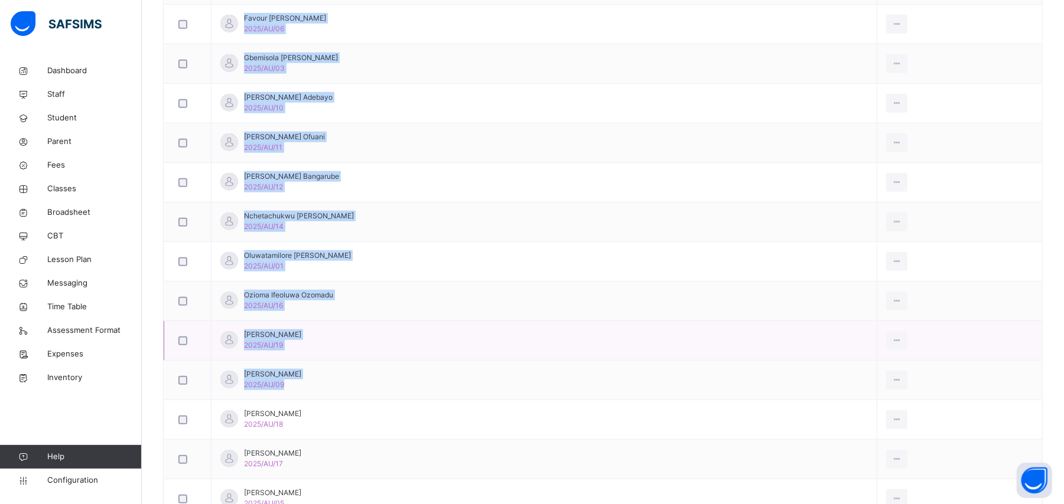
click at [1042, 337] on td "View Profile Remove from Class Transfer Student" at bounding box center [959, 341] width 165 height 40
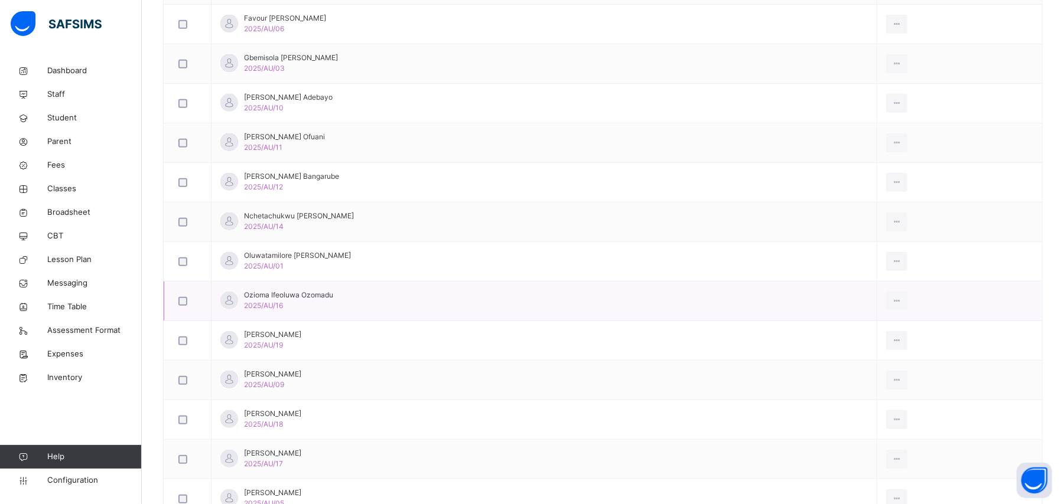
click at [642, 312] on td "Ozioma Ifeoluwa Ozomadu 2025/AU/16" at bounding box center [544, 302] width 666 height 40
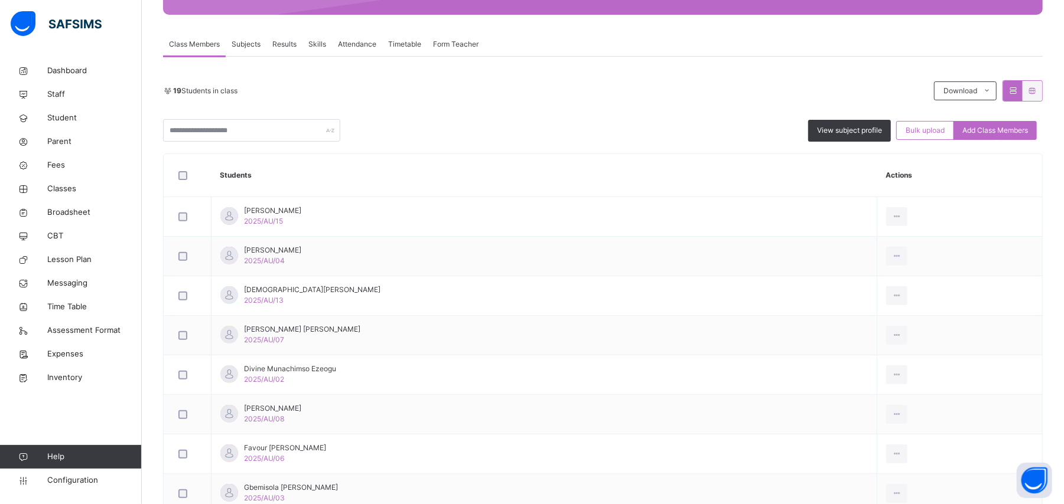
scroll to position [176, 0]
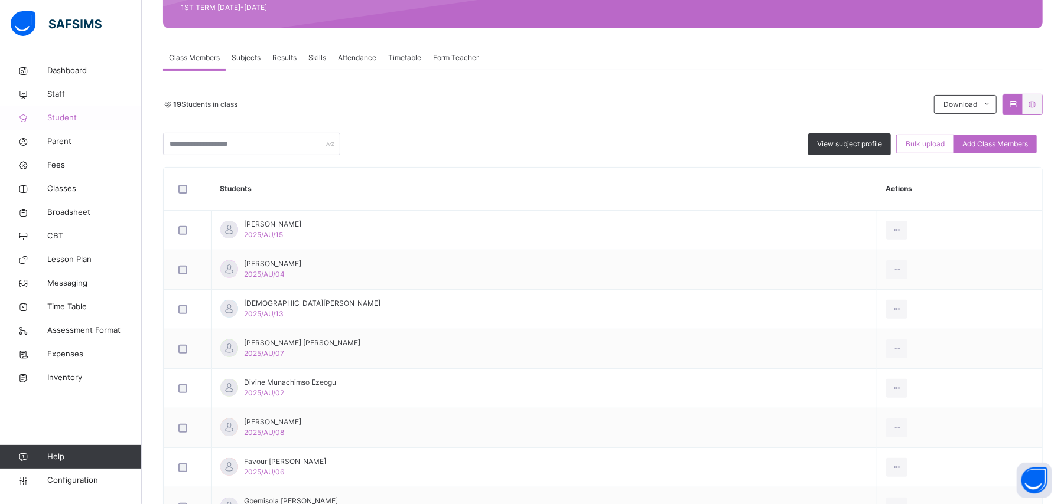
click at [53, 119] on span "Student" at bounding box center [94, 118] width 95 height 12
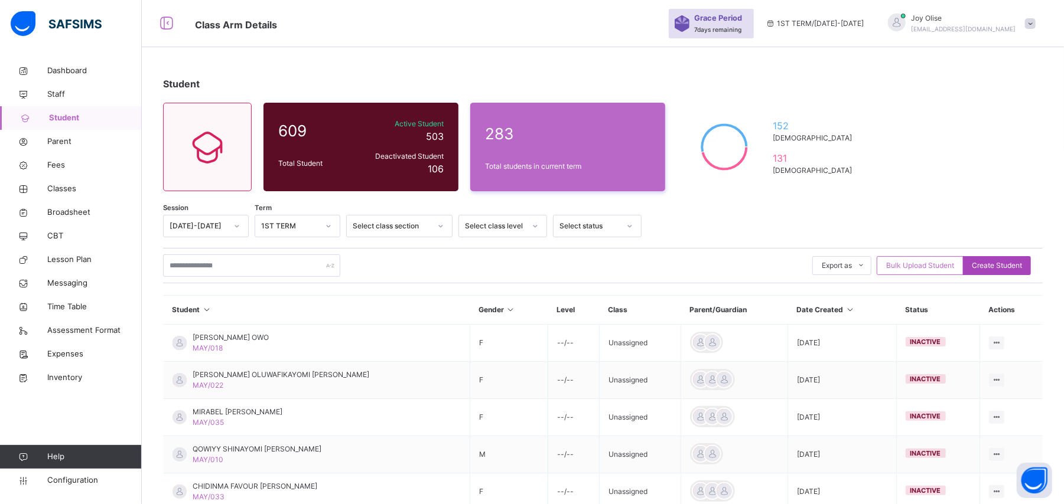
click at [1020, 267] on span "Create Student" at bounding box center [997, 266] width 50 height 11
select select "**"
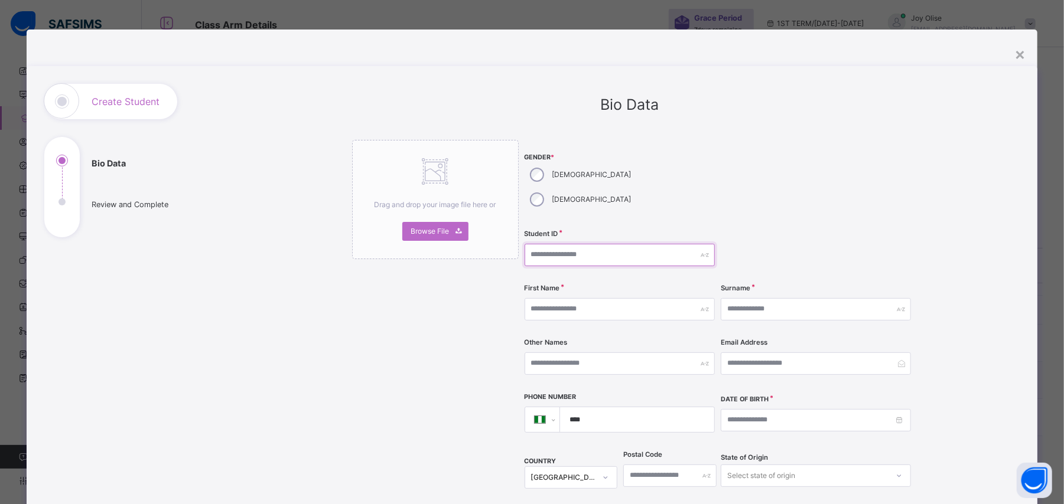
click at [565, 244] on input "text" at bounding box center [620, 255] width 190 height 22
click at [568, 244] on input "text" at bounding box center [620, 255] width 190 height 22
type input "*******"
click at [588, 298] on input "text" at bounding box center [620, 309] width 190 height 22
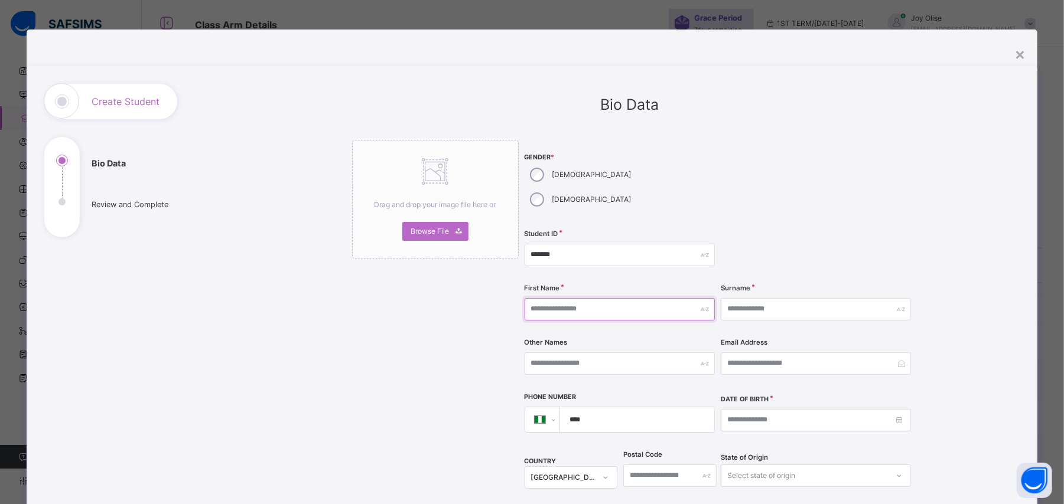
type input "*"
type input "*******"
click at [773, 298] on input "text" at bounding box center [816, 309] width 190 height 22
type input "**********"
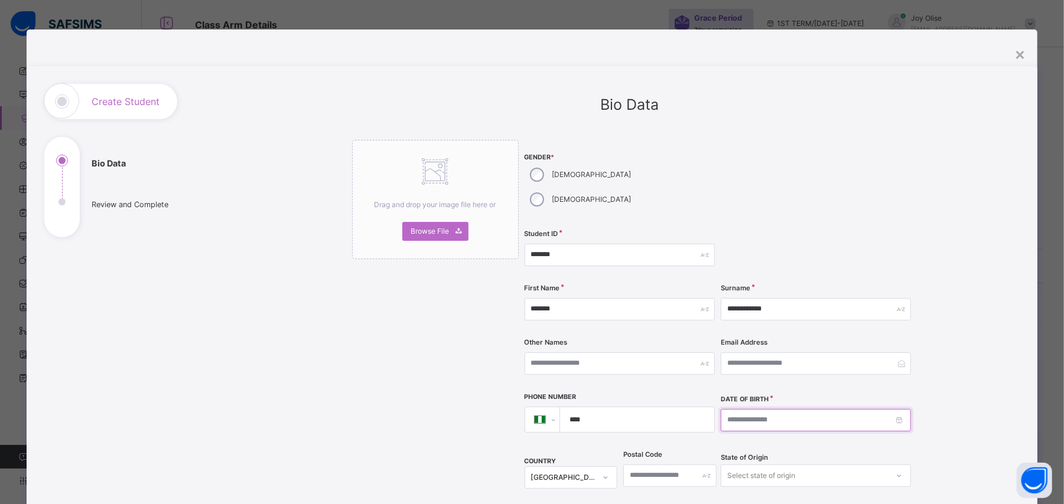
click at [897, 409] on input at bounding box center [816, 420] width 190 height 22
click at [898, 409] on input at bounding box center [816, 420] width 190 height 22
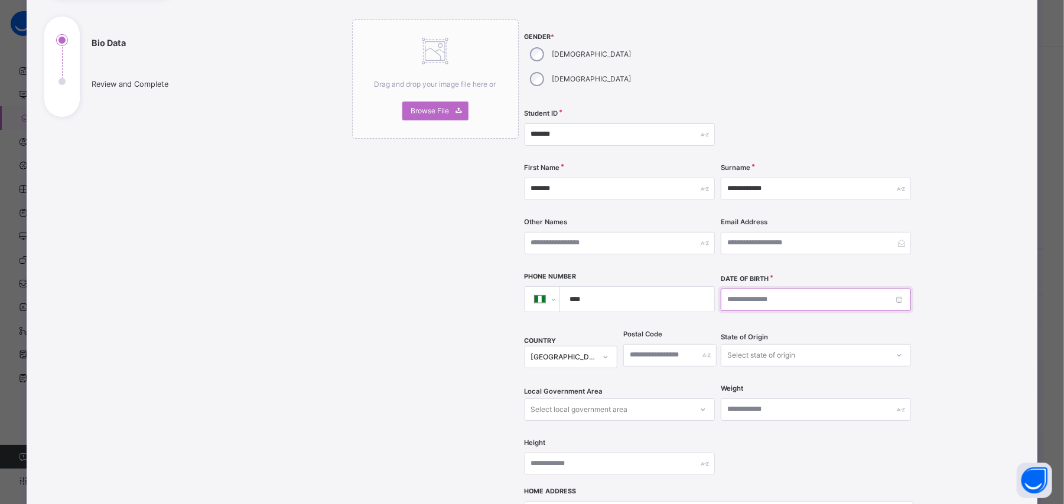
scroll to position [123, 0]
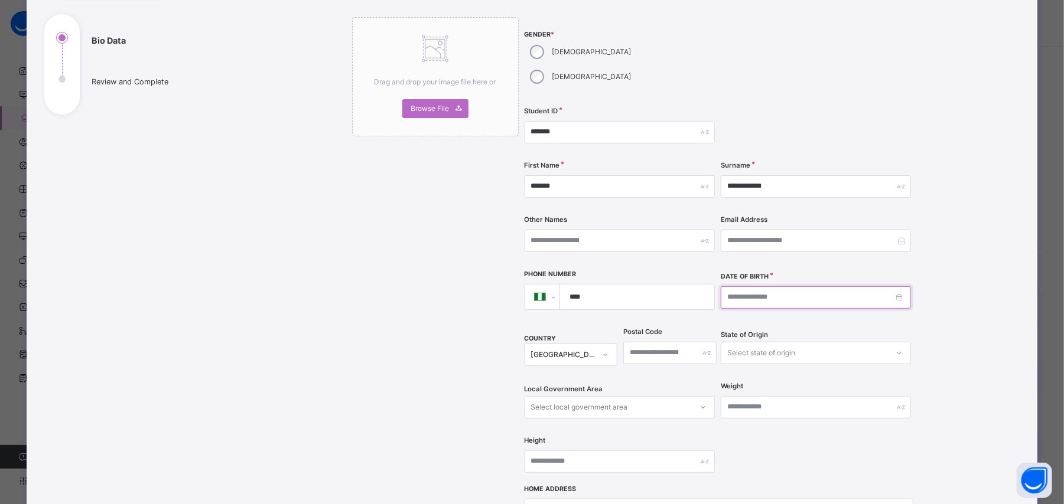
click at [881, 286] on input at bounding box center [816, 297] width 190 height 22
click at [773, 286] on input "**********" at bounding box center [816, 297] width 190 height 22
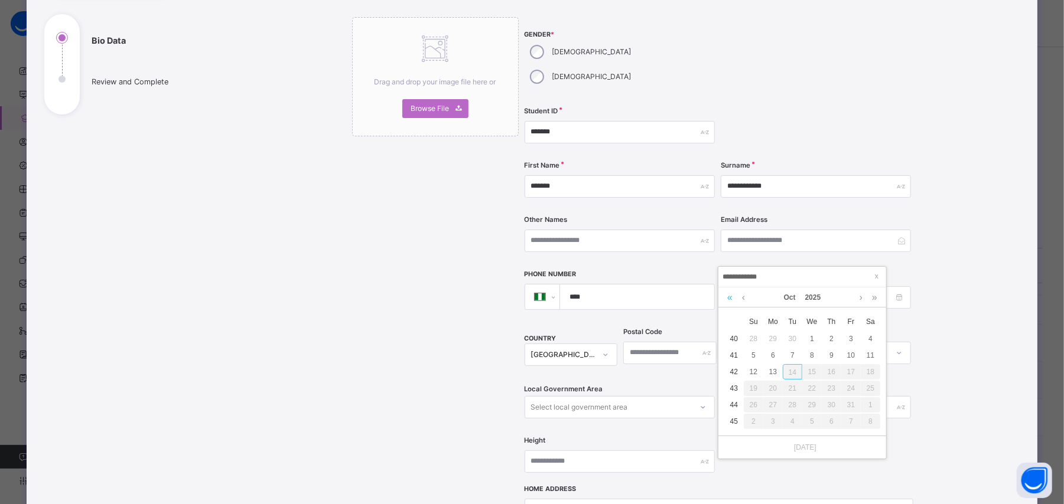
click at [729, 300] on link at bounding box center [729, 298] width 11 height 20
click at [728, 300] on link at bounding box center [729, 298] width 11 height 20
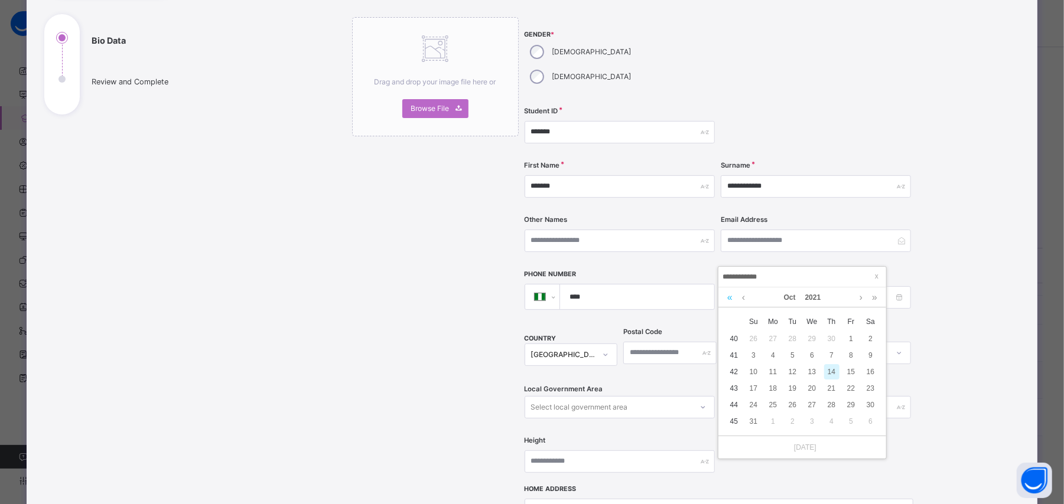
click at [728, 300] on link at bounding box center [729, 298] width 11 height 20
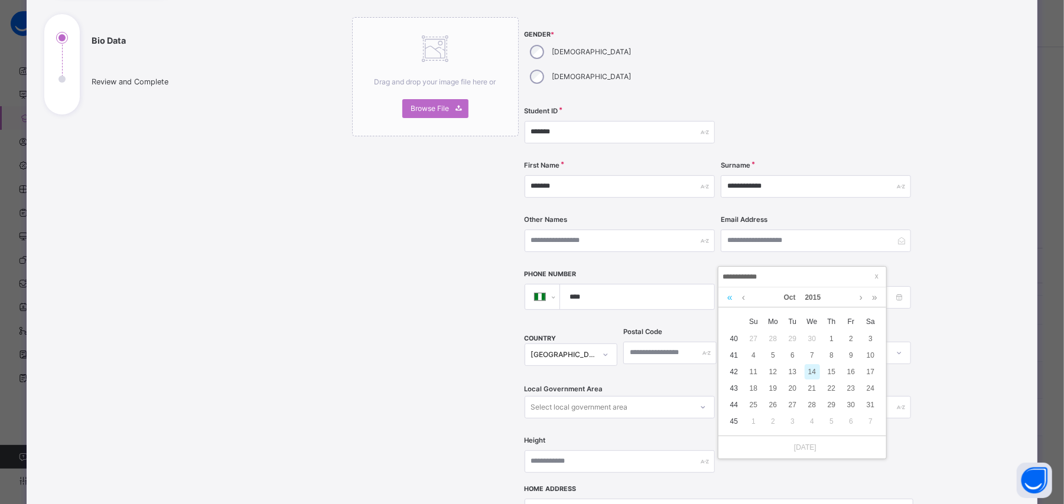
click at [728, 300] on link at bounding box center [729, 298] width 11 height 20
click at [744, 298] on link at bounding box center [743, 298] width 9 height 20
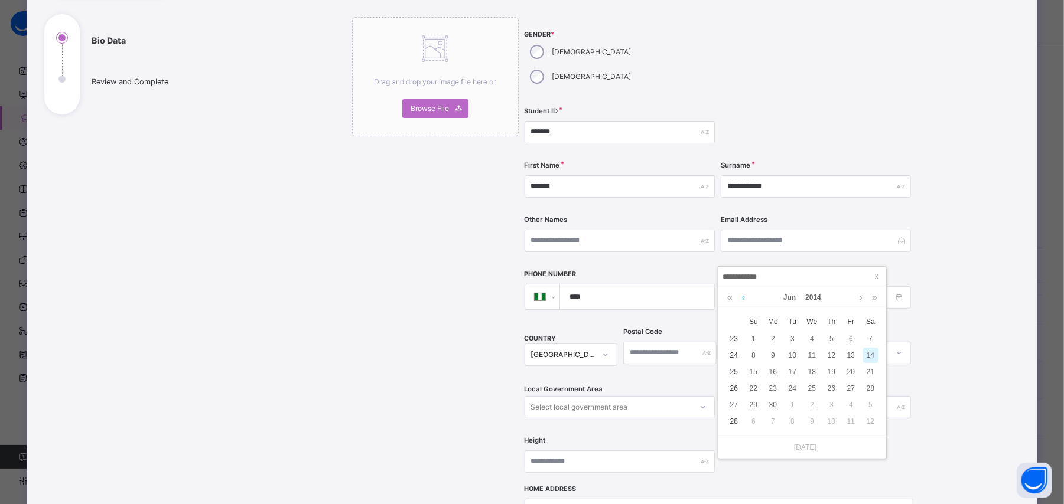
click at [744, 298] on link at bounding box center [743, 298] width 9 height 20
click at [861, 301] on link at bounding box center [861, 298] width 9 height 20
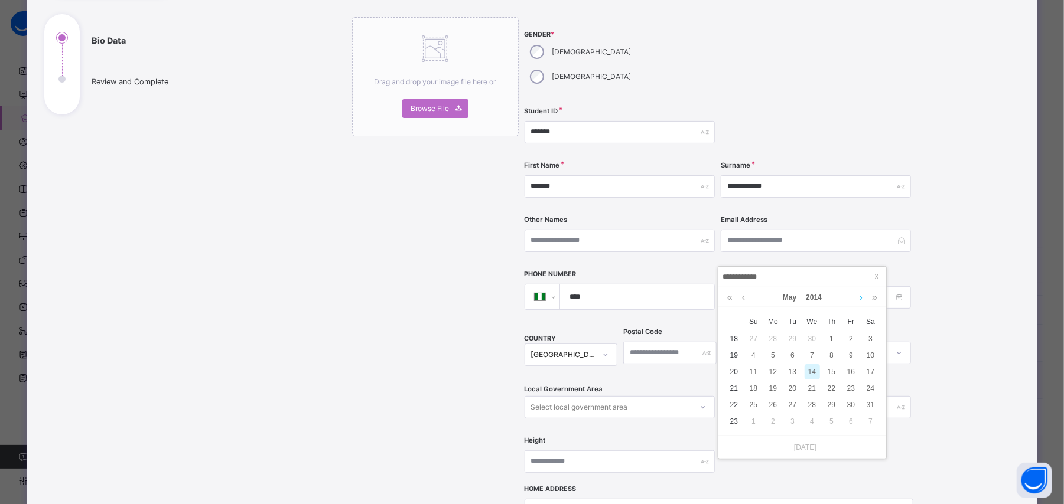
click at [861, 301] on link at bounding box center [861, 298] width 9 height 20
click at [743, 298] on link at bounding box center [743, 298] width 9 height 20
click at [858, 301] on link at bounding box center [861, 298] width 9 height 20
click at [868, 338] on div "3" at bounding box center [870, 338] width 15 height 15
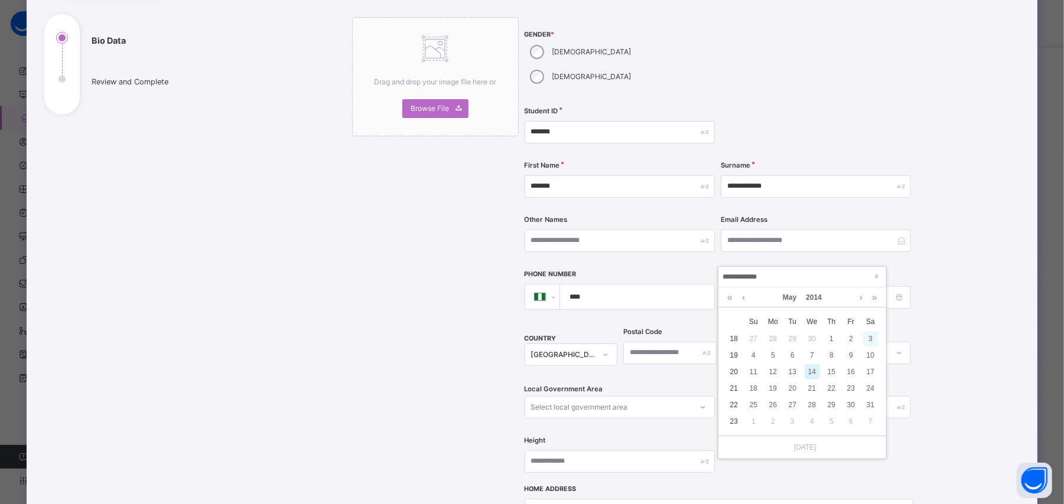
type input "**********"
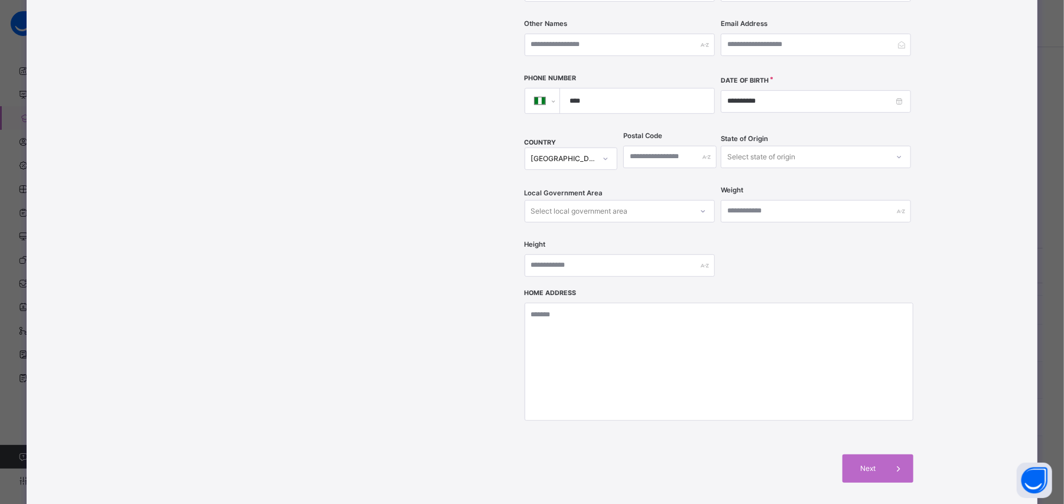
scroll to position [326, 0]
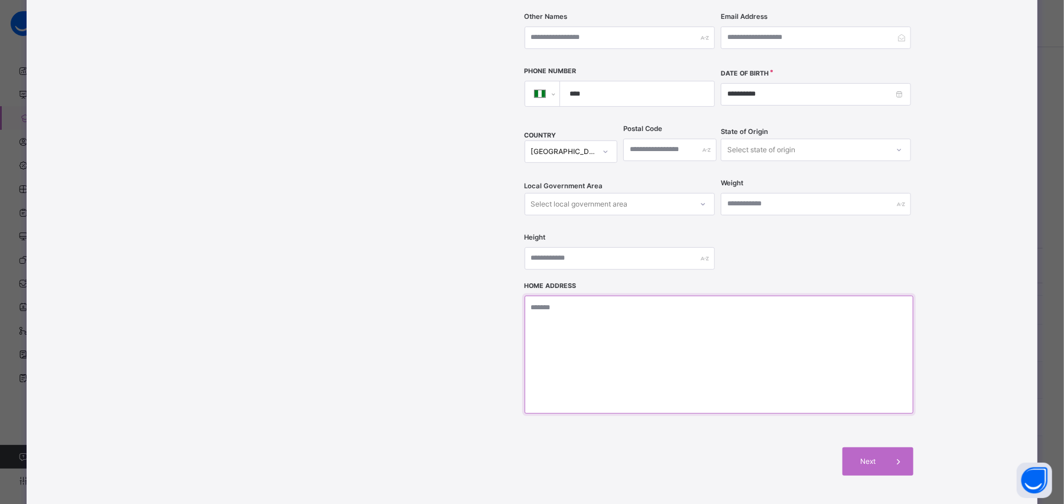
click at [660, 336] on textarea at bounding box center [719, 355] width 389 height 118
type textarea "********"
click at [880, 457] on span "Next" at bounding box center [868, 462] width 34 height 11
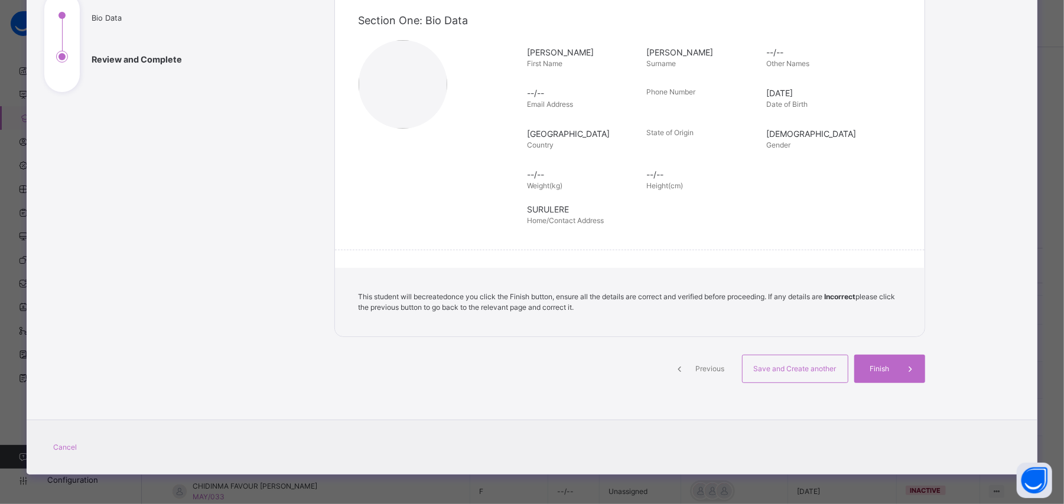
scroll to position [145, 0]
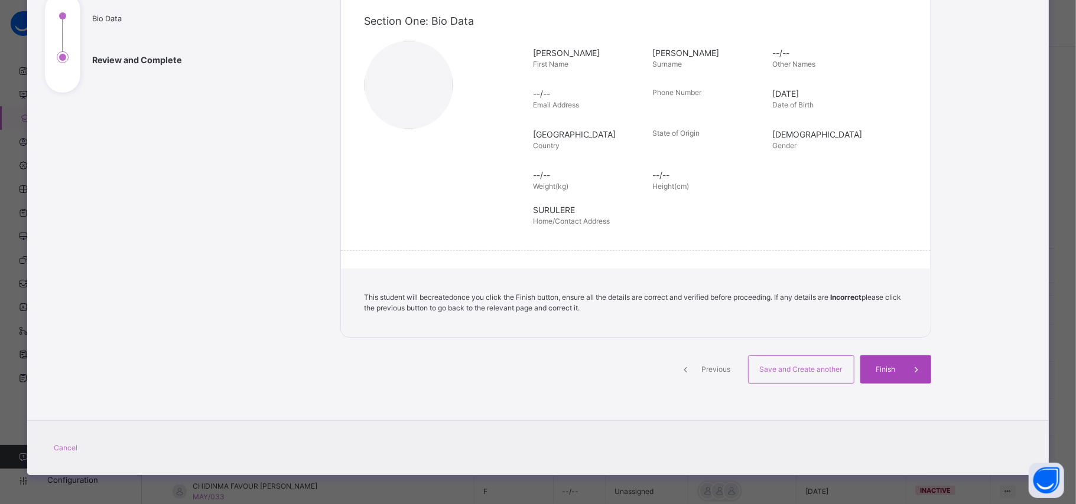
click at [883, 370] on span "Finish" at bounding box center [886, 369] width 34 height 11
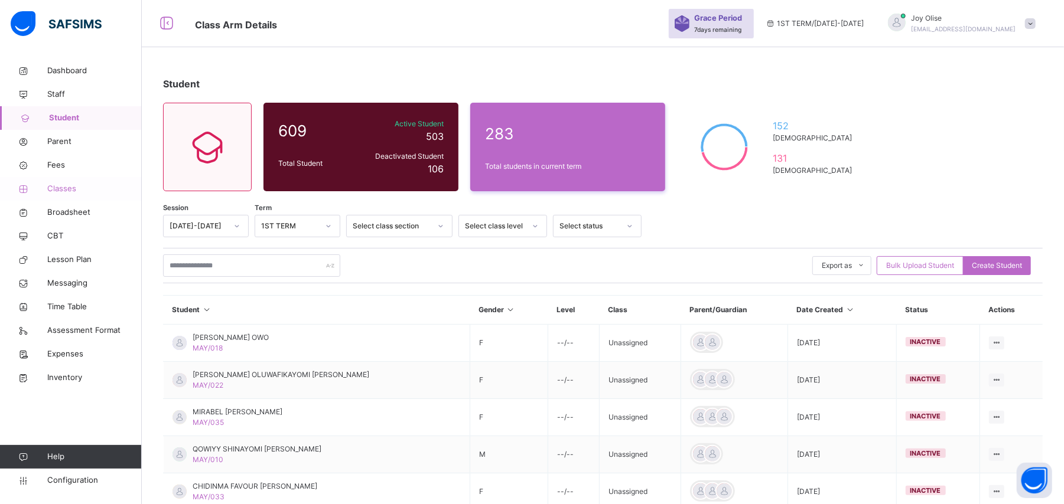
click at [55, 185] on span "Classes" at bounding box center [94, 189] width 95 height 12
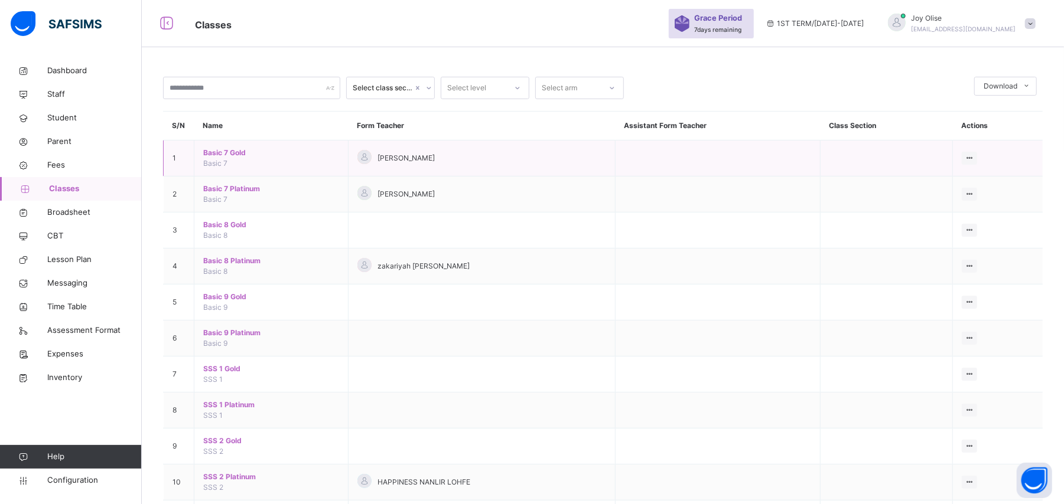
click at [232, 154] on span "Basic 7 Gold" at bounding box center [271, 153] width 136 height 11
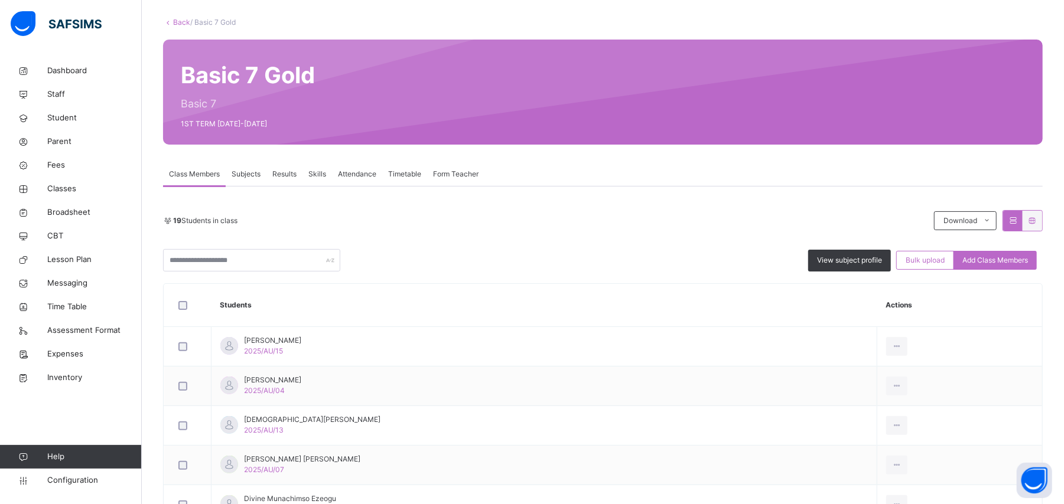
scroll to position [62, 0]
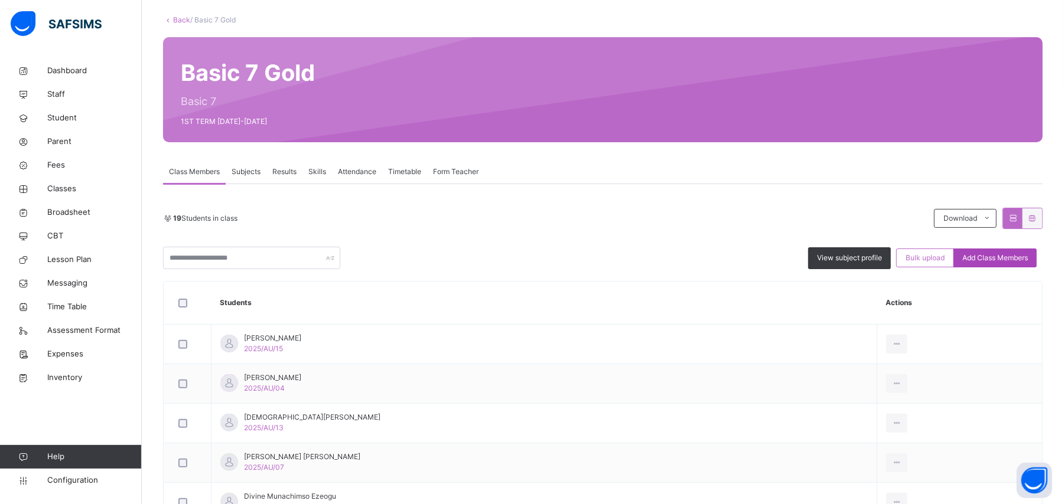
click at [991, 255] on span "Add Class Members" at bounding box center [995, 258] width 66 height 11
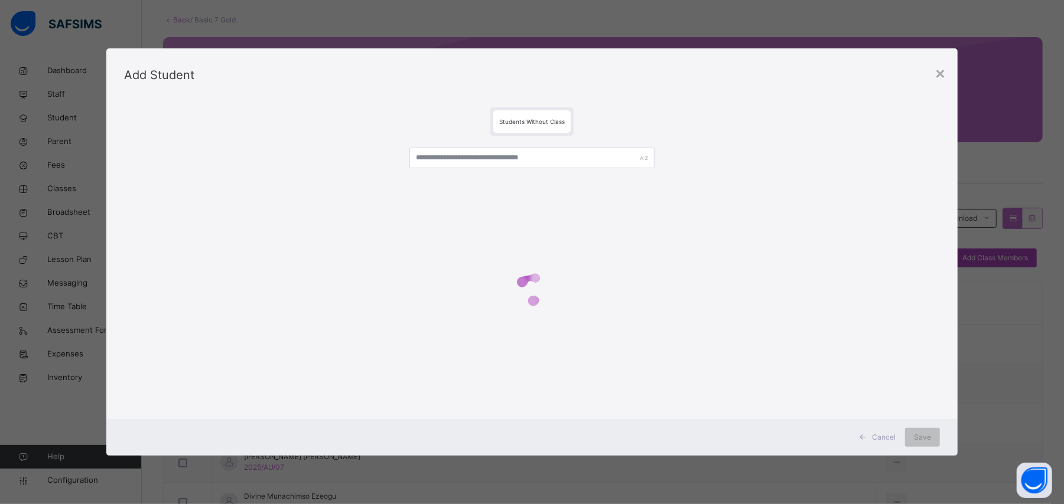
scroll to position [66, 0]
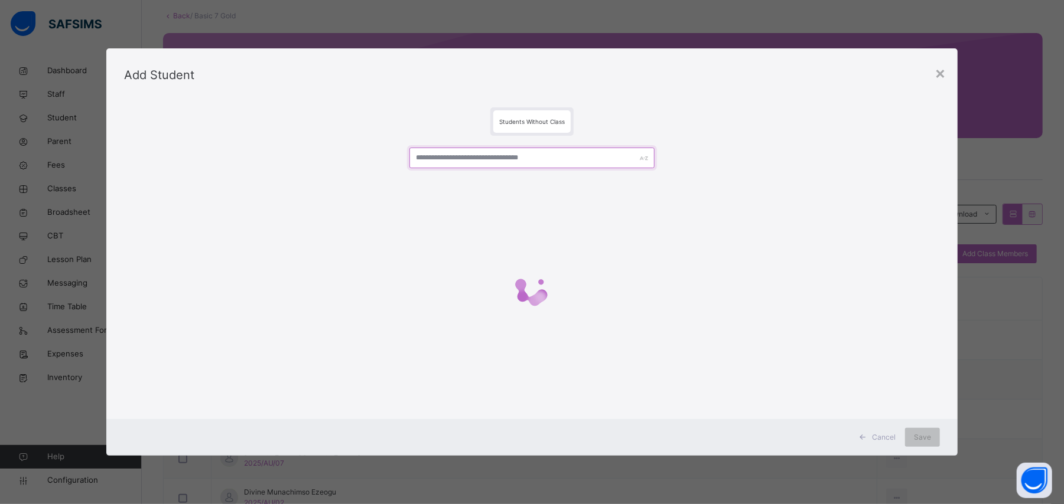
click at [440, 159] on input "text" at bounding box center [531, 158] width 245 height 21
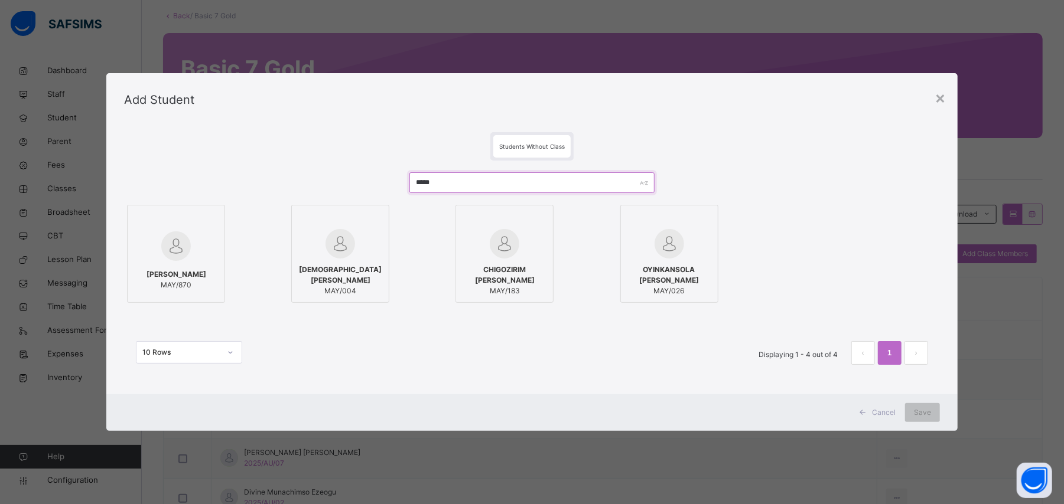
type input "*****"
click at [141, 229] on div at bounding box center [176, 246] width 85 height 34
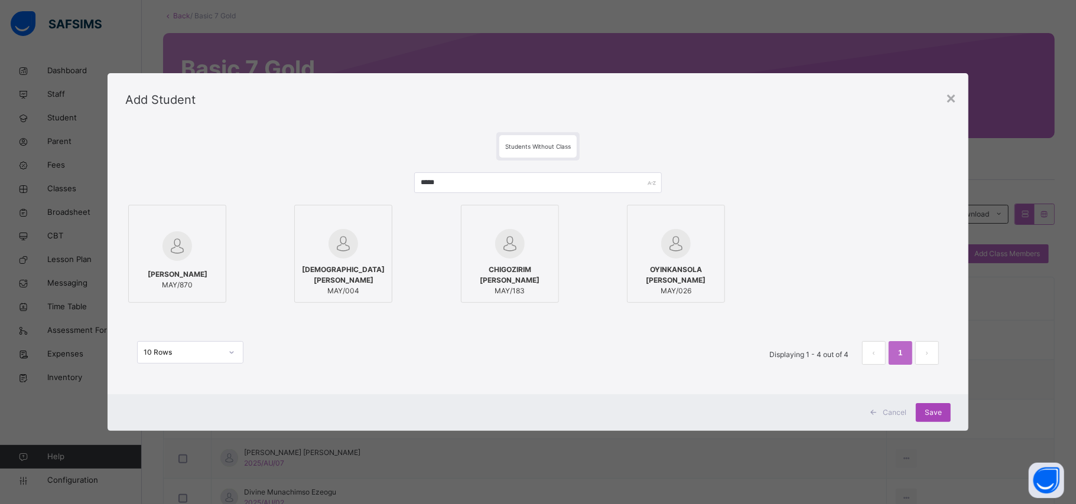
click at [929, 410] on span "Save" at bounding box center [932, 413] width 17 height 11
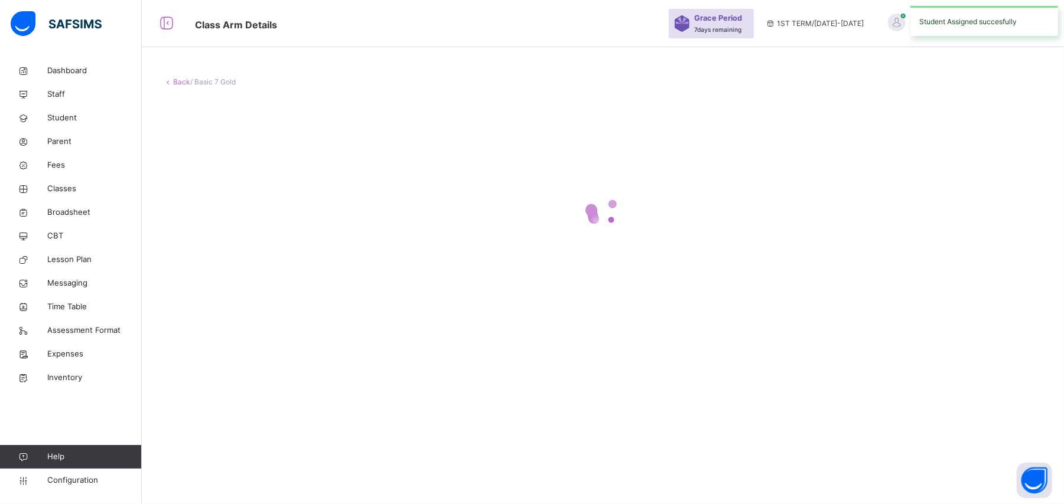
scroll to position [0, 0]
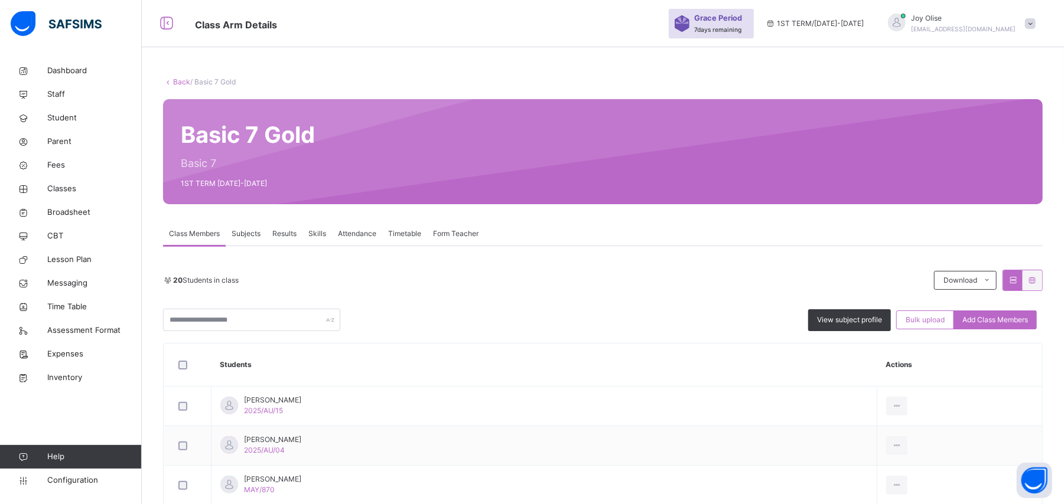
click at [173, 84] on link "Back" at bounding box center [181, 81] width 17 height 9
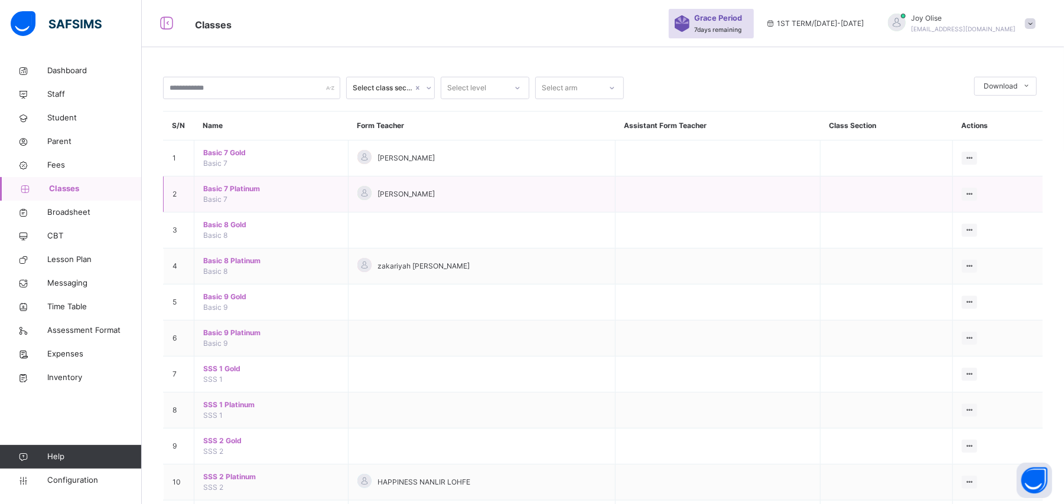
click at [246, 189] on span "Basic 7 Platinum" at bounding box center [271, 189] width 136 height 11
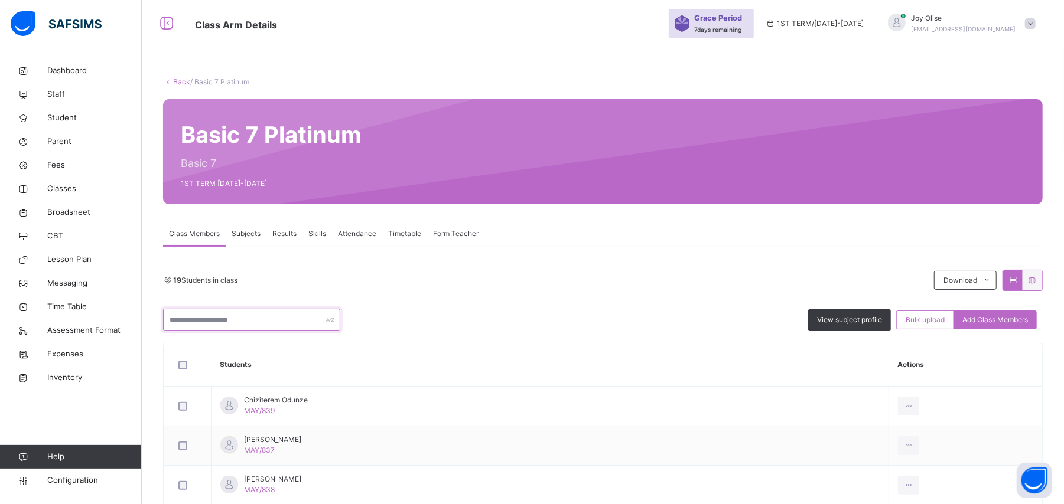
click at [197, 323] on input "text" at bounding box center [251, 320] width 177 height 22
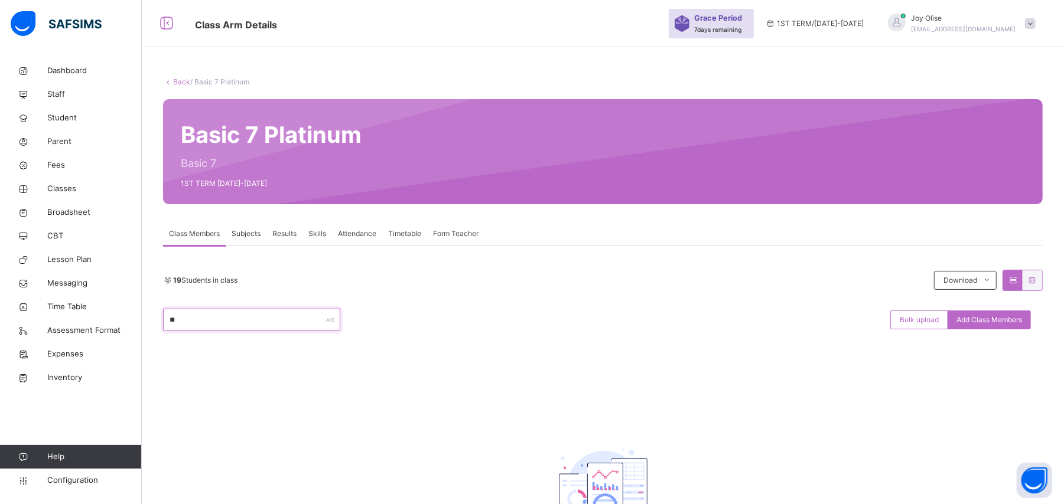
type input "*"
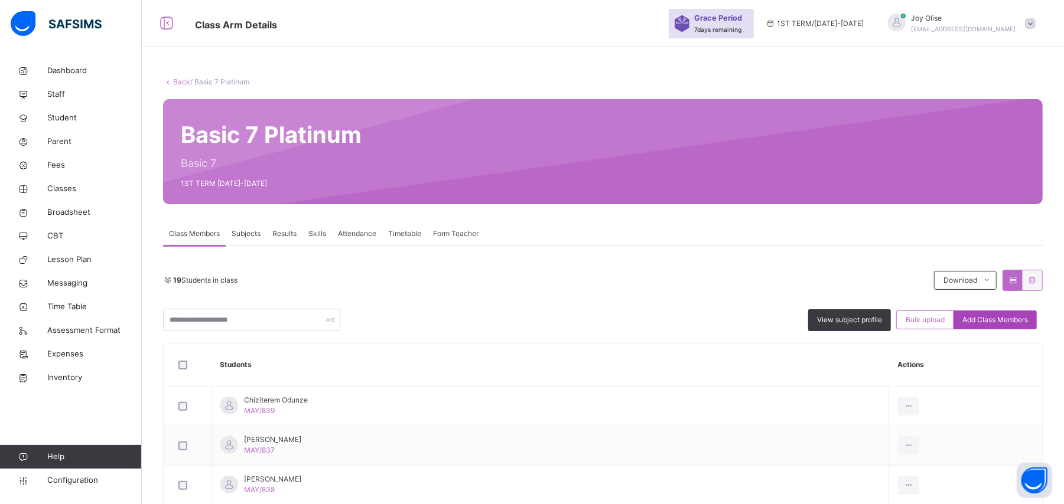
click at [998, 323] on span "Add Class Members" at bounding box center [995, 320] width 66 height 11
click at [0, 0] on div "× Add Student Students Without Class CHRISTIAN NDIFREKE BASSEY MAY/004 CHIGOZIR…" at bounding box center [0, 0] width 0 height 0
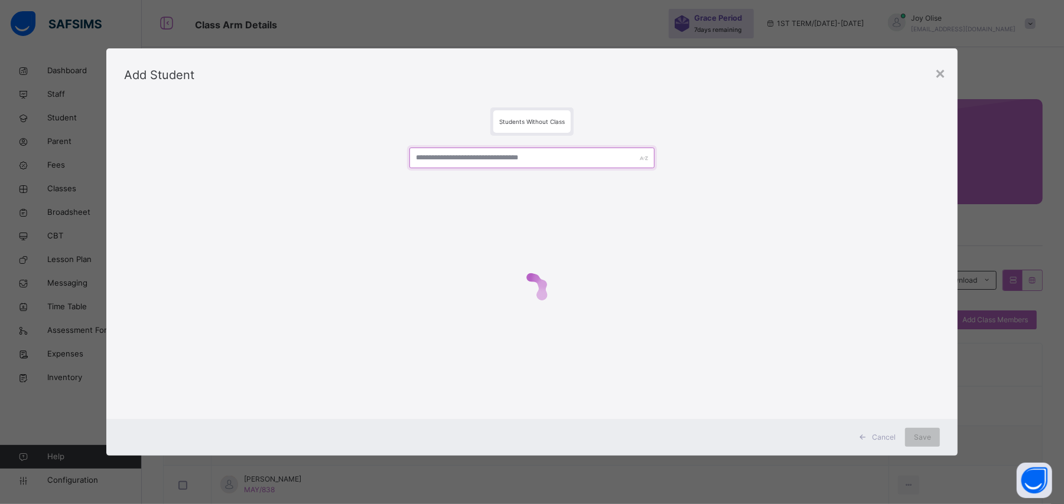
click at [528, 166] on input "text" at bounding box center [531, 158] width 245 height 21
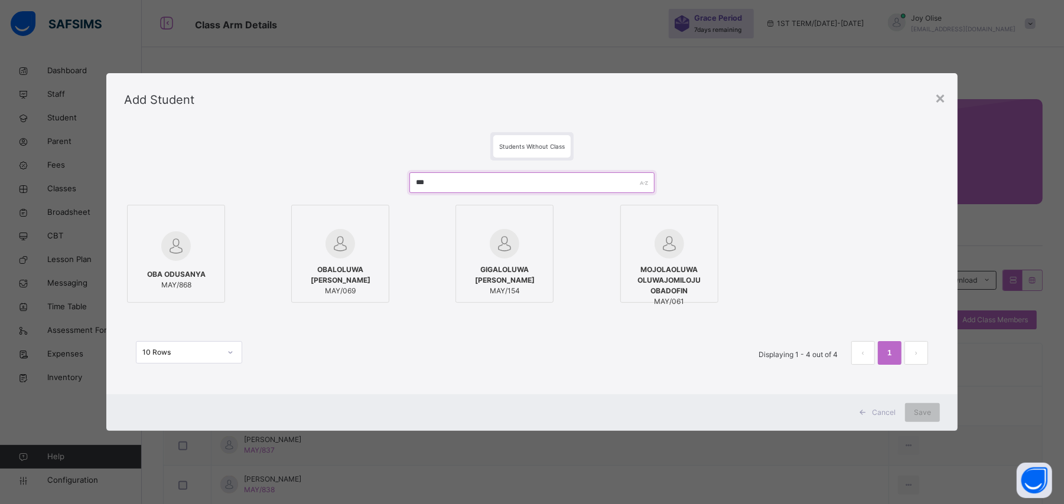
type input "***"
click at [202, 249] on div at bounding box center [176, 246] width 85 height 34
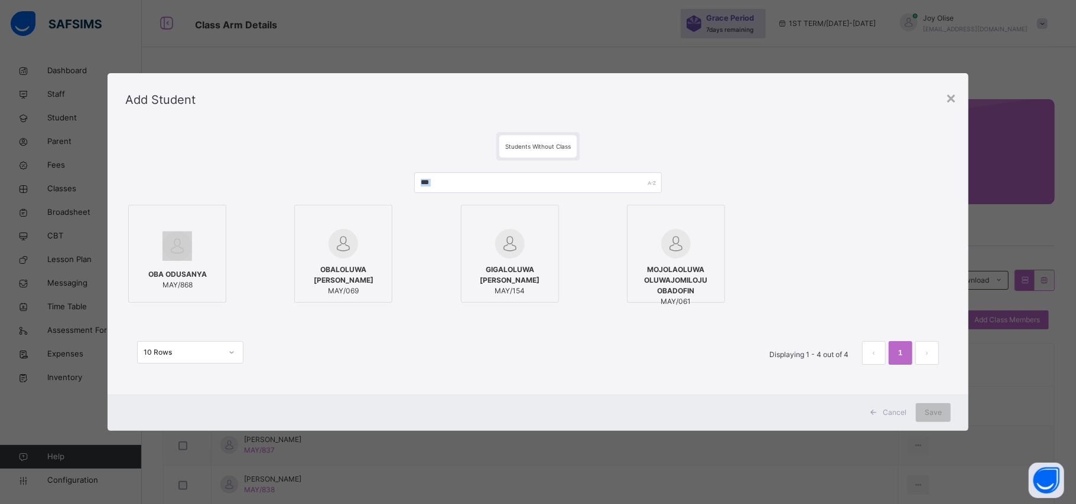
click at [178, 205] on label "OBA ODUSANYA MAY/868" at bounding box center [177, 254] width 98 height 98
click at [941, 411] on span "Save" at bounding box center [932, 413] width 17 height 11
